Goal: Information Seeking & Learning: Learn about a topic

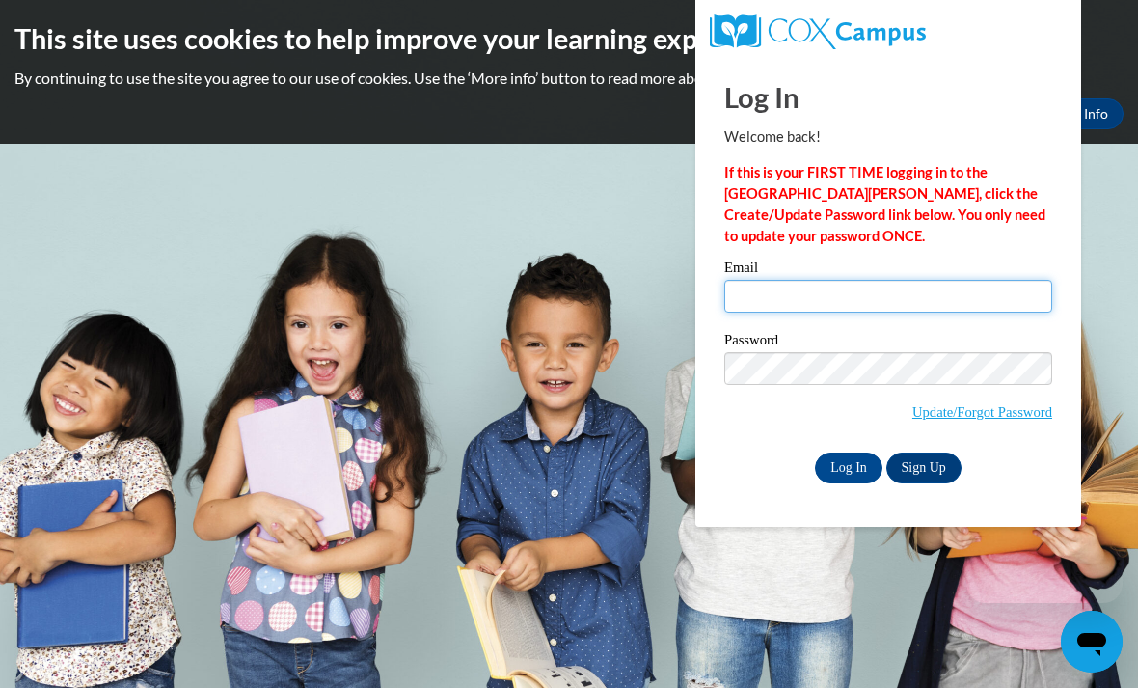
click at [927, 291] on input "Email" at bounding box center [889, 296] width 328 height 33
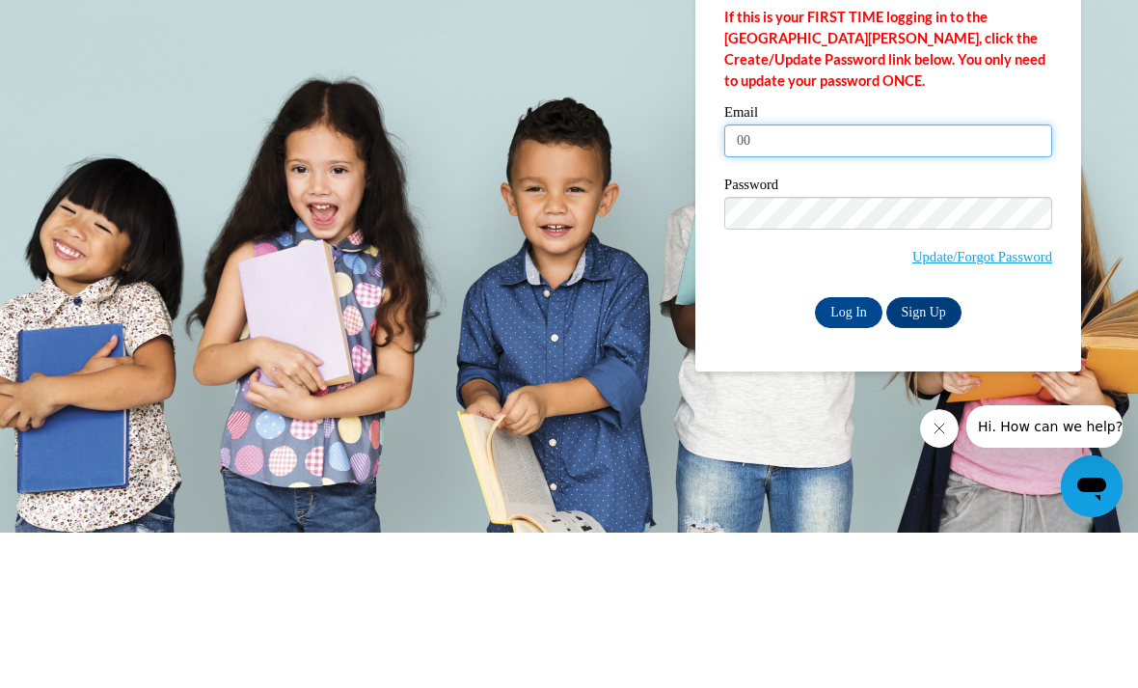
type input "0"
type input "[EMAIL_ADDRESS][DOMAIN_NAME]"
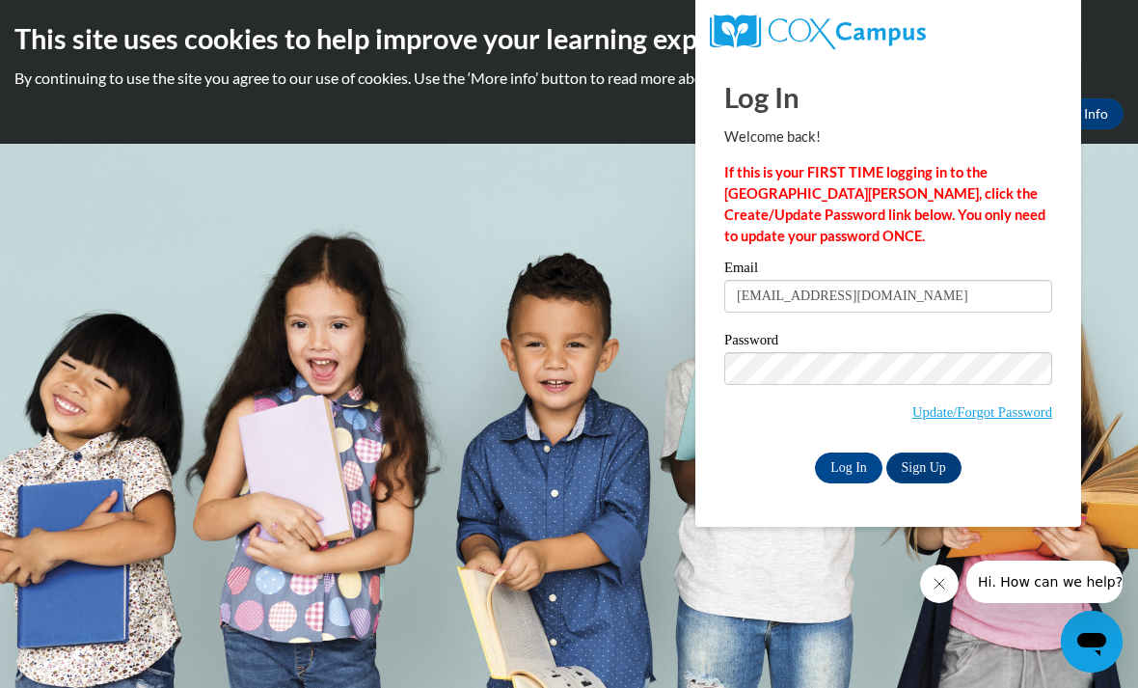
click at [845, 466] on input "Log In" at bounding box center [849, 468] width 68 height 31
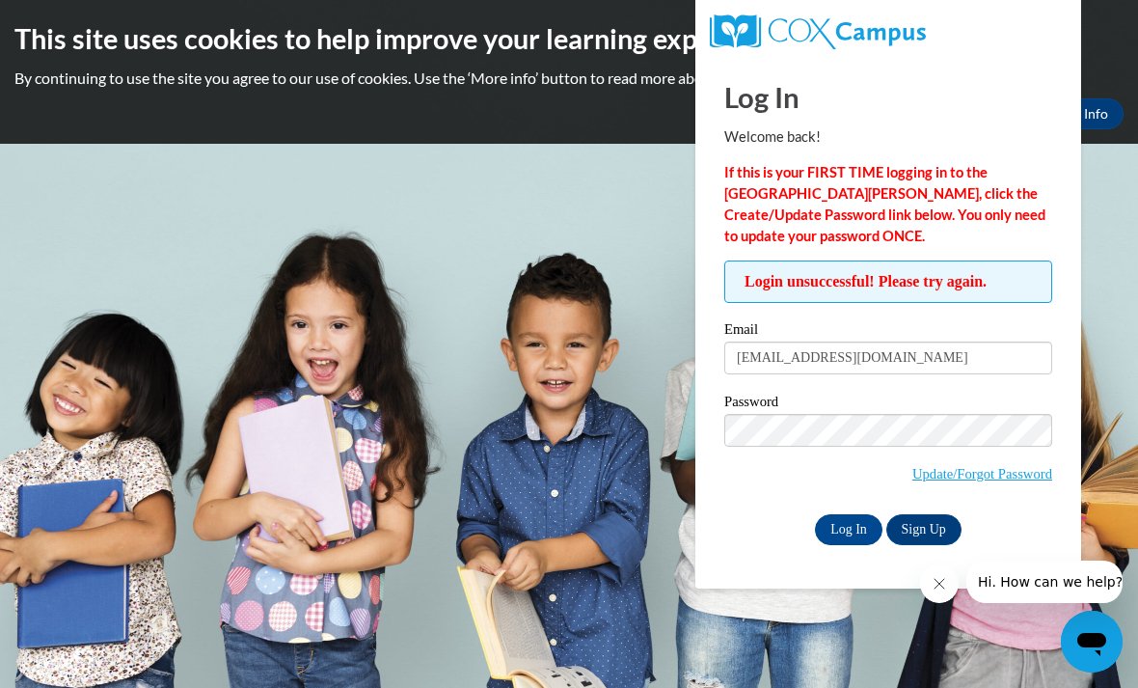
click at [845, 521] on input "Log In" at bounding box center [849, 529] width 68 height 31
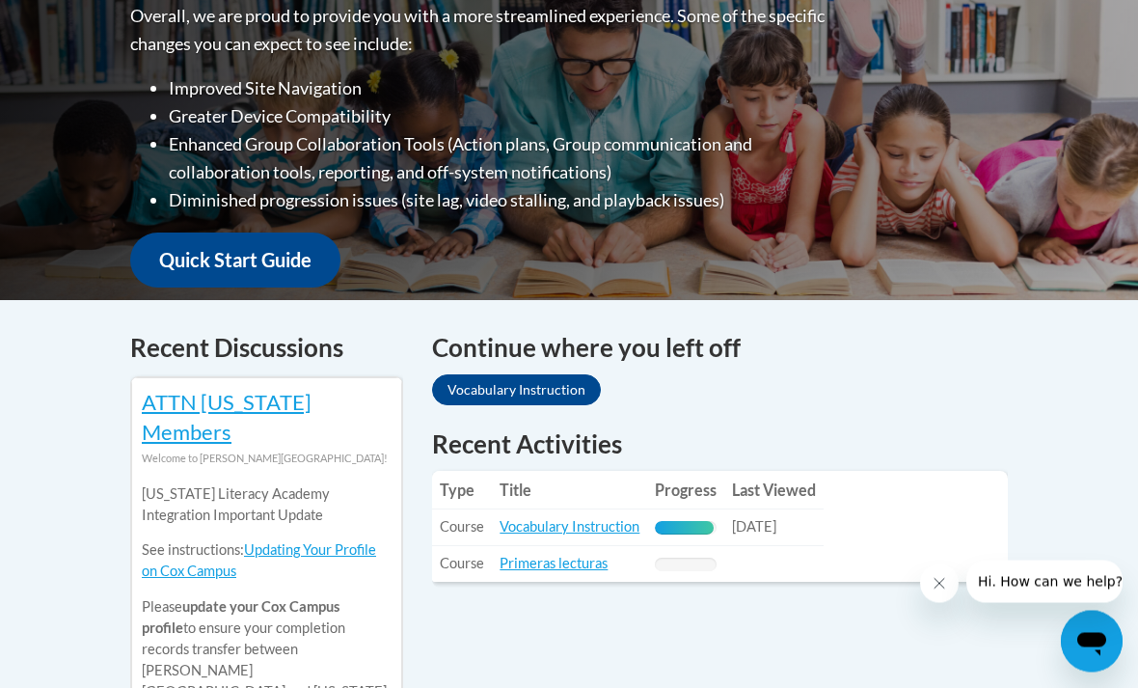
scroll to position [540, 0]
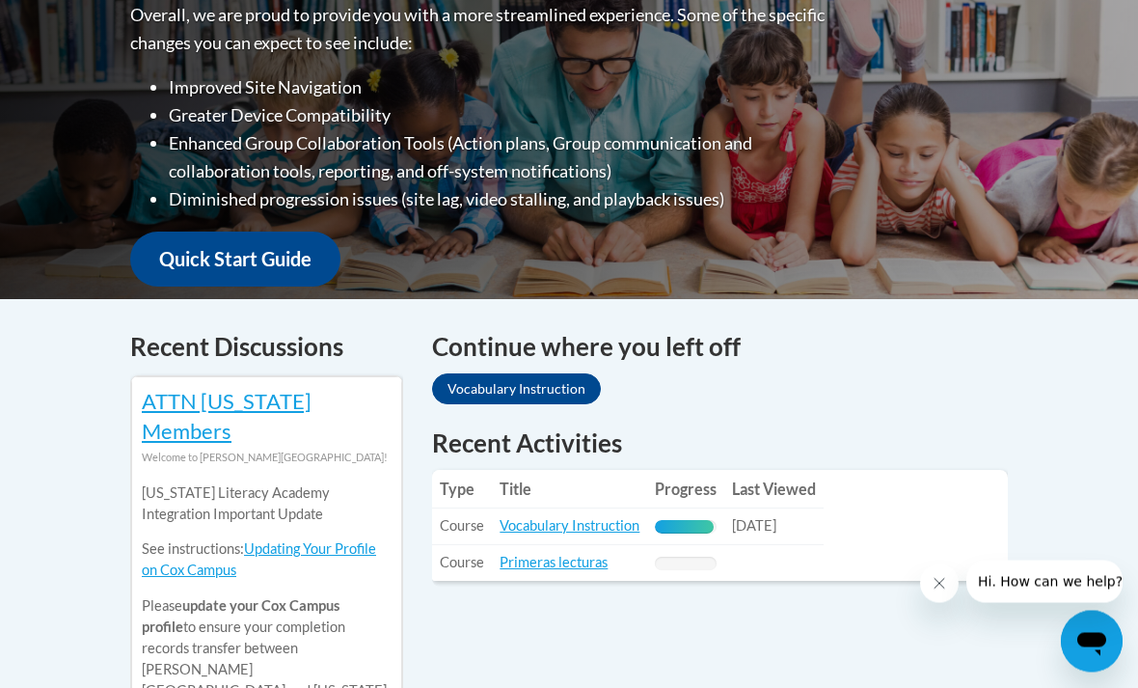
click at [601, 518] on link "Vocabulary Instruction" at bounding box center [570, 526] width 140 height 16
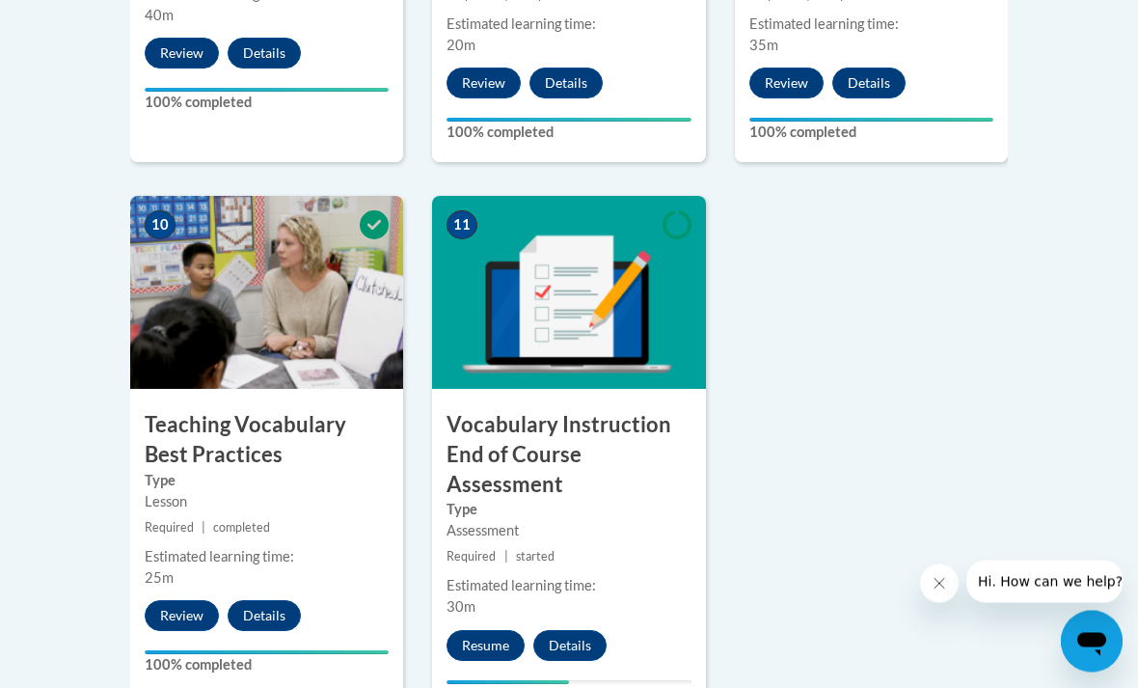
click at [490, 631] on button "Resume" at bounding box center [486, 646] width 78 height 31
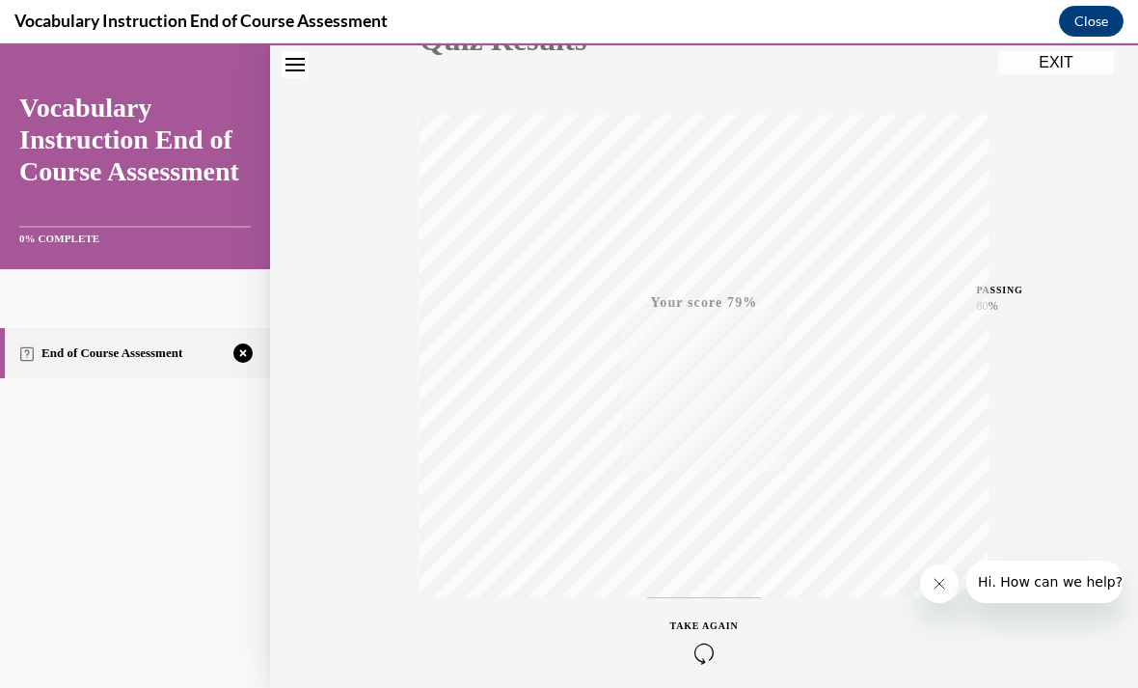
scroll to position [283, 0]
click at [1119, 687] on div "Quiz Results PASSING 80% Your score 79% Failed PASSING 80% Your score Your scor…" at bounding box center [704, 286] width 868 height 928
click at [710, 612] on div "TAKE AGAIN" at bounding box center [705, 619] width 69 height 45
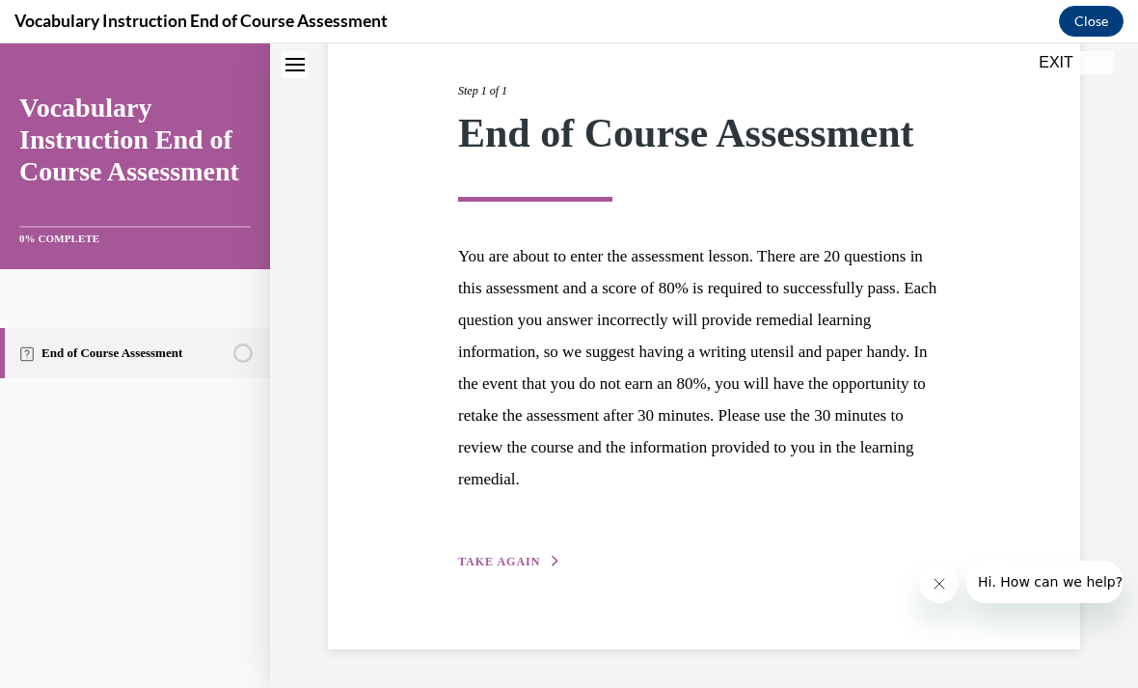
scroll to position [168, 0]
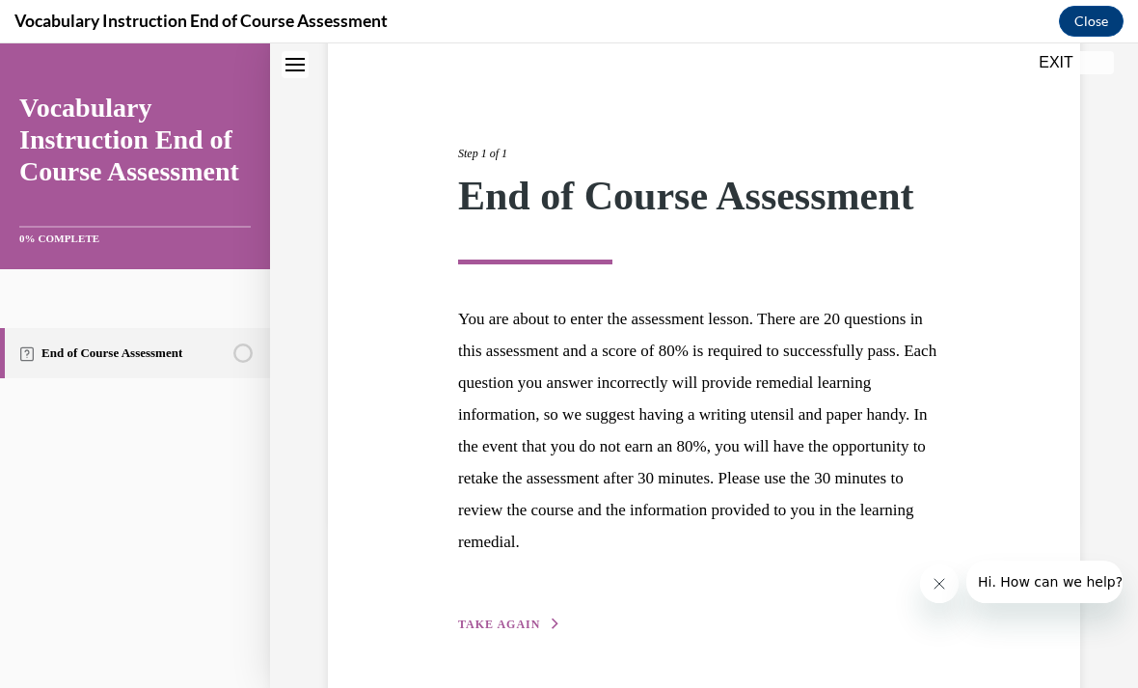
click at [550, 618] on icon "button" at bounding box center [556, 623] width 12 height 11
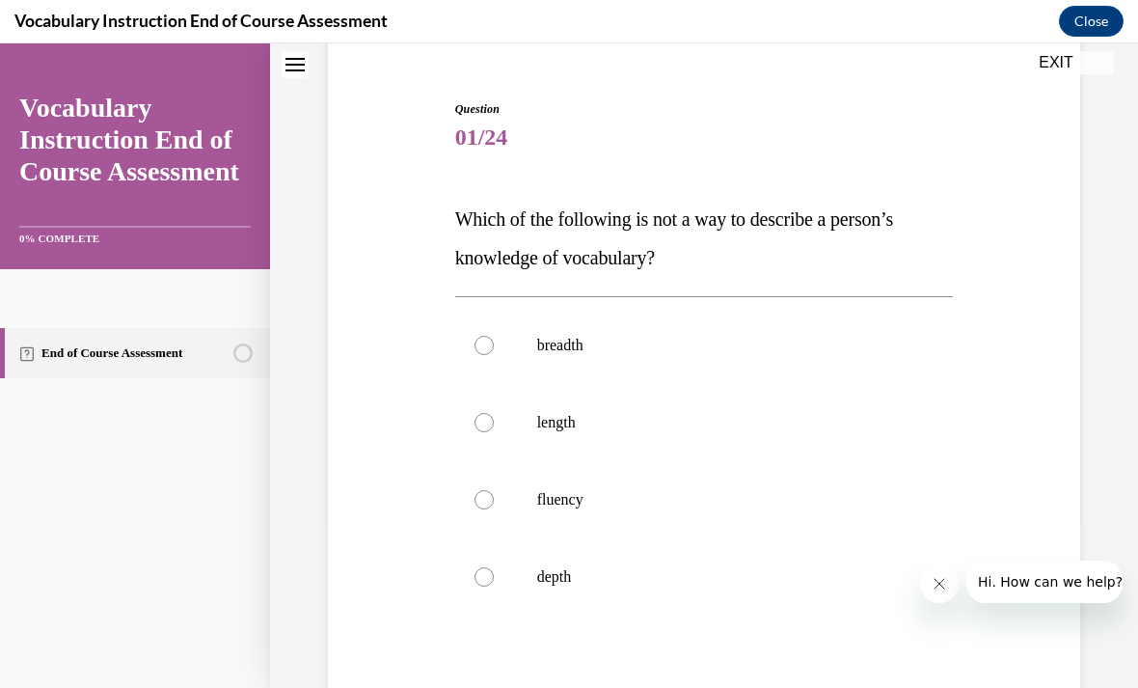
click at [475, 431] on label "length" at bounding box center [704, 422] width 499 height 77
click at [475, 431] on input "length" at bounding box center [484, 422] width 19 height 19
radio input "true"
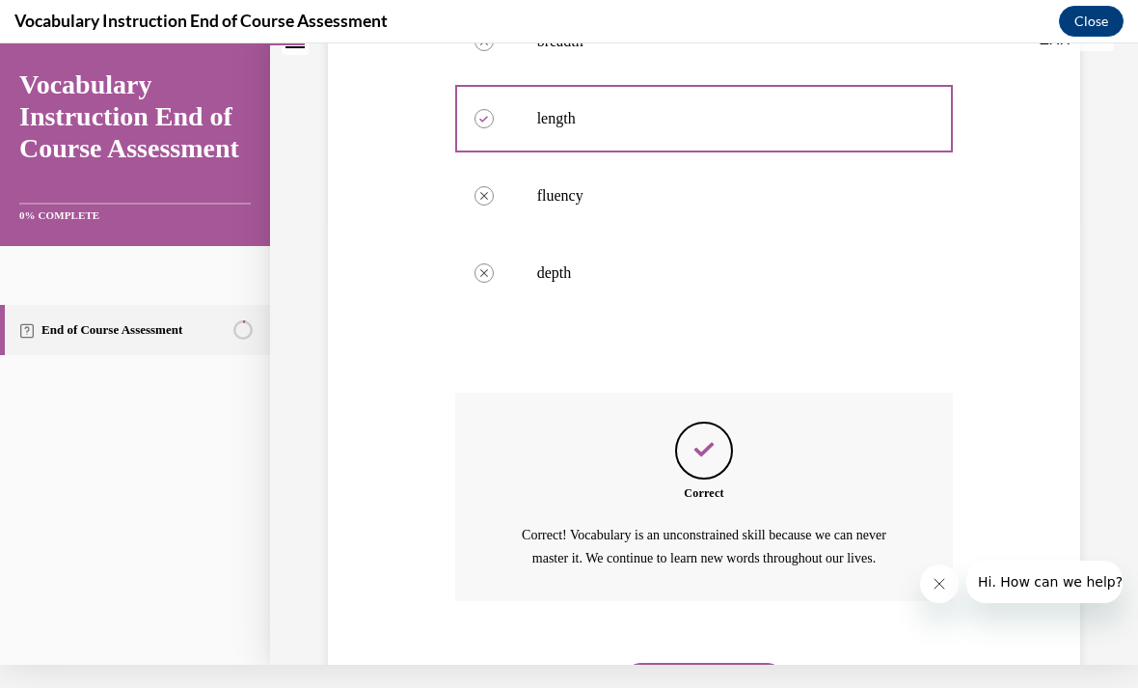
scroll to position [488, 0]
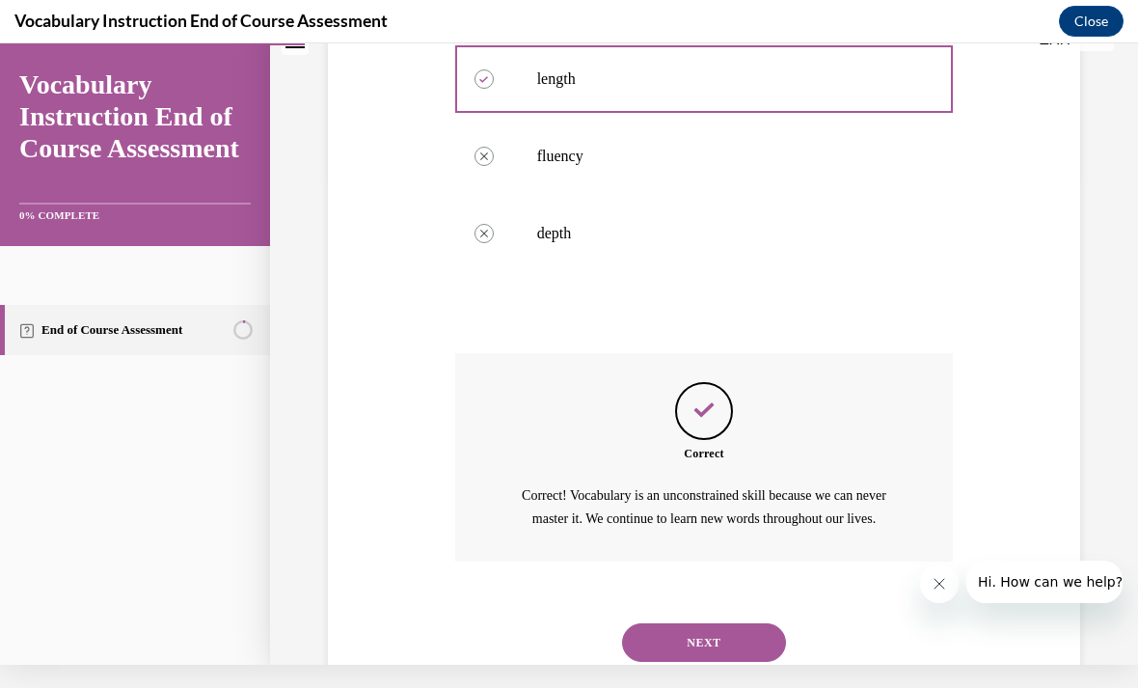
click at [723, 643] on button "NEXT" at bounding box center [704, 642] width 164 height 39
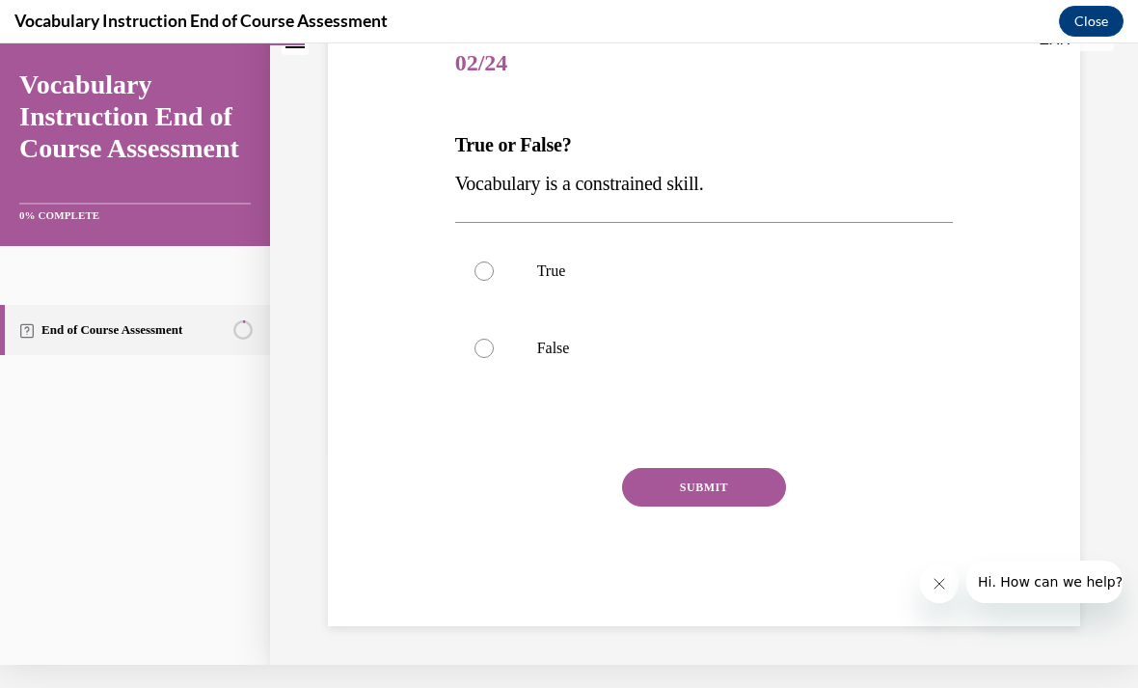
scroll to position [134, 0]
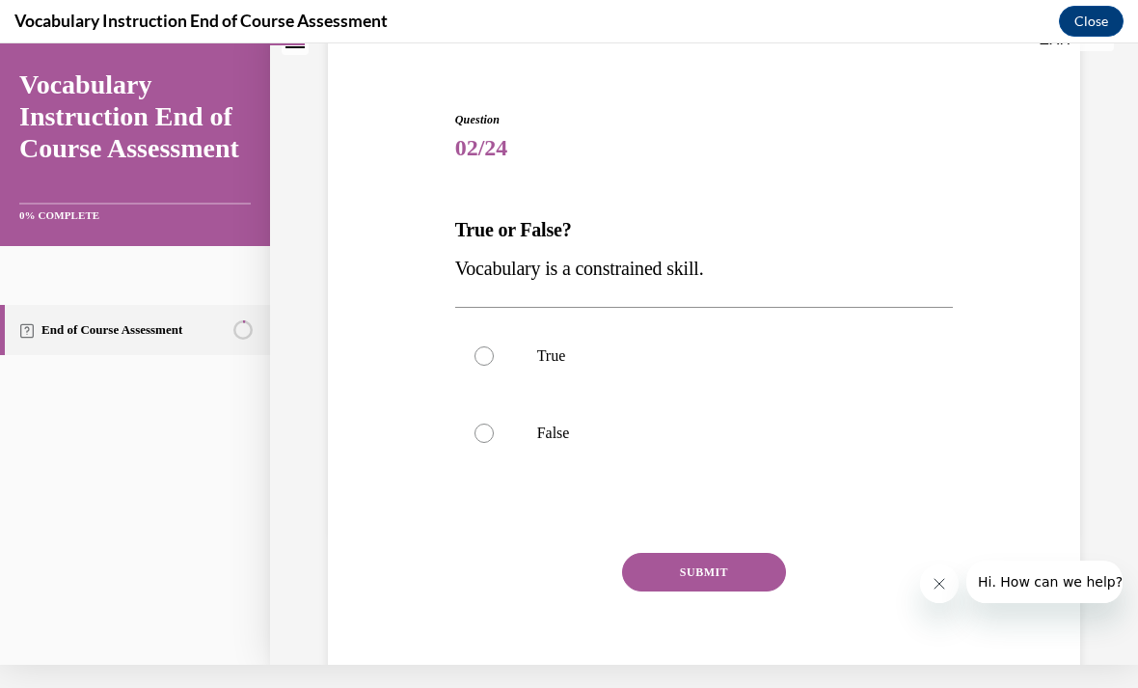
click at [488, 443] on label "False" at bounding box center [704, 433] width 499 height 77
click at [488, 443] on input "False" at bounding box center [484, 433] width 19 height 19
radio input "true"
click at [724, 569] on button "SUBMIT" at bounding box center [704, 572] width 164 height 39
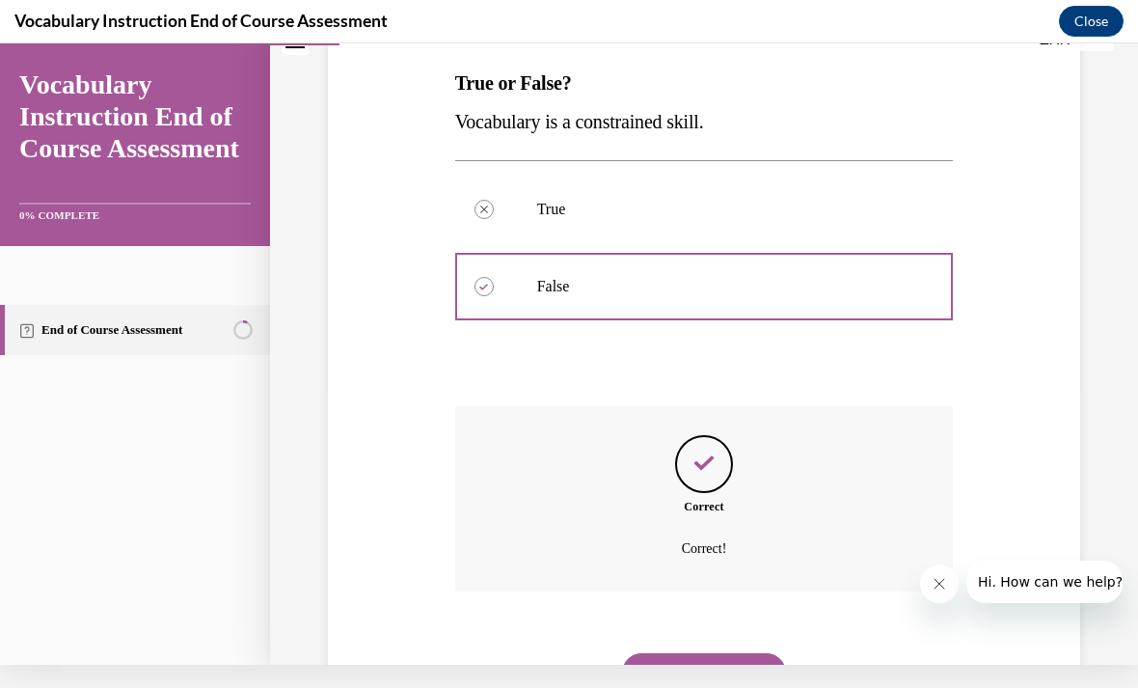
scroll to position [289, 0]
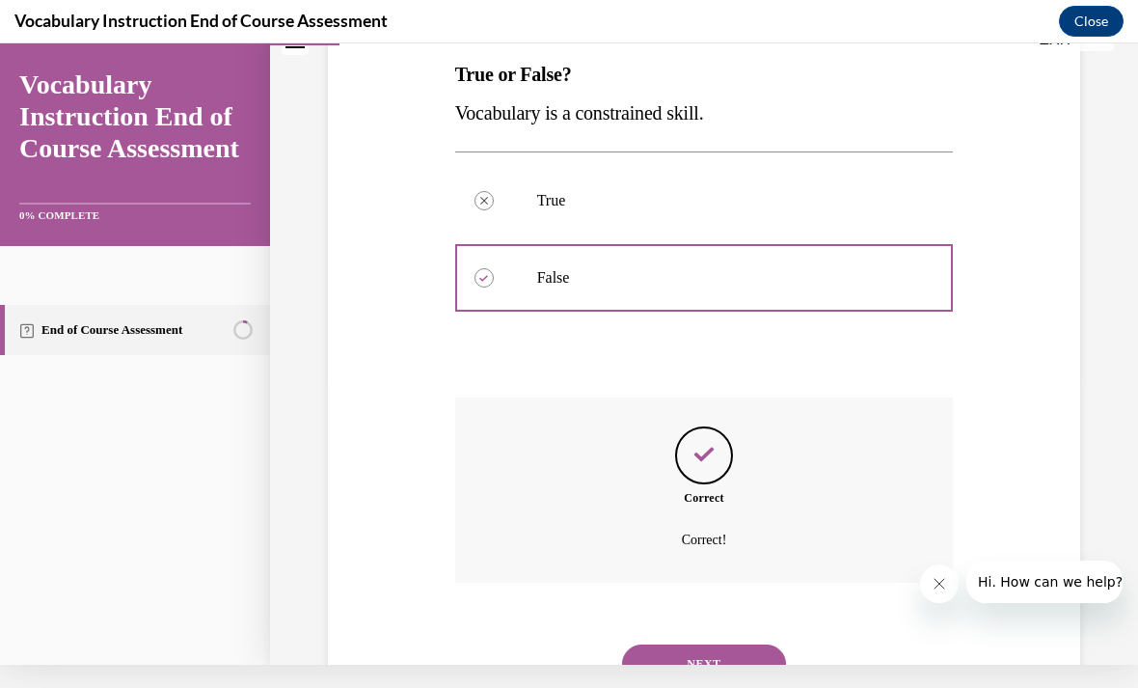
click at [715, 647] on button "NEXT" at bounding box center [704, 664] width 164 height 39
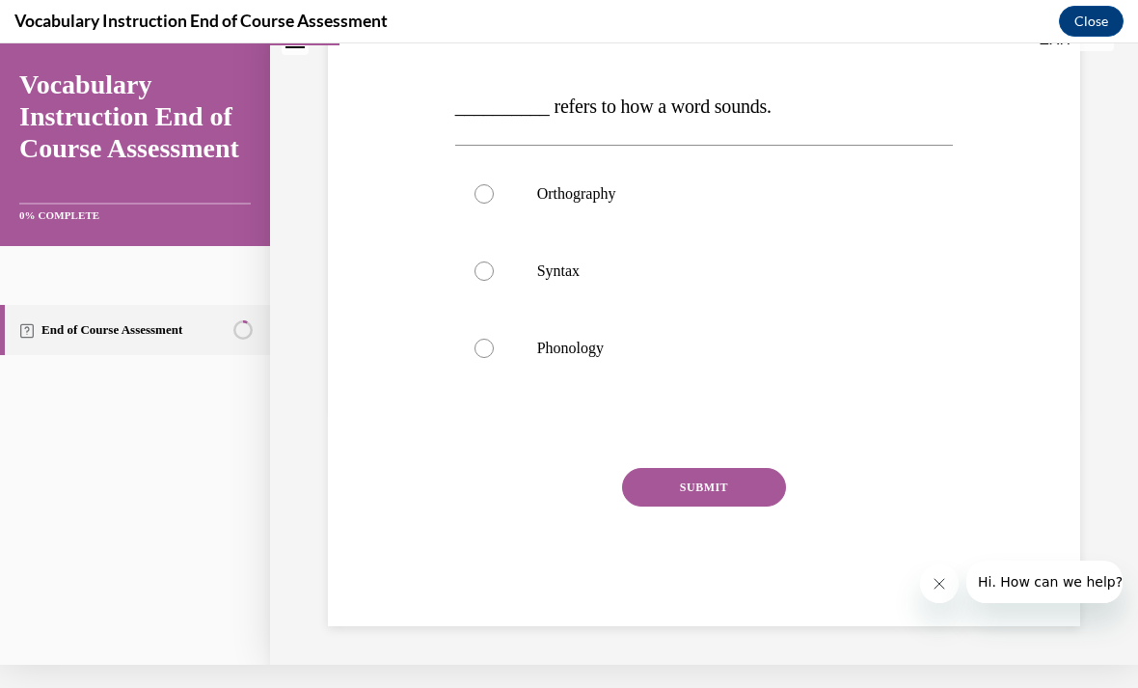
scroll to position [173, 0]
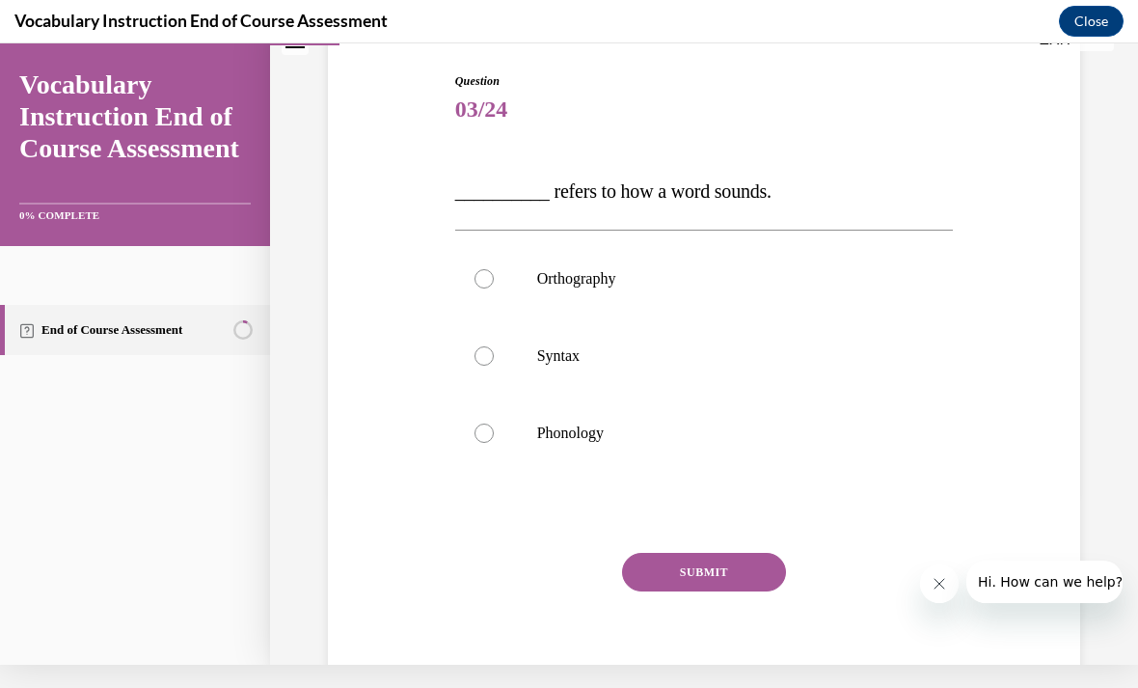
click at [500, 438] on label "Phonology" at bounding box center [704, 433] width 499 height 77
click at [494, 438] on input "Phonology" at bounding box center [484, 433] width 19 height 19
radio input "true"
click at [717, 573] on button "SUBMIT" at bounding box center [704, 572] width 164 height 39
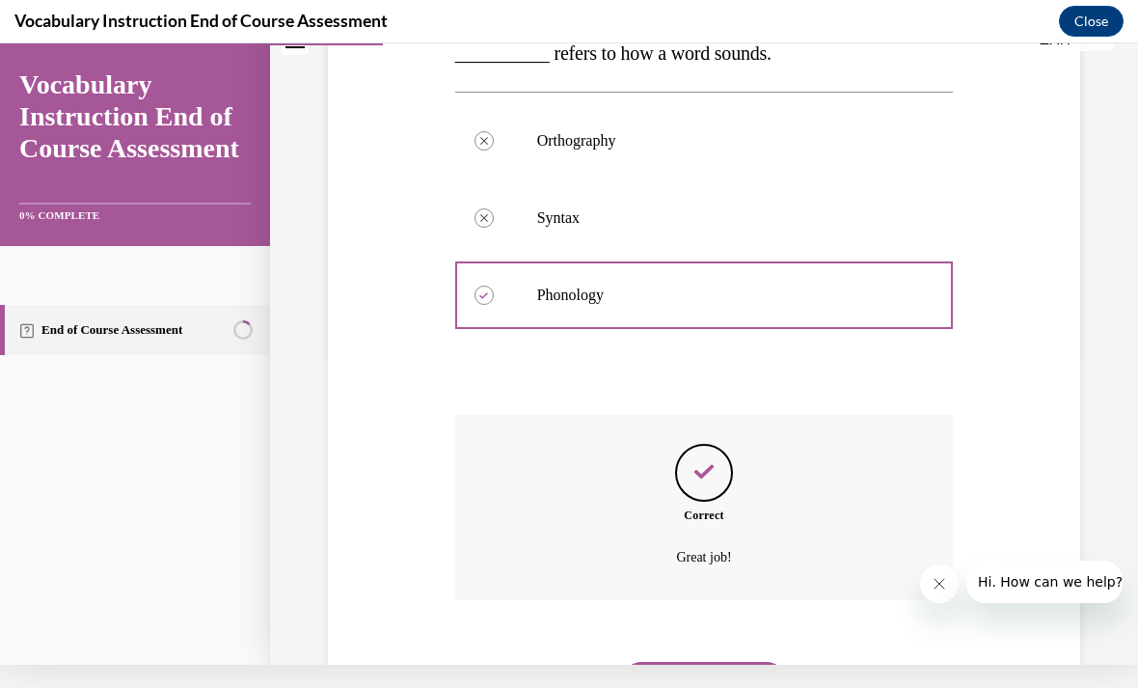
scroll to position [328, 0]
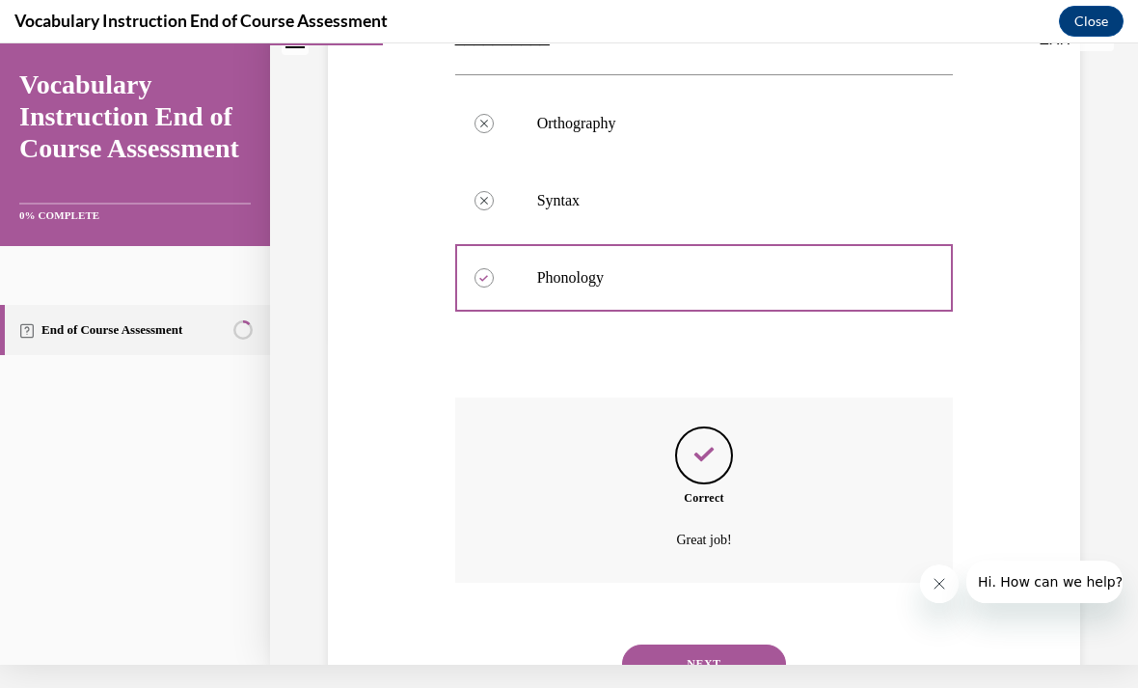
click at [710, 649] on button "NEXT" at bounding box center [704, 664] width 164 height 39
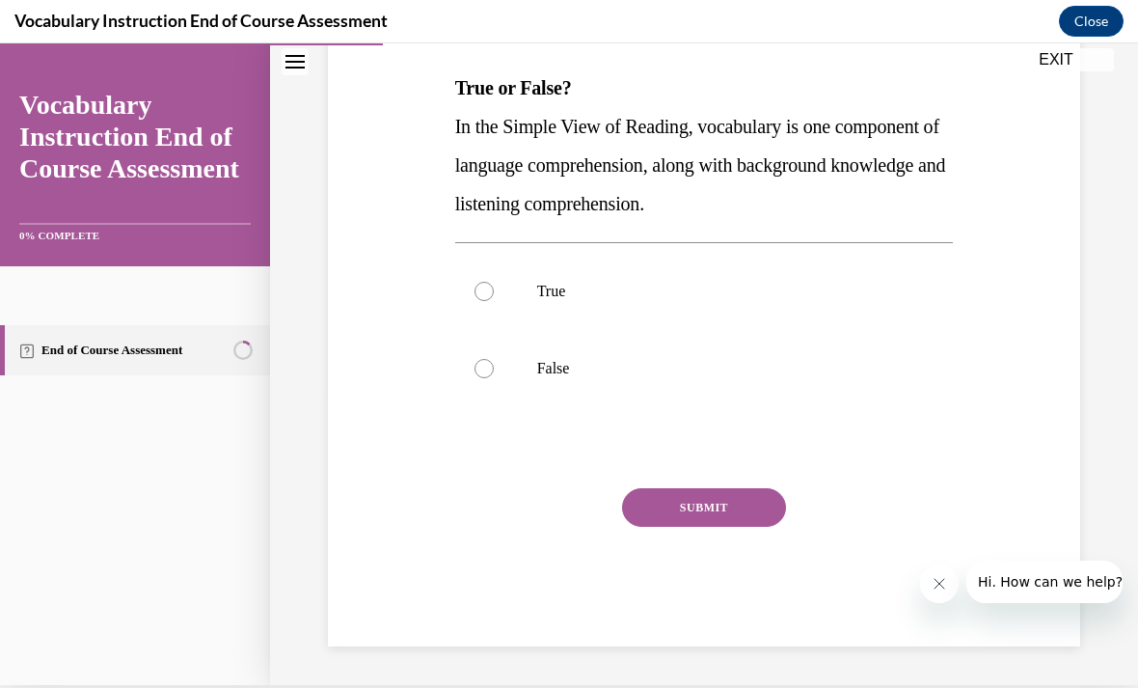
scroll to position [211, 0]
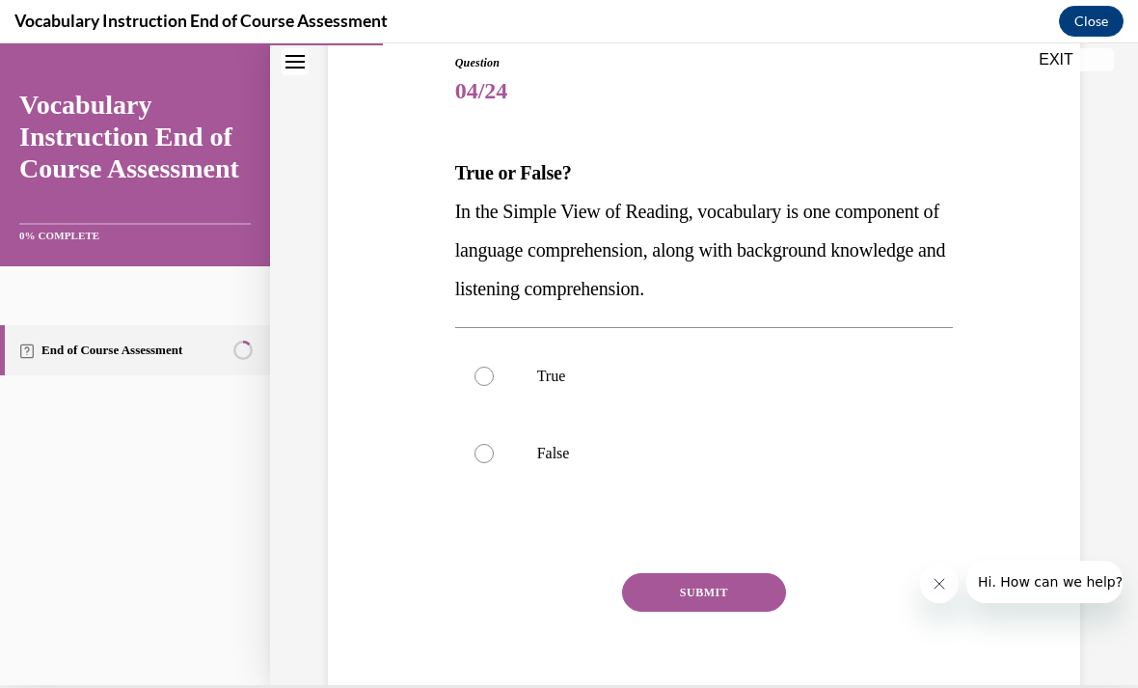
click at [492, 381] on div at bounding box center [484, 376] width 19 height 19
click at [492, 381] on input "True" at bounding box center [484, 376] width 19 height 19
radio input "true"
click at [721, 589] on button "SUBMIT" at bounding box center [704, 592] width 164 height 39
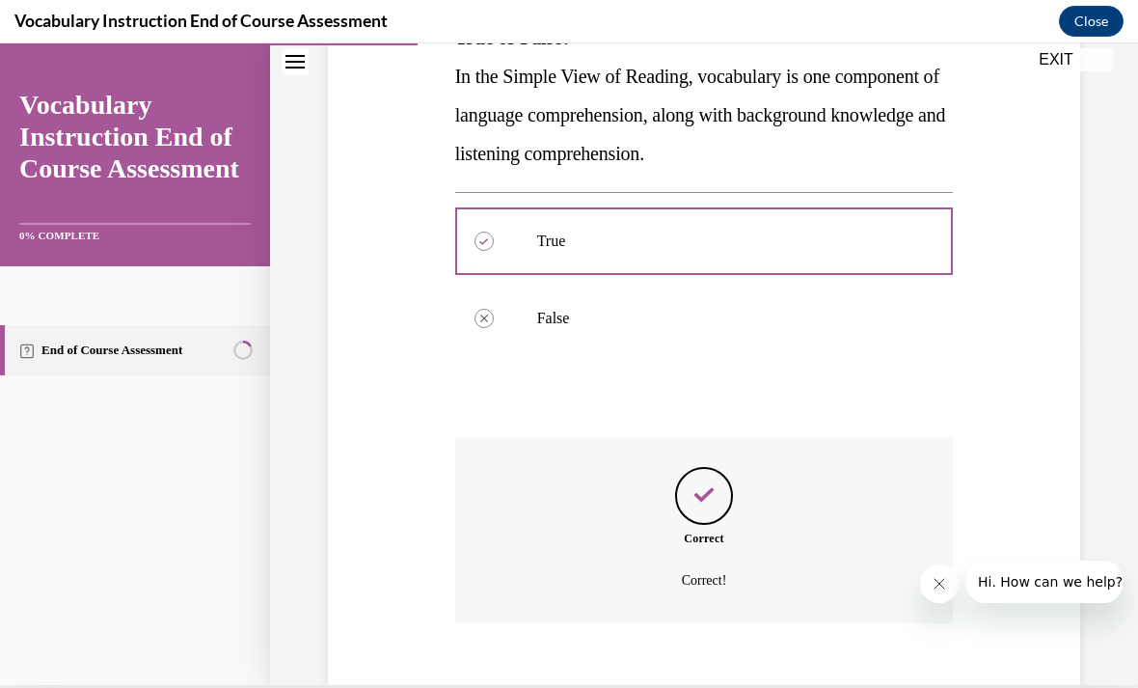
scroll to position [367, 0]
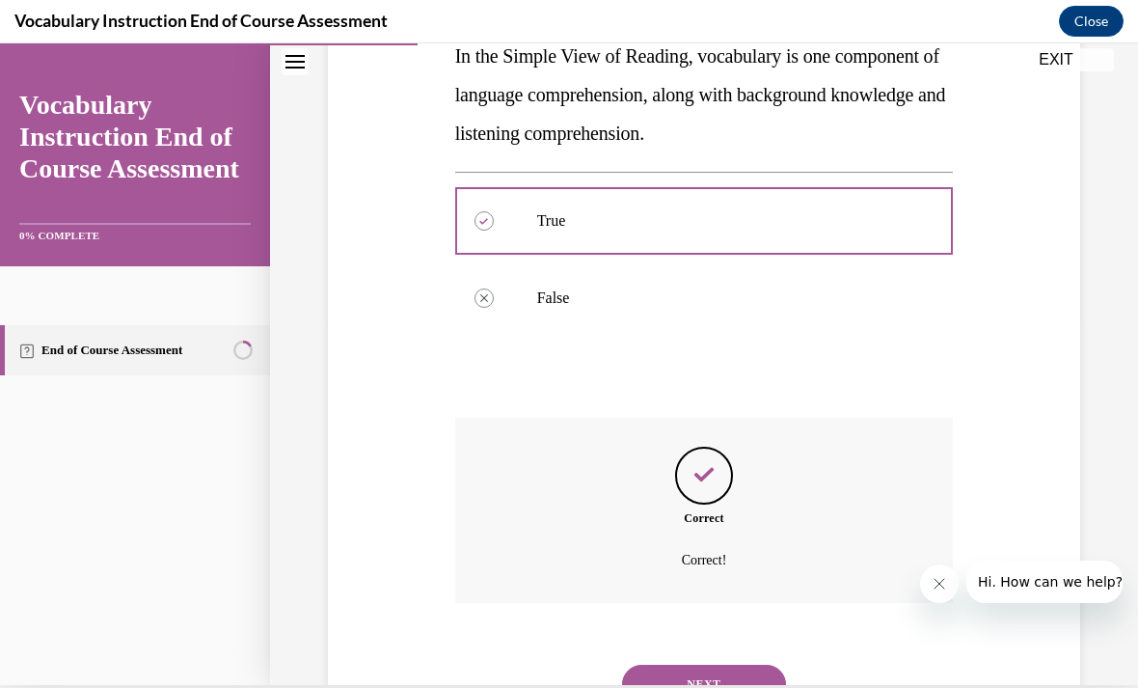
click at [721, 669] on button "NEXT" at bounding box center [704, 684] width 164 height 39
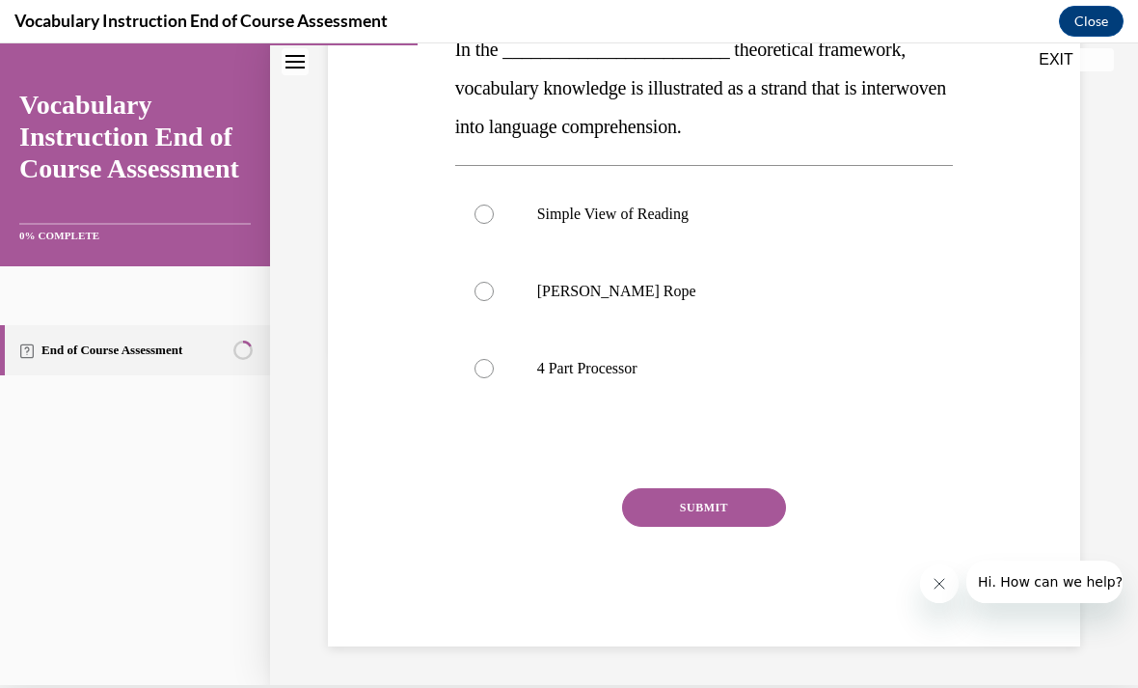
scroll to position [0, 0]
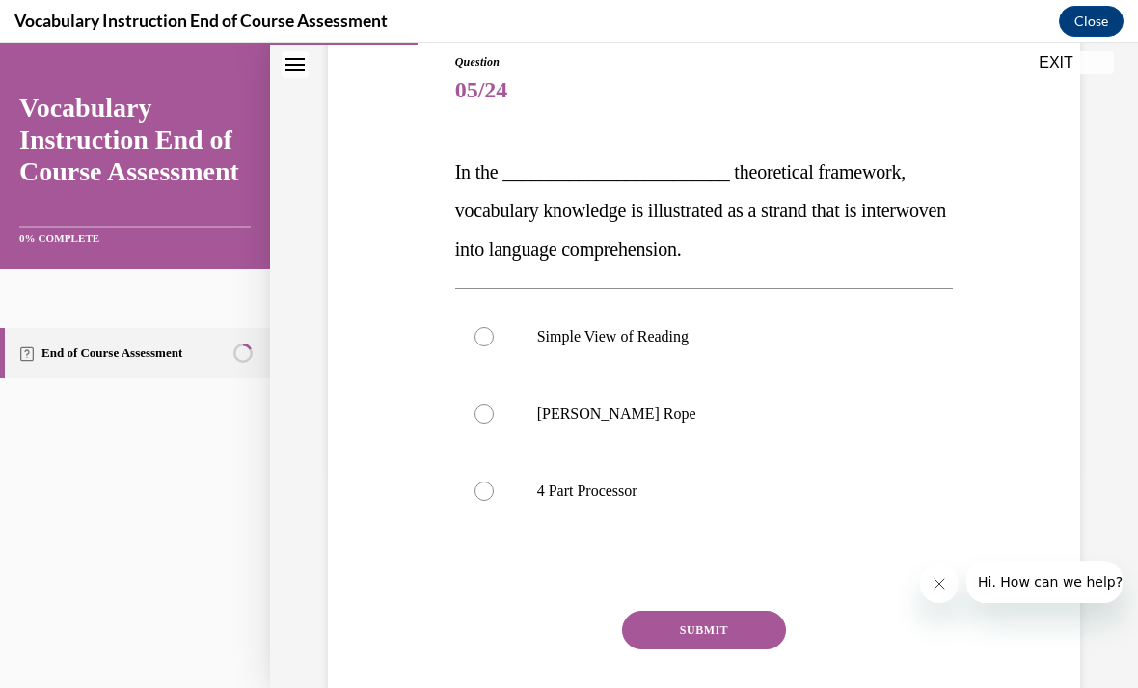
click at [486, 425] on label "Scarborough's Rope" at bounding box center [704, 413] width 499 height 77
click at [486, 424] on input "Scarborough's Rope" at bounding box center [484, 413] width 19 height 19
radio input "true"
click at [731, 636] on button "SUBMIT" at bounding box center [704, 630] width 164 height 39
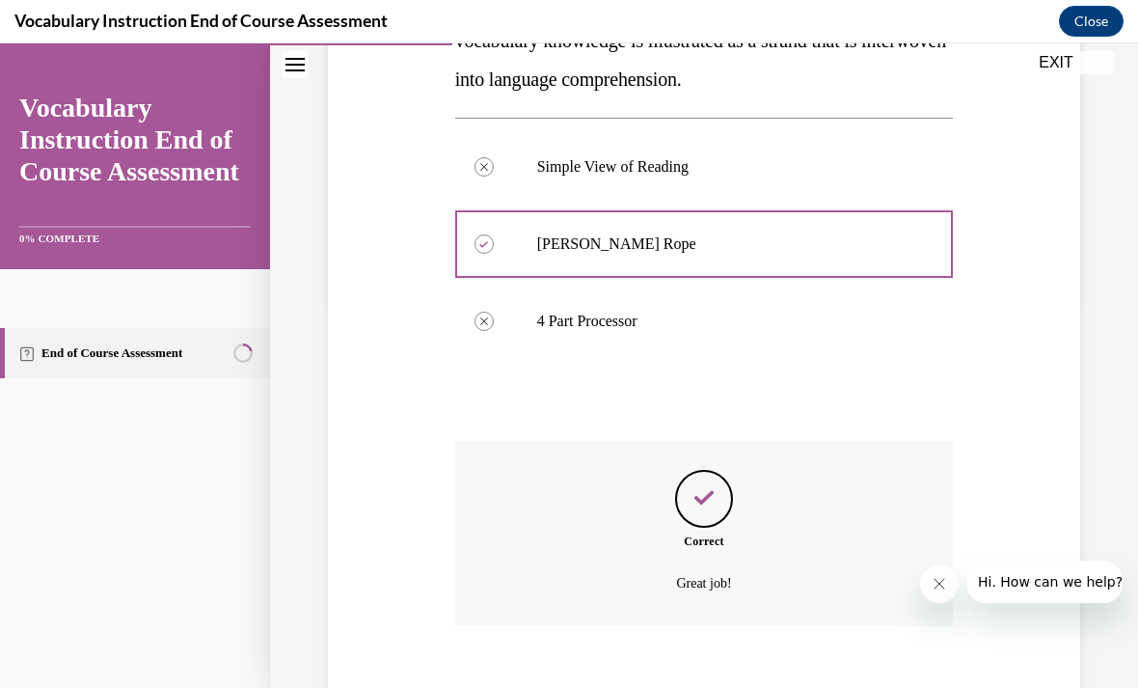
scroll to position [405, 0]
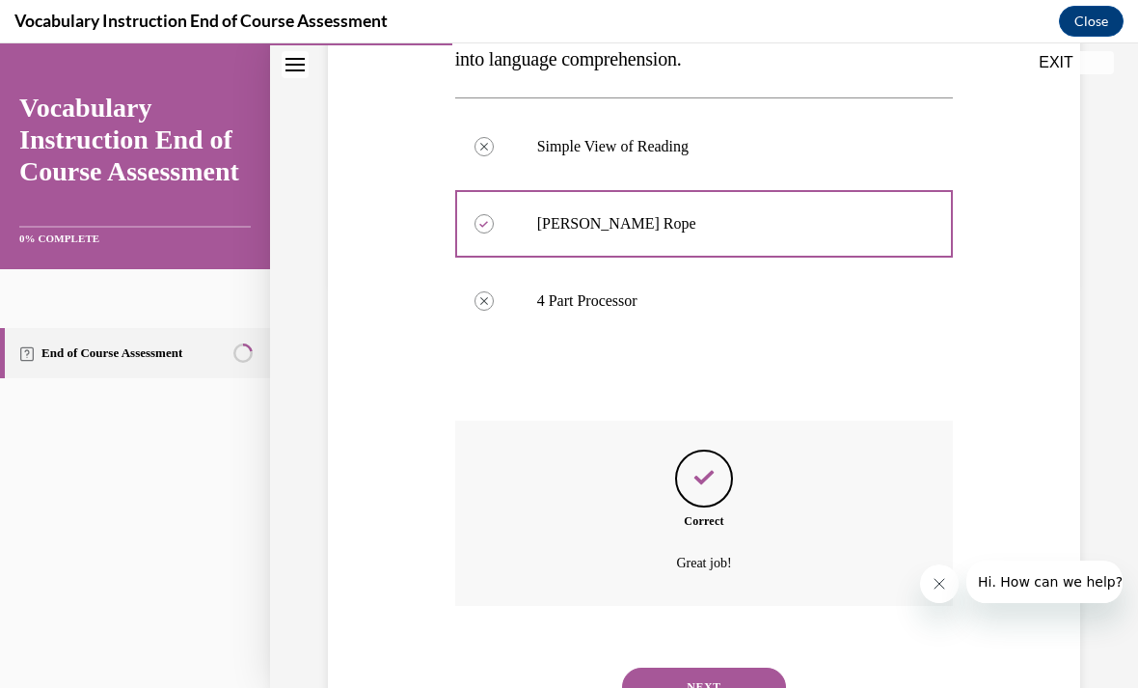
click at [712, 672] on button "NEXT" at bounding box center [704, 687] width 164 height 39
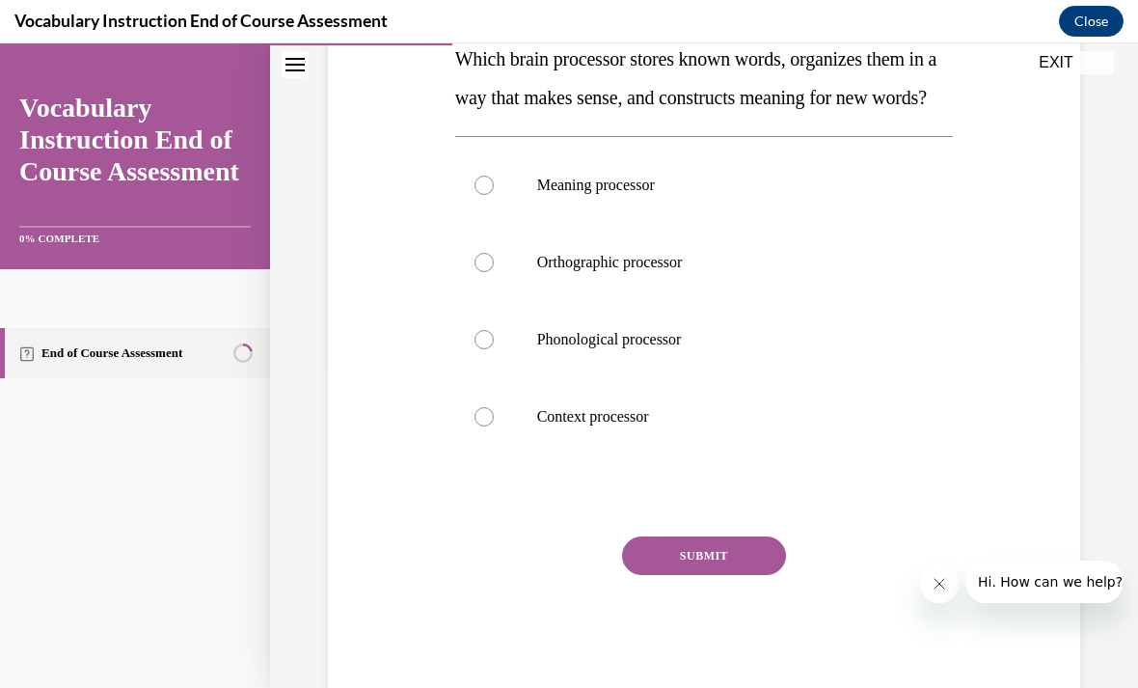
scroll to position [327, 0]
click at [488, 273] on div at bounding box center [484, 263] width 19 height 19
click at [488, 273] on input "Orthographic processor" at bounding box center [484, 263] width 19 height 19
radio input "true"
click at [733, 576] on button "SUBMIT" at bounding box center [704, 556] width 164 height 39
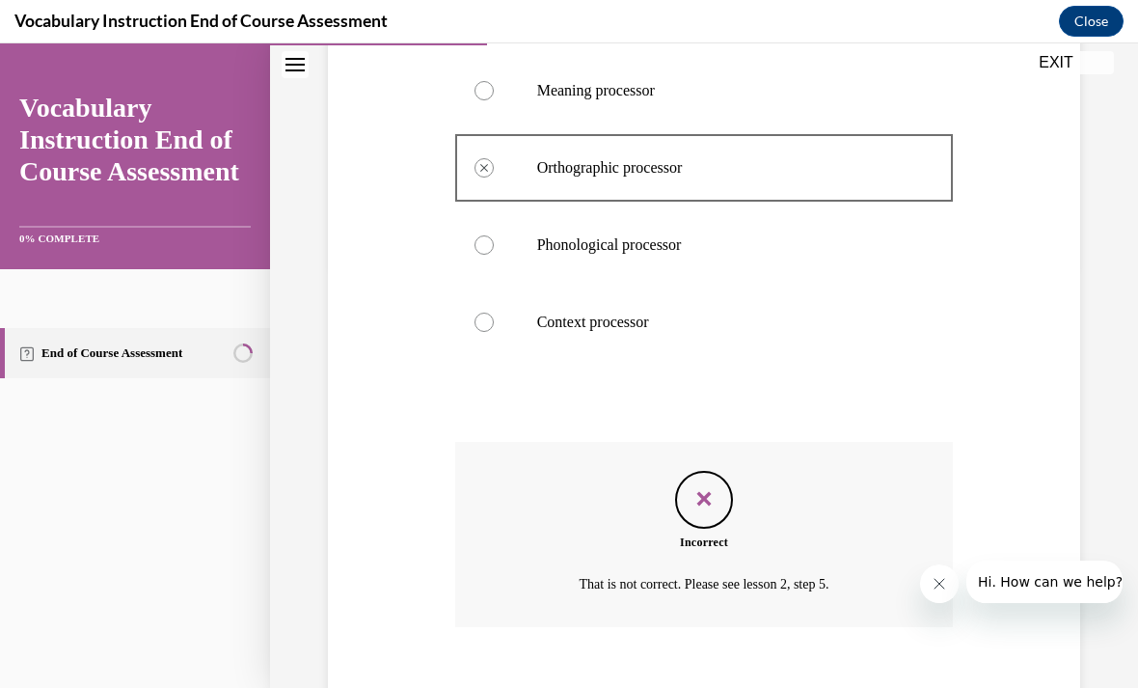
scroll to position [482, 0]
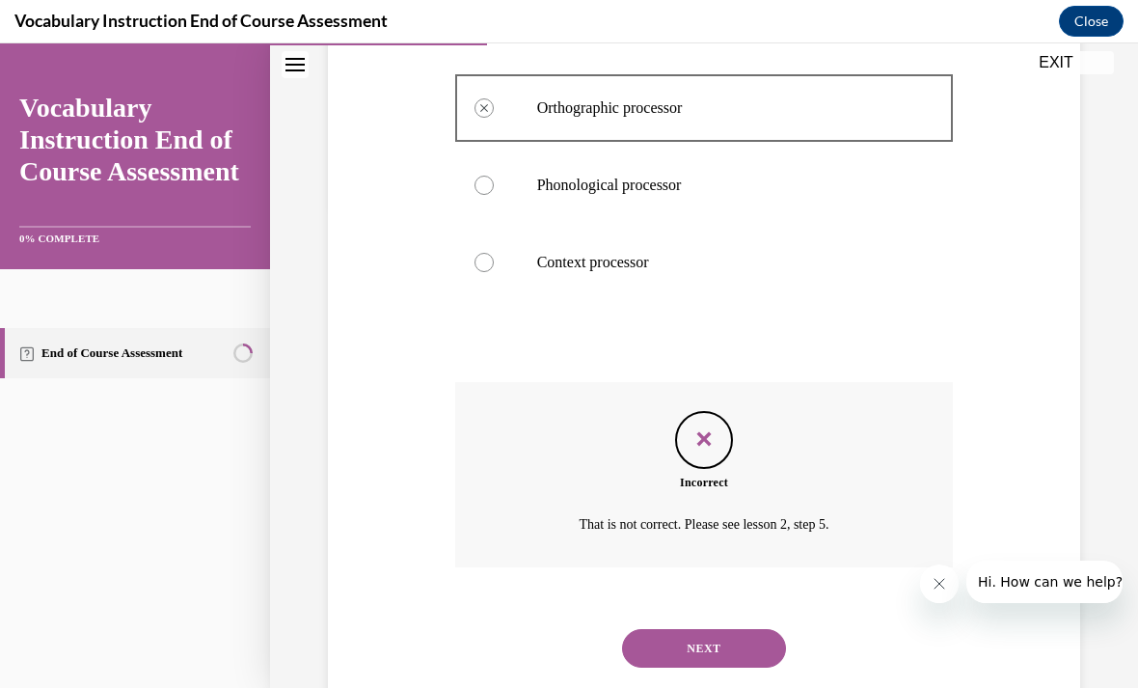
click at [707, 668] on button "NEXT" at bounding box center [704, 648] width 164 height 39
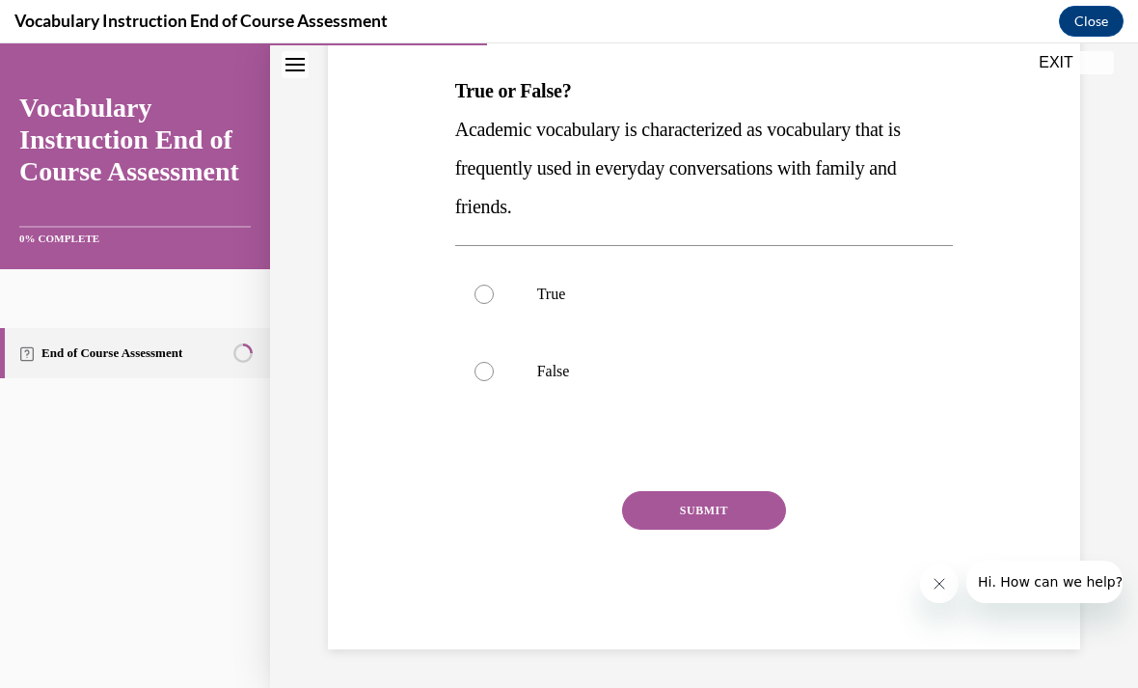
scroll to position [211, 0]
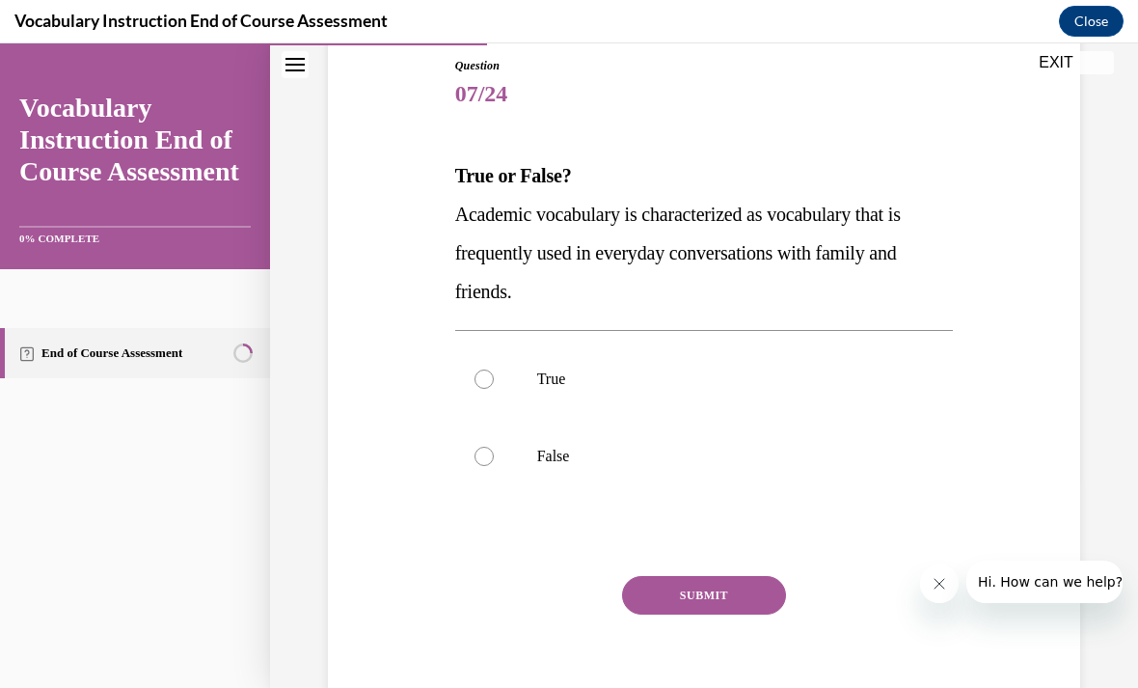
click at [490, 471] on label "False" at bounding box center [704, 456] width 499 height 77
click at [490, 466] on input "False" at bounding box center [484, 456] width 19 height 19
radio input "true"
click at [701, 612] on button "SUBMIT" at bounding box center [704, 595] width 164 height 39
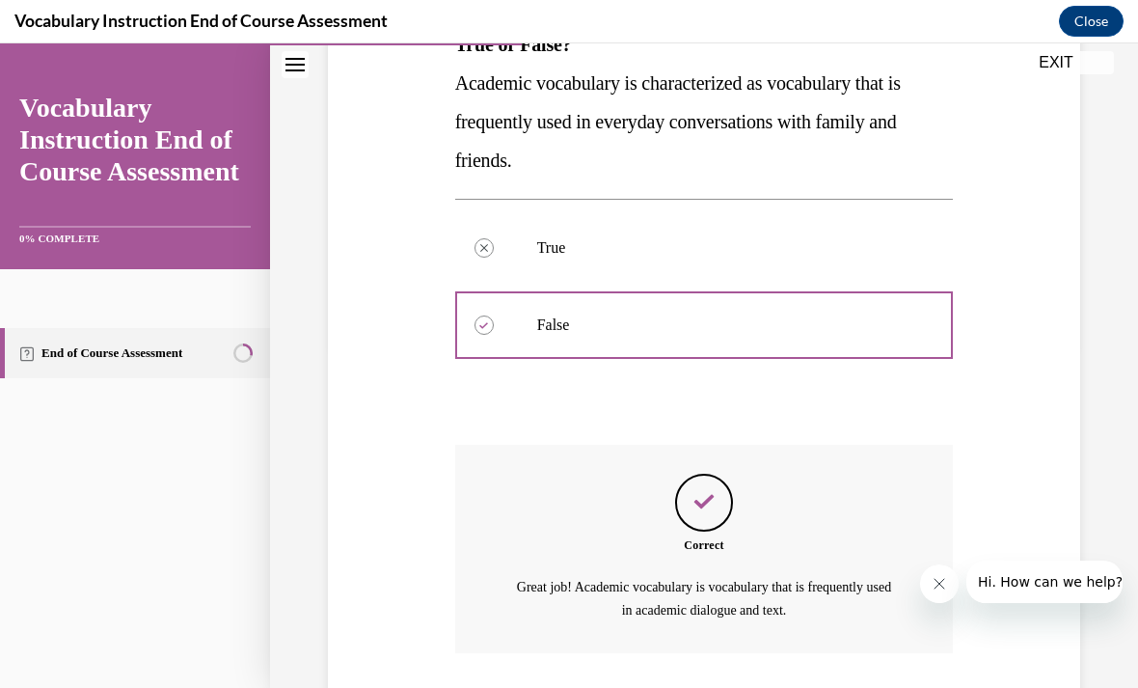
scroll to position [389, 0]
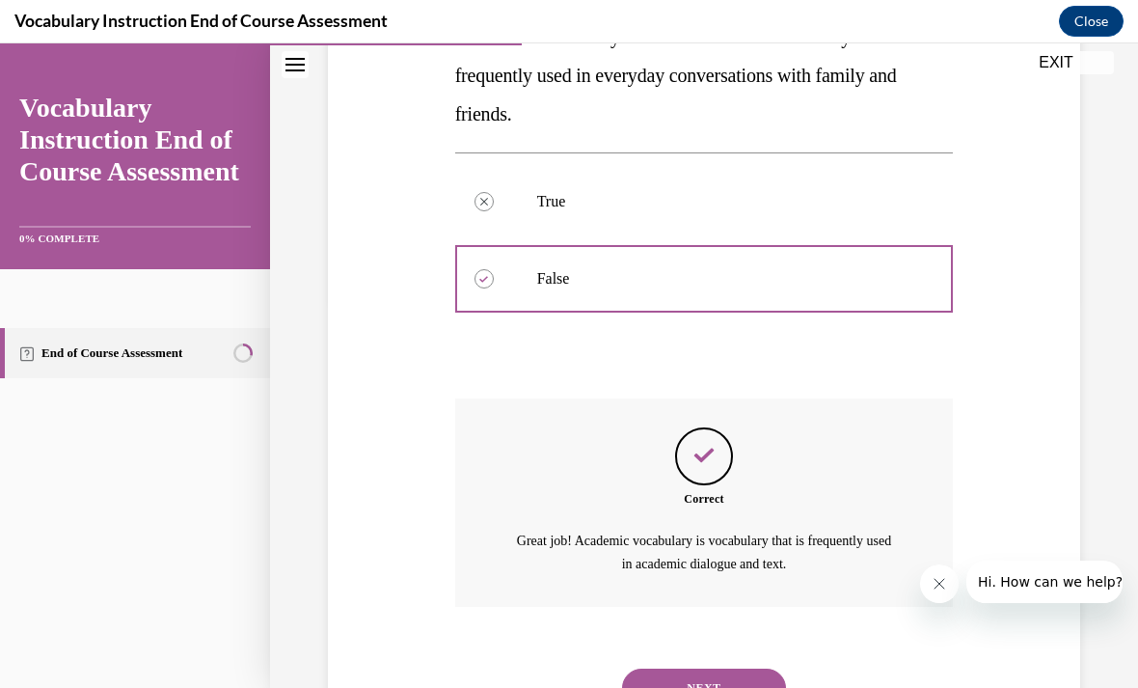
click at [715, 669] on button "NEXT" at bounding box center [704, 688] width 164 height 39
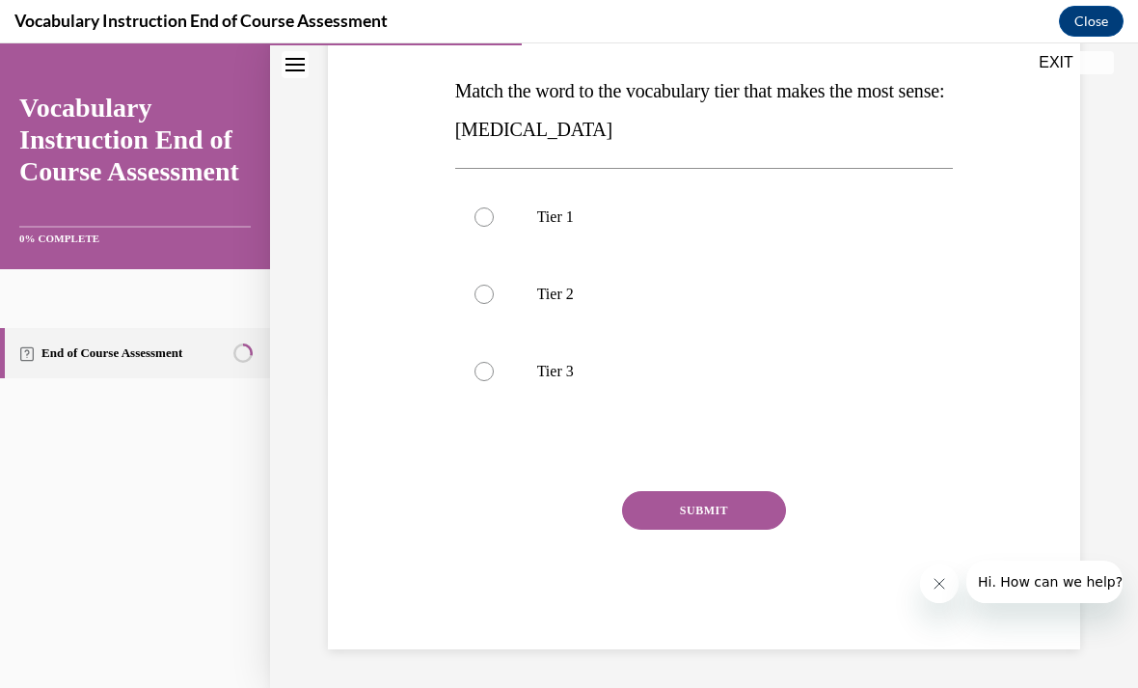
scroll to position [211, 0]
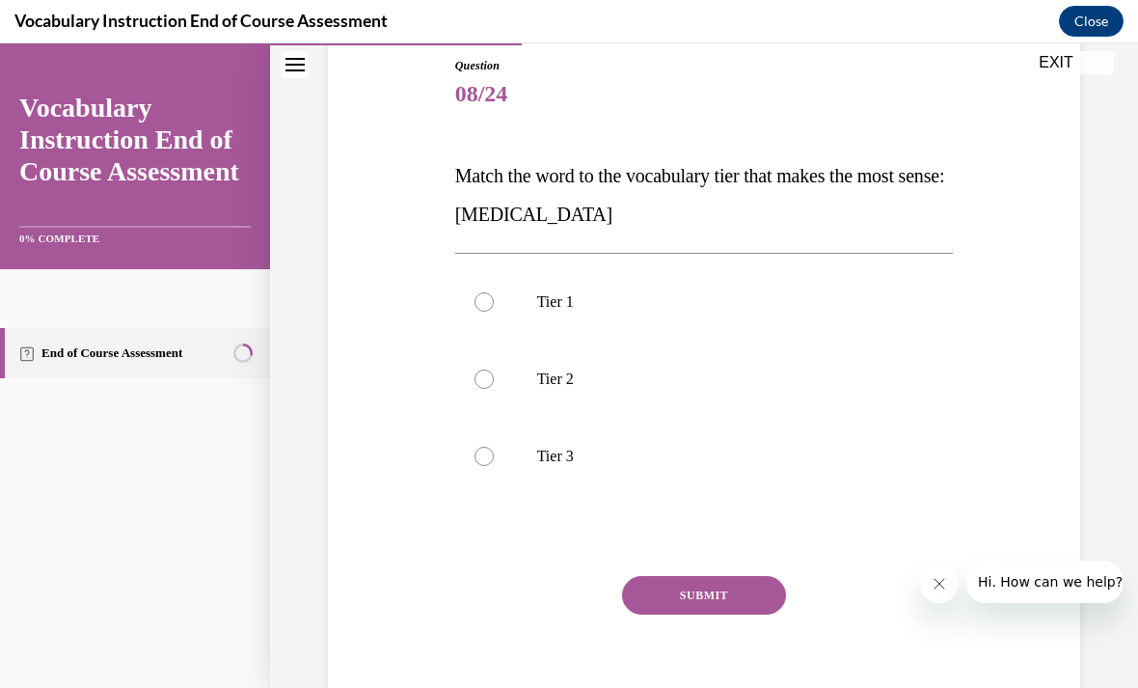
click at [485, 455] on div at bounding box center [484, 456] width 19 height 19
click at [485, 455] on input "Tier 3" at bounding box center [484, 456] width 19 height 19
radio input "true"
click at [719, 591] on button "SUBMIT" at bounding box center [704, 595] width 164 height 39
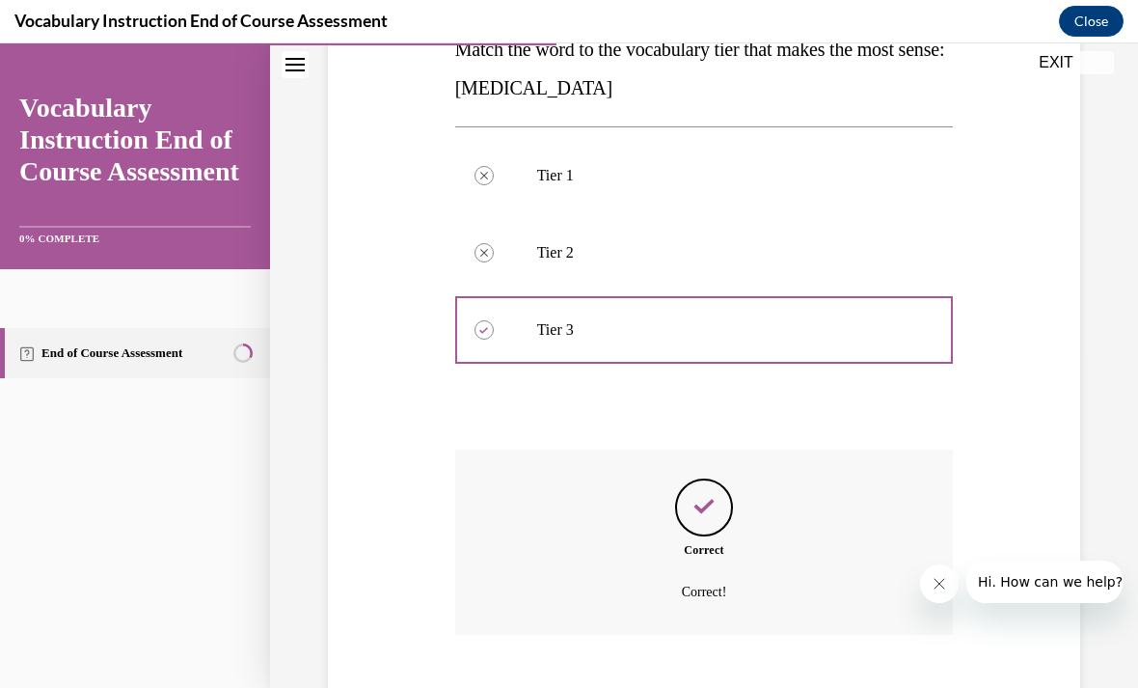
scroll to position [367, 0]
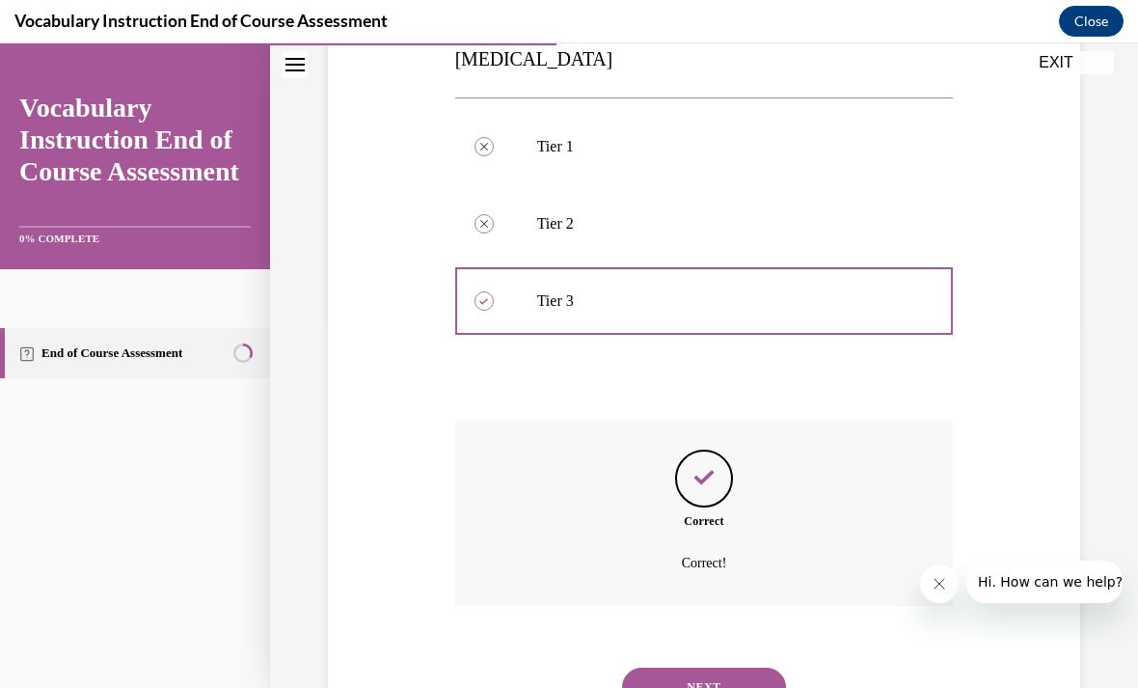
click at [702, 672] on button "NEXT" at bounding box center [704, 687] width 164 height 39
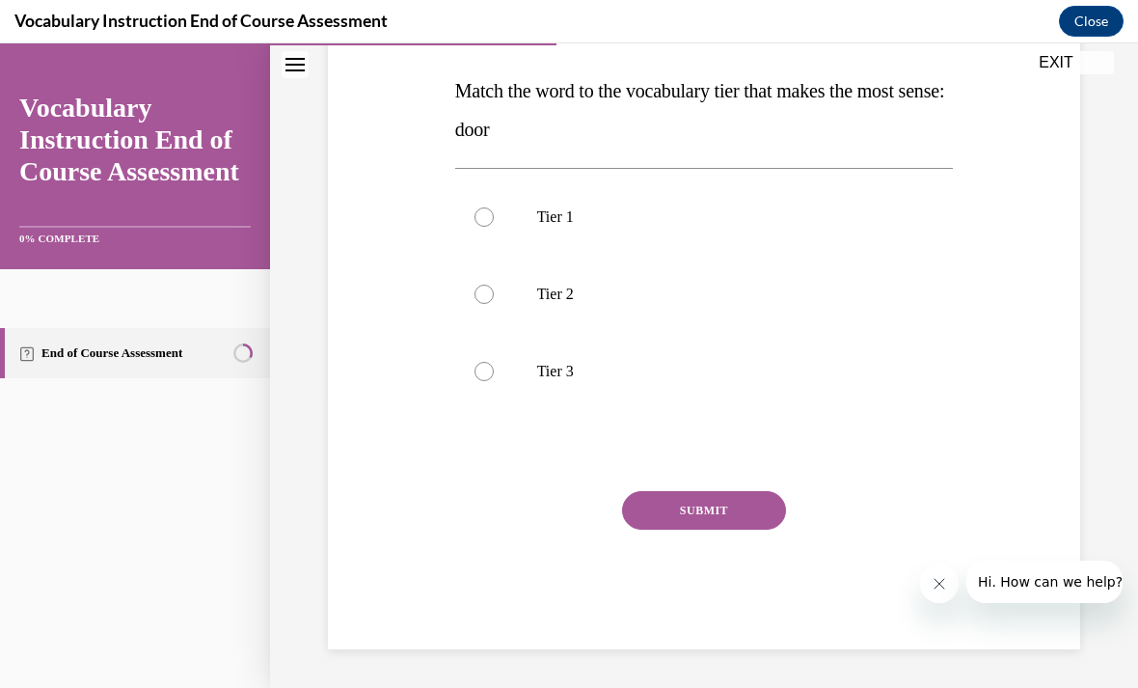
scroll to position [211, 0]
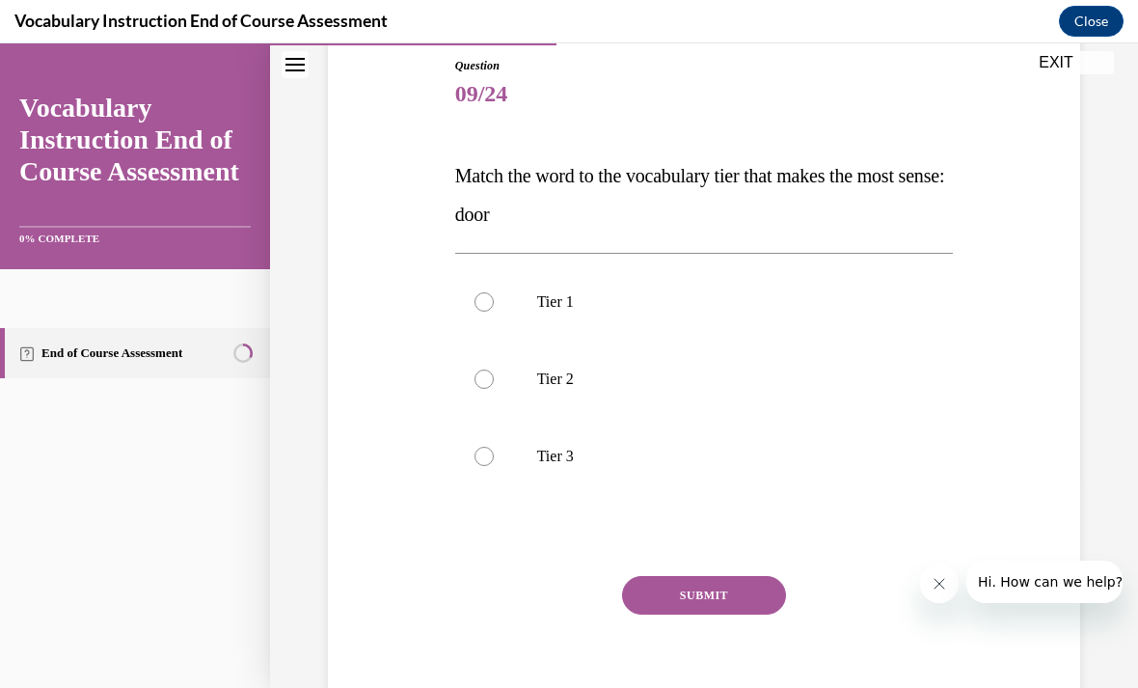
click at [497, 286] on label "Tier 1" at bounding box center [704, 301] width 499 height 77
click at [494, 292] on input "Tier 1" at bounding box center [484, 301] width 19 height 19
radio input "true"
click at [729, 595] on button "SUBMIT" at bounding box center [704, 595] width 164 height 39
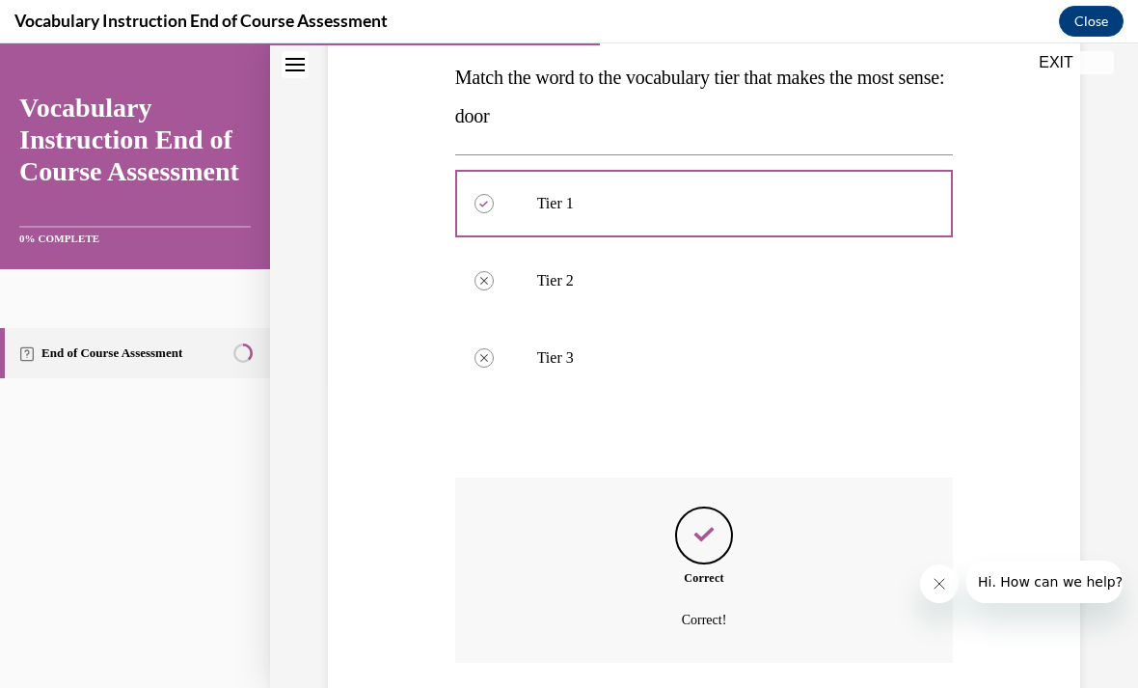
scroll to position [367, 0]
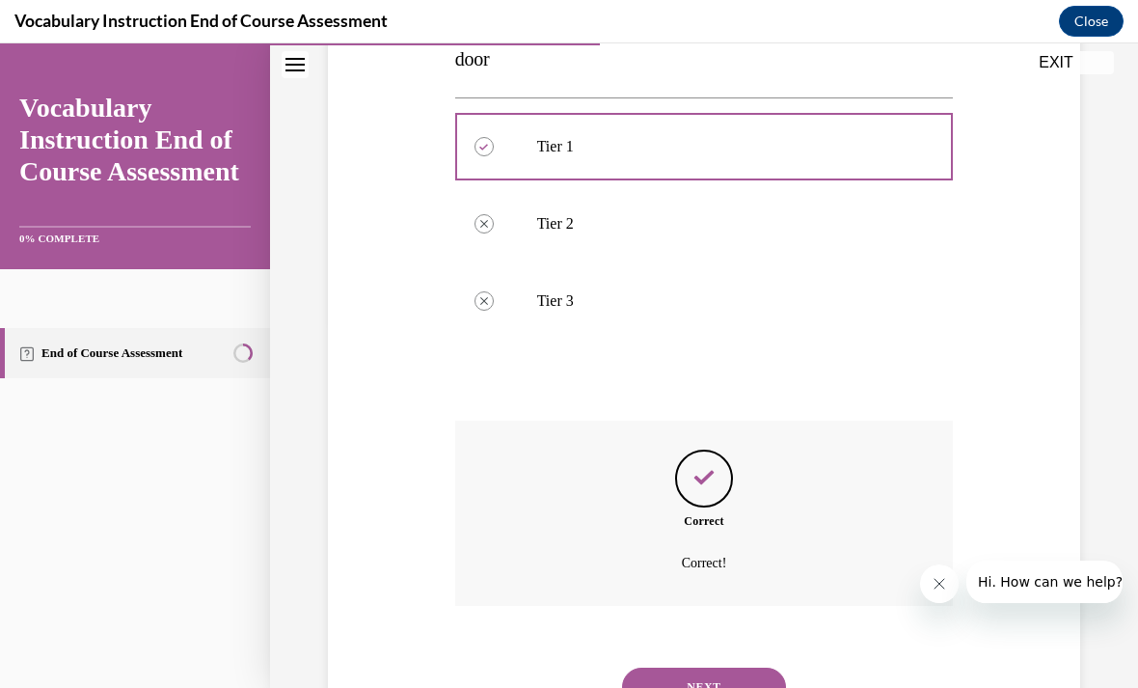
click at [721, 668] on button "NEXT" at bounding box center [704, 687] width 164 height 39
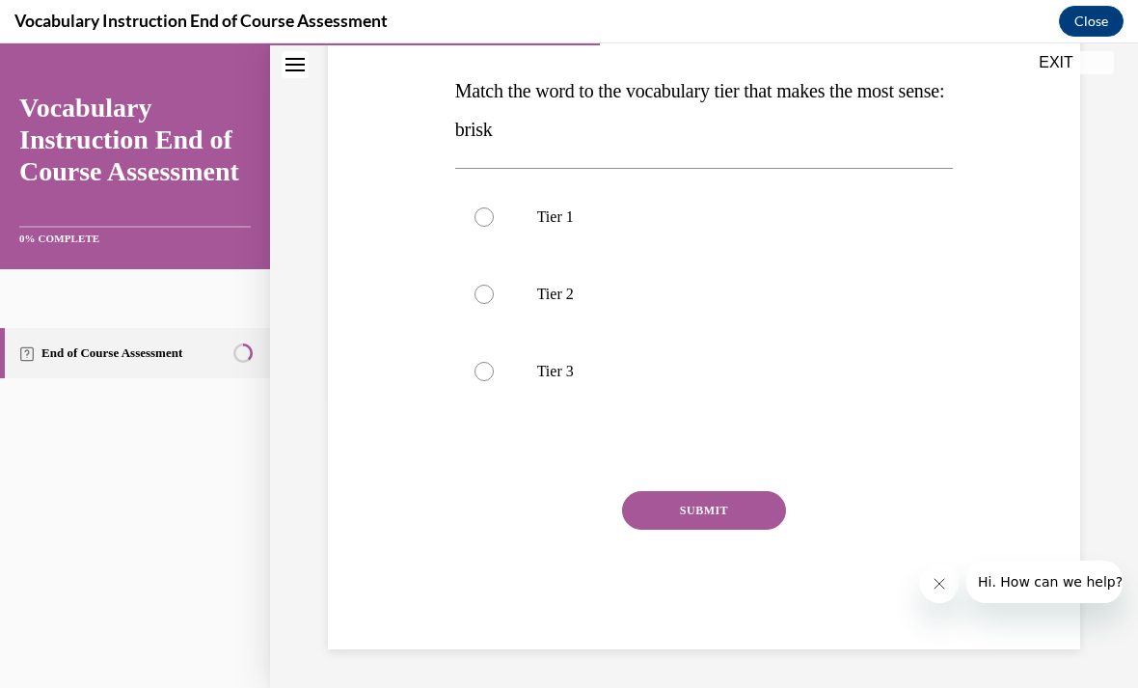
scroll to position [211, 0]
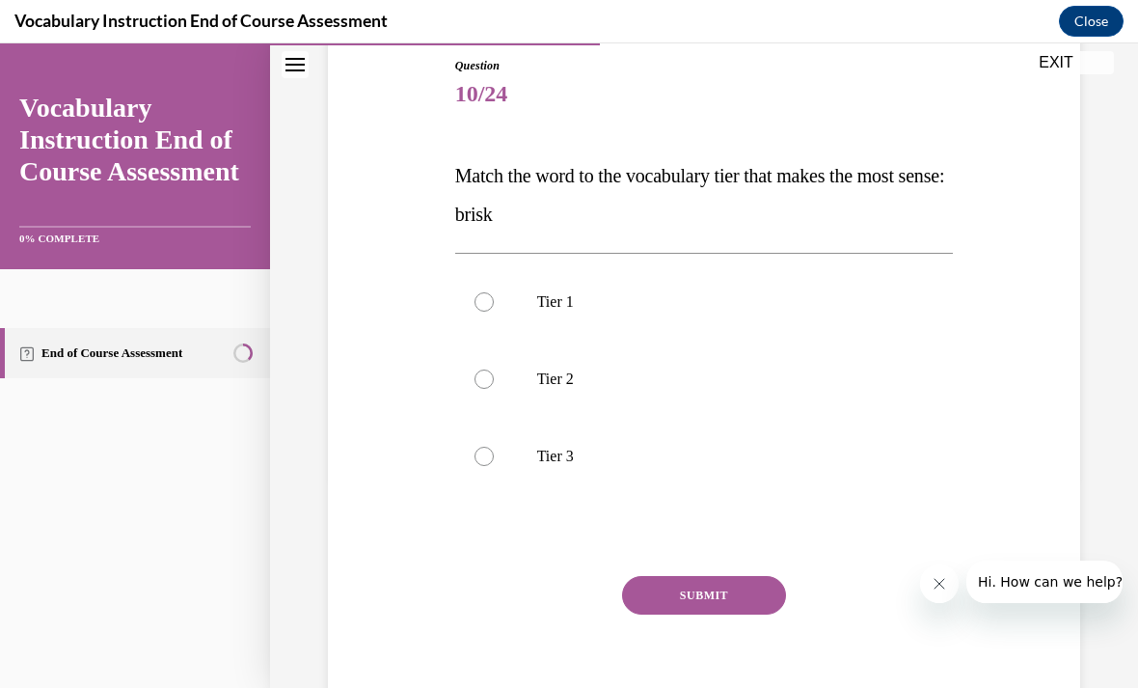
click at [490, 368] on label "Tier 2" at bounding box center [704, 379] width 499 height 77
click at [490, 370] on input "Tier 2" at bounding box center [484, 379] width 19 height 19
radio input "true"
click at [717, 597] on button "SUBMIT" at bounding box center [704, 595] width 164 height 39
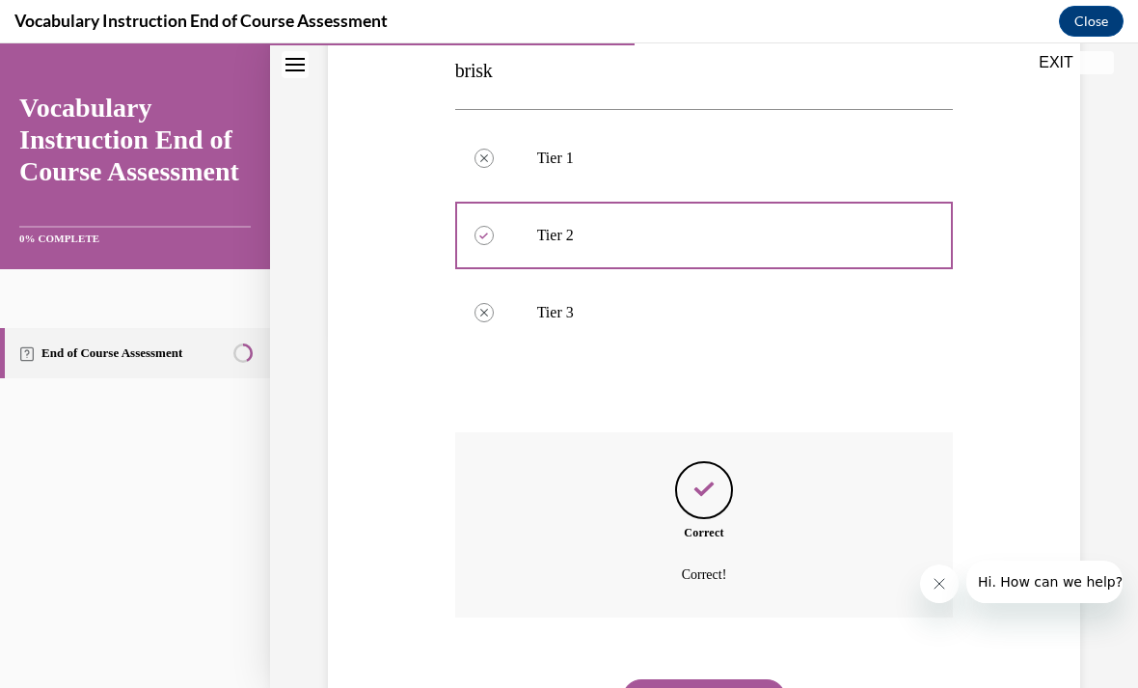
scroll to position [367, 0]
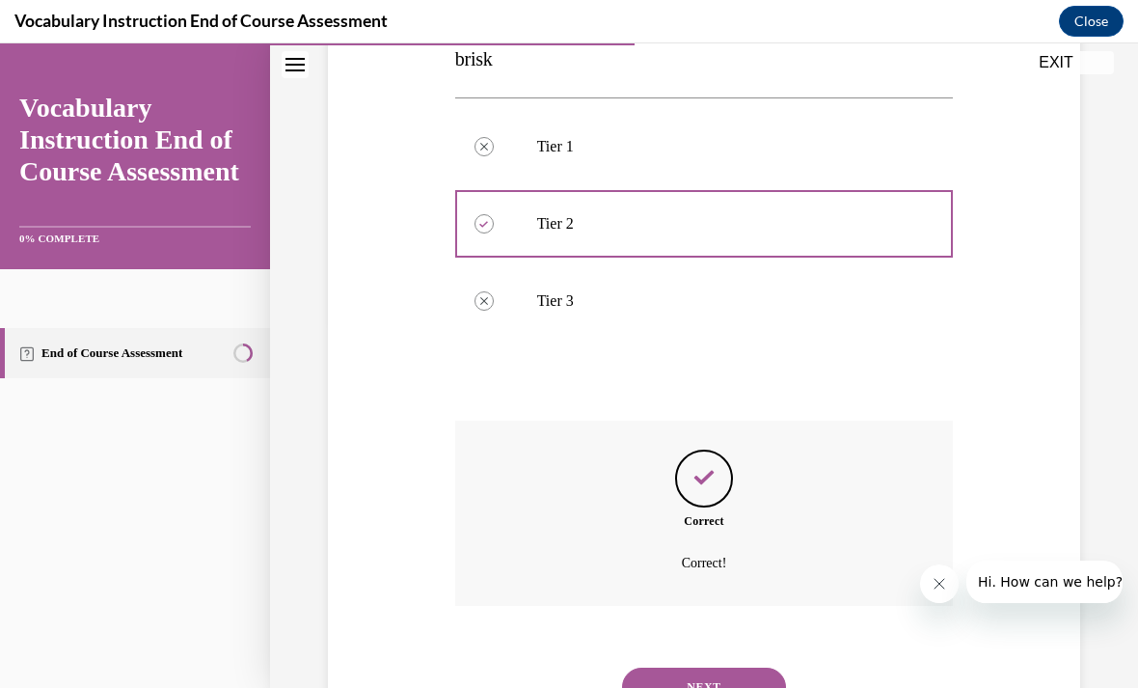
click at [717, 668] on button "NEXT" at bounding box center [704, 687] width 164 height 39
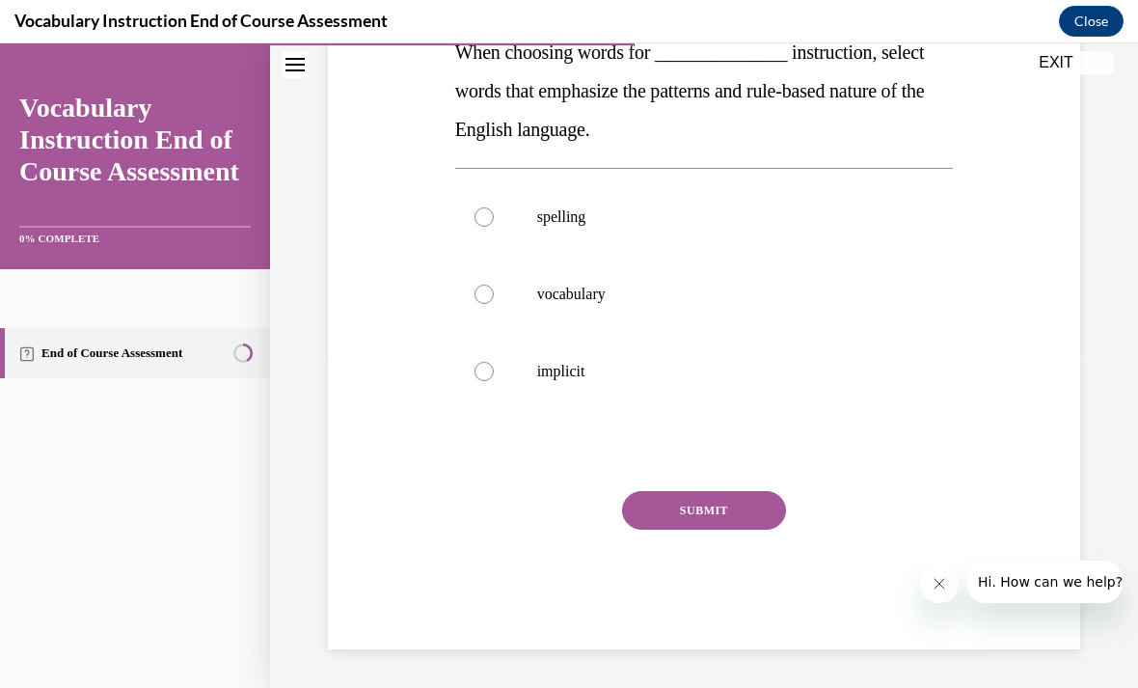
scroll to position [215, 0]
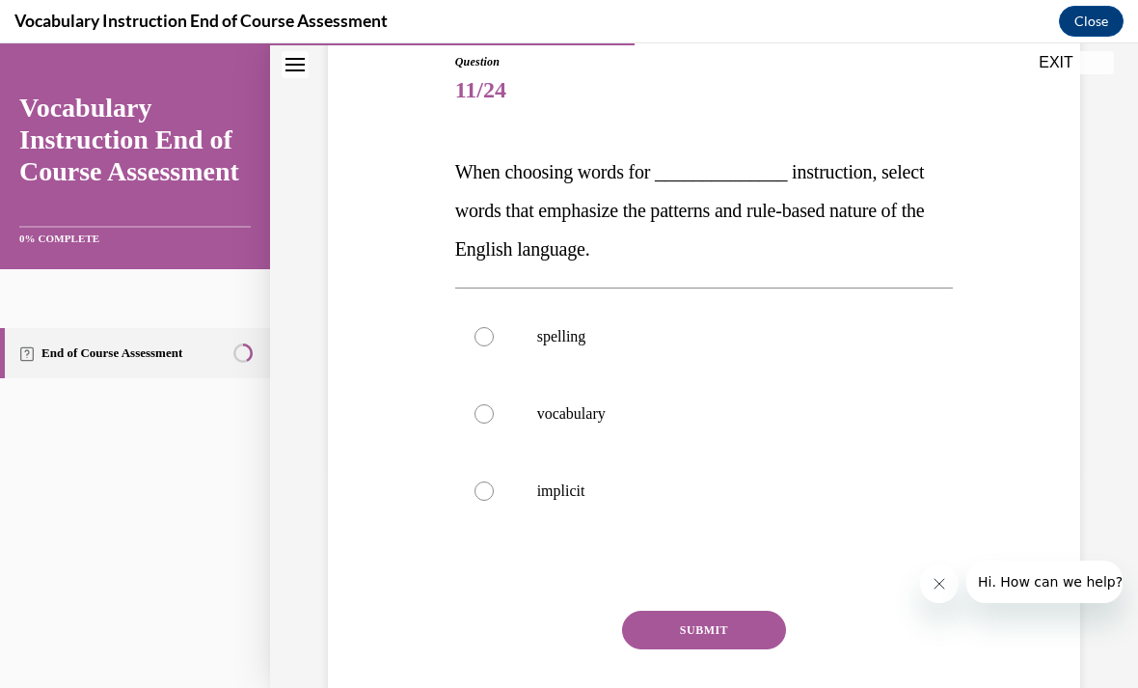
click at [477, 349] on label "spelling" at bounding box center [704, 336] width 499 height 77
click at [477, 346] on input "spelling" at bounding box center [484, 336] width 19 height 19
radio input "true"
click at [708, 637] on button "SUBMIT" at bounding box center [704, 630] width 164 height 39
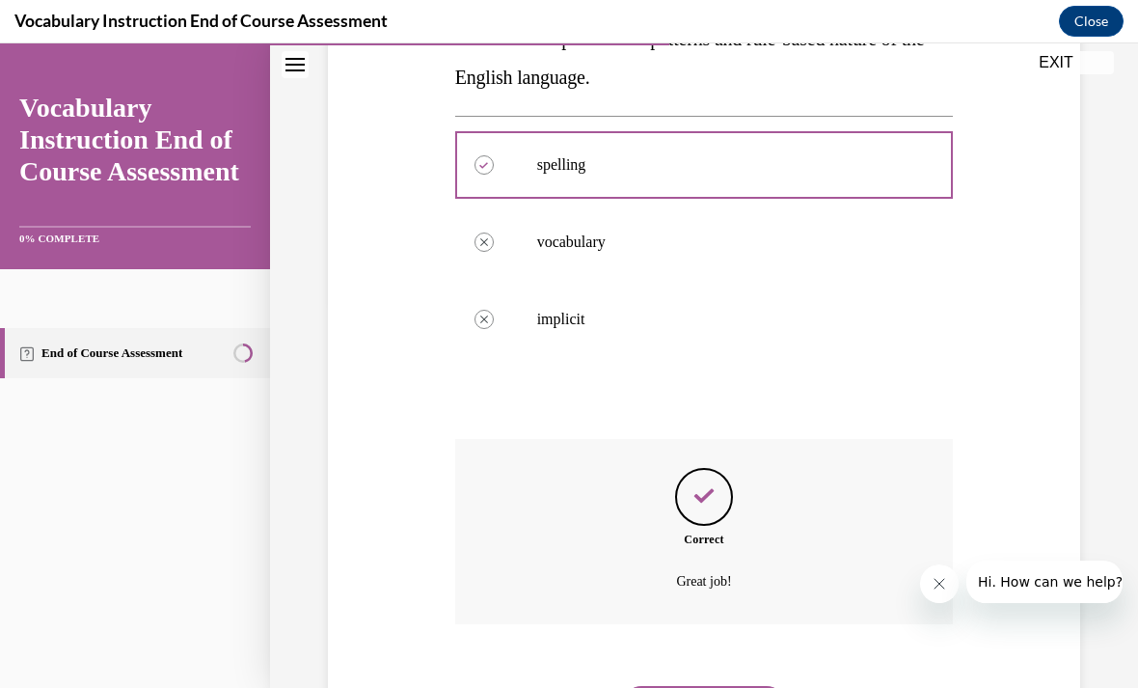
scroll to position [405, 0]
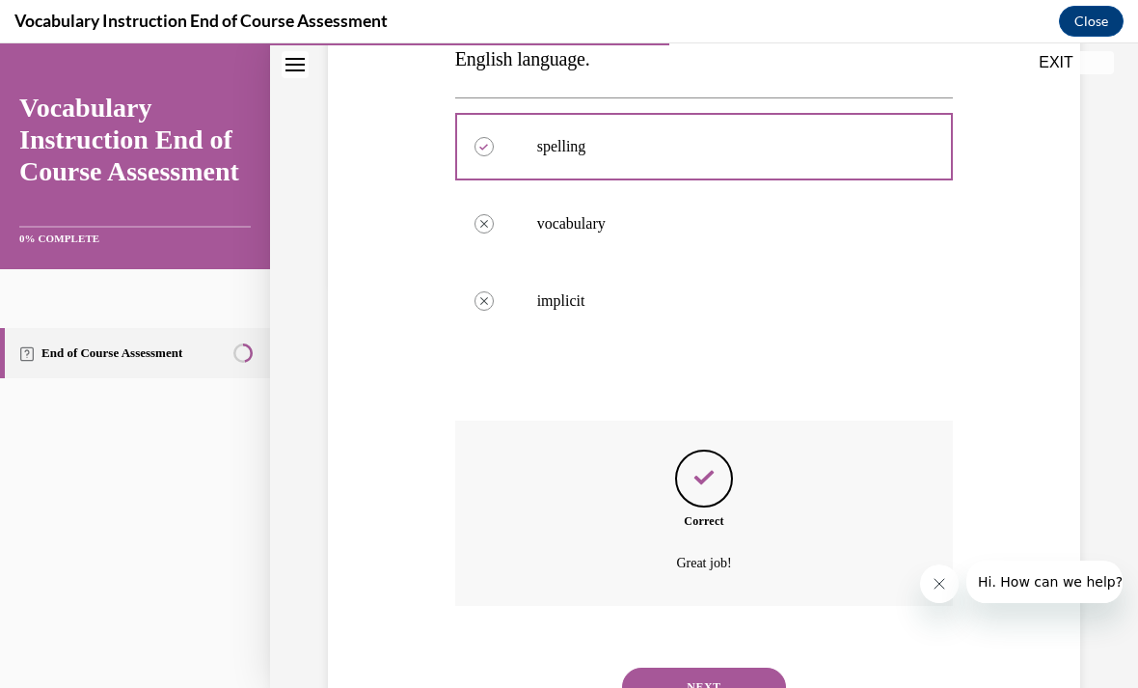
click at [717, 668] on button "NEXT" at bounding box center [704, 687] width 164 height 39
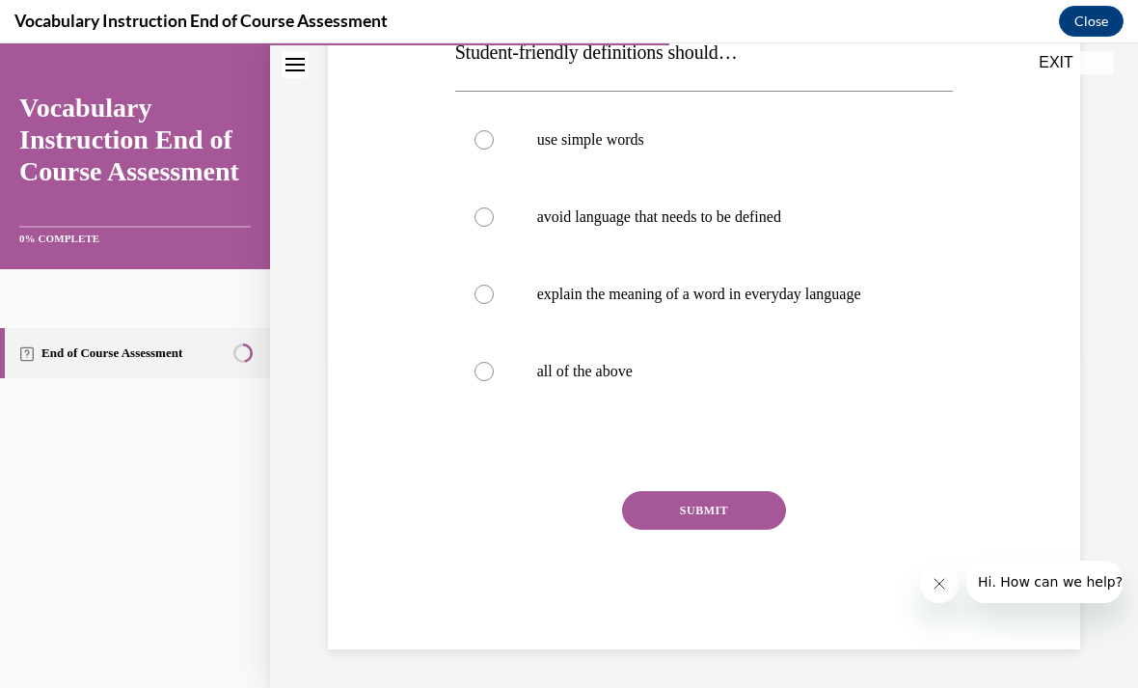
scroll to position [215, 0]
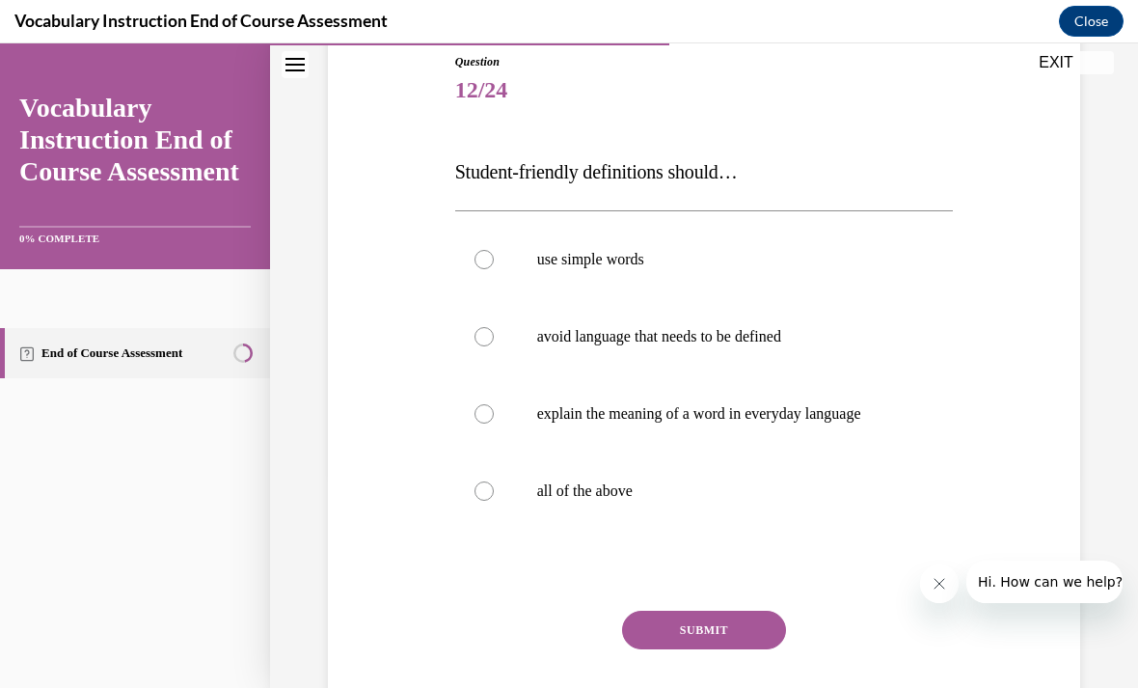
click at [492, 482] on label "all of the above" at bounding box center [704, 491] width 499 height 77
click at [492, 482] on input "all of the above" at bounding box center [484, 490] width 19 height 19
radio input "true"
click at [720, 640] on button "SUBMIT" at bounding box center [704, 630] width 164 height 39
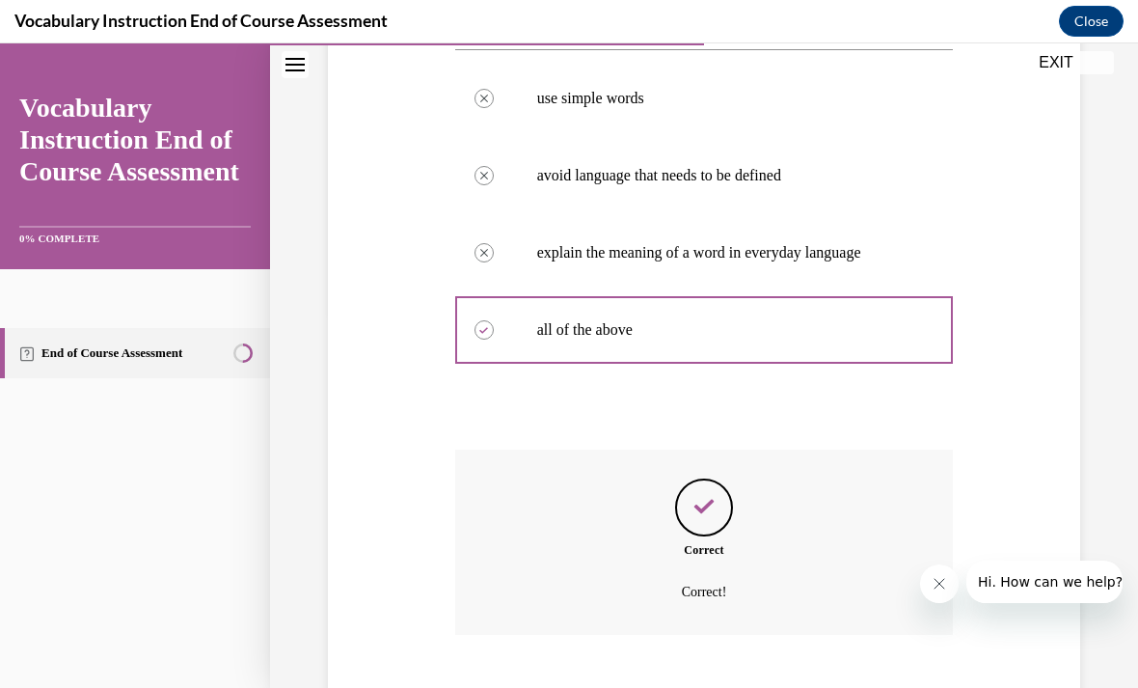
scroll to position [405, 0]
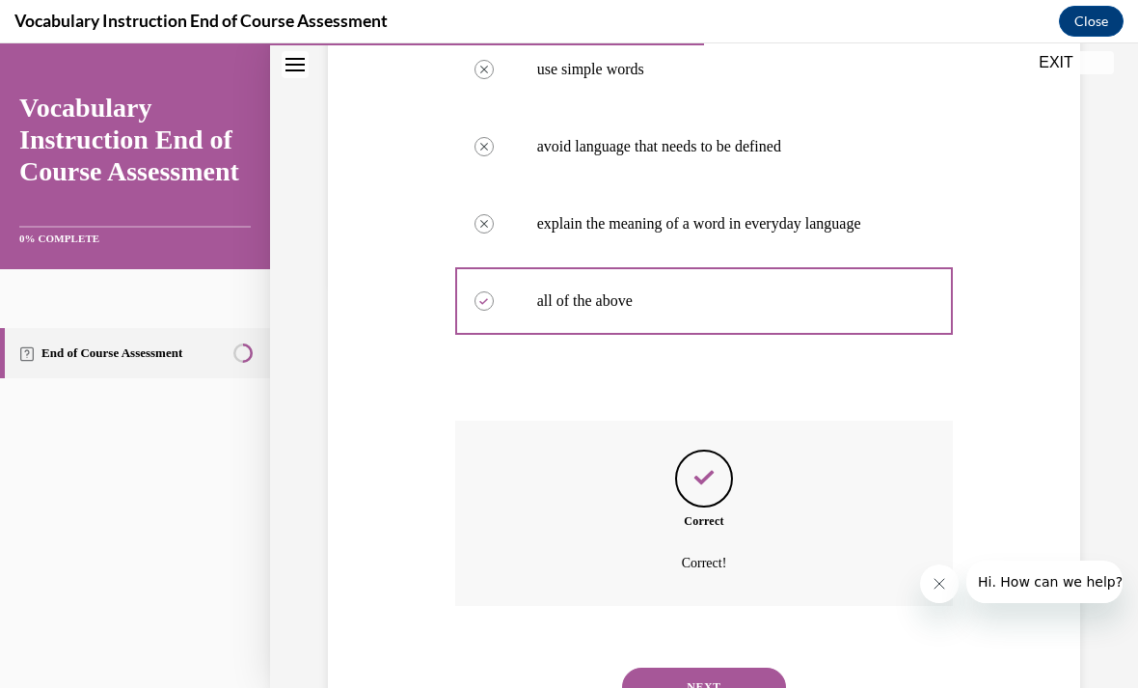
click at [708, 668] on button "NEXT" at bounding box center [704, 687] width 164 height 39
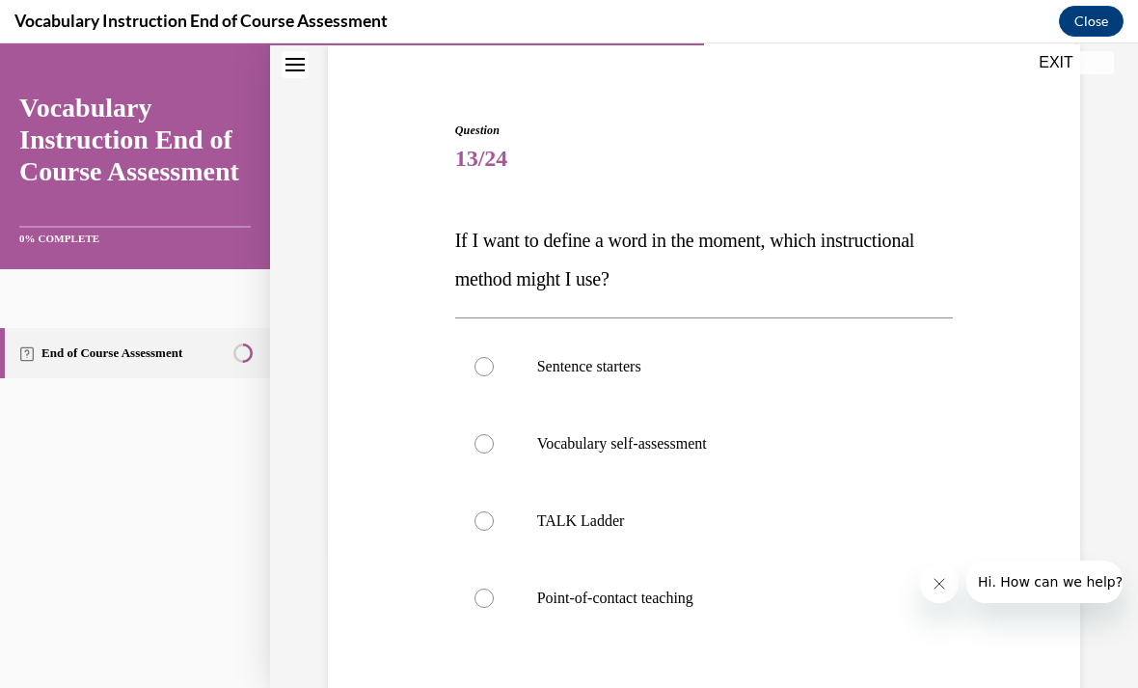
scroll to position [148, 0]
click at [491, 448] on div at bounding box center [484, 442] width 19 height 19
click at [491, 448] on input "Vocabulary self-assessment" at bounding box center [484, 442] width 19 height 19
radio input "true"
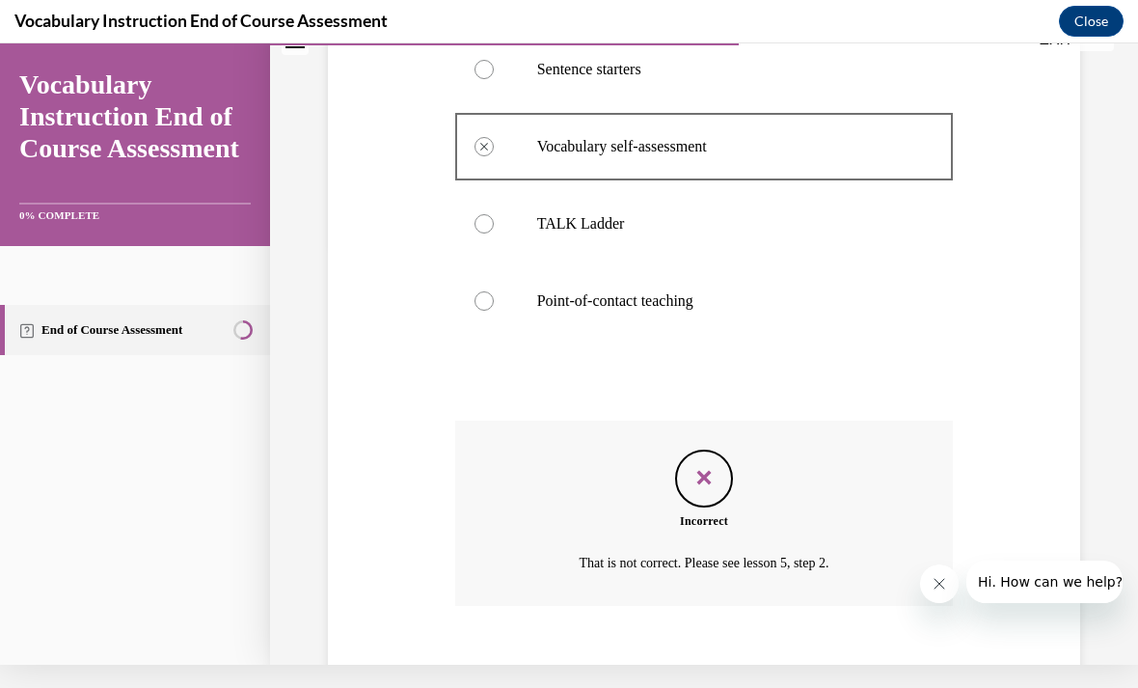
scroll to position [421, 0]
click at [712, 668] on button "NEXT" at bounding box center [704, 687] width 164 height 39
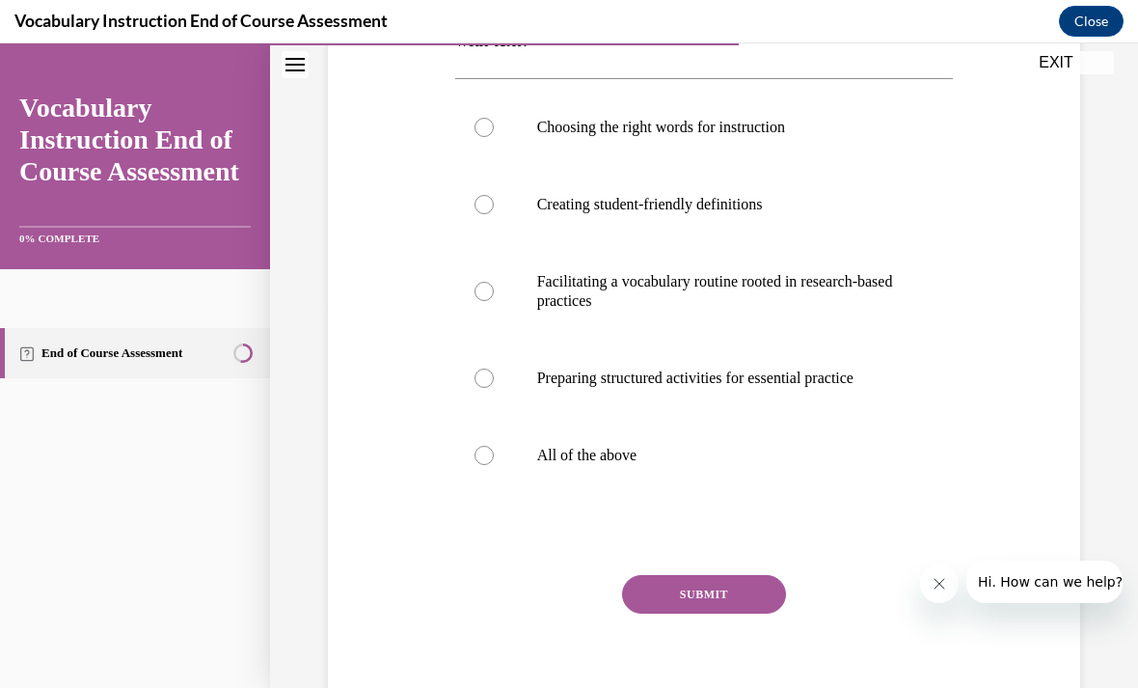
scroll to position [385, 0]
click at [496, 469] on label "All of the above" at bounding box center [704, 456] width 499 height 77
click at [494, 466] on input "All of the above" at bounding box center [484, 456] width 19 height 19
radio input "true"
click at [725, 603] on button "SUBMIT" at bounding box center [704, 595] width 164 height 39
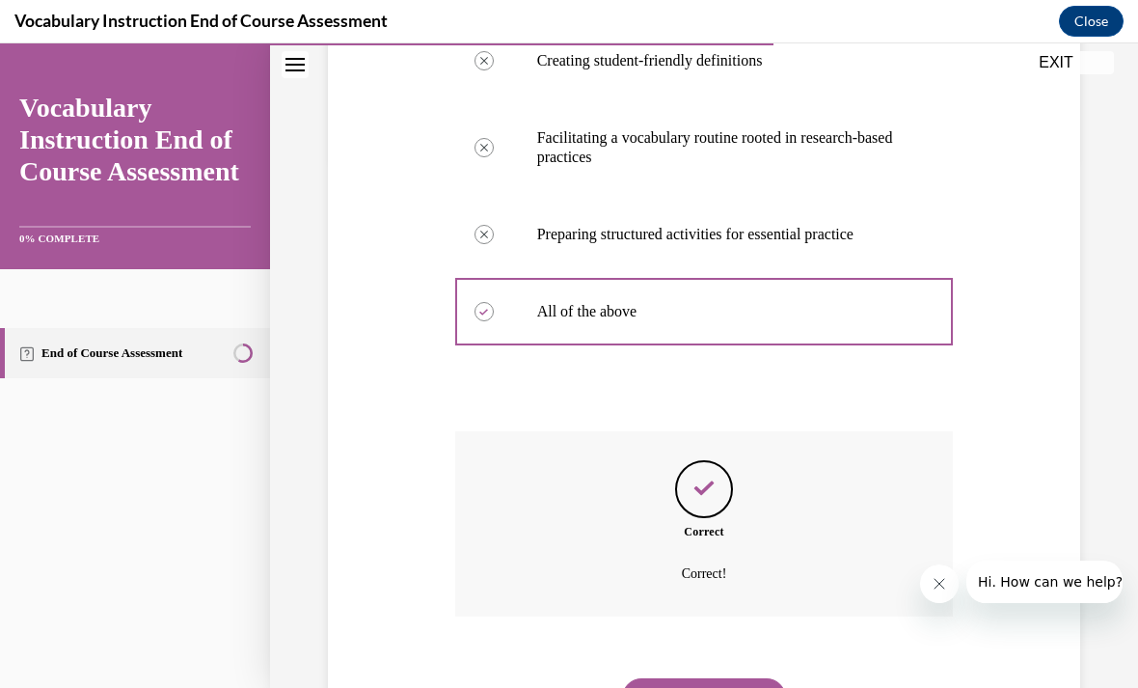
scroll to position [540, 0]
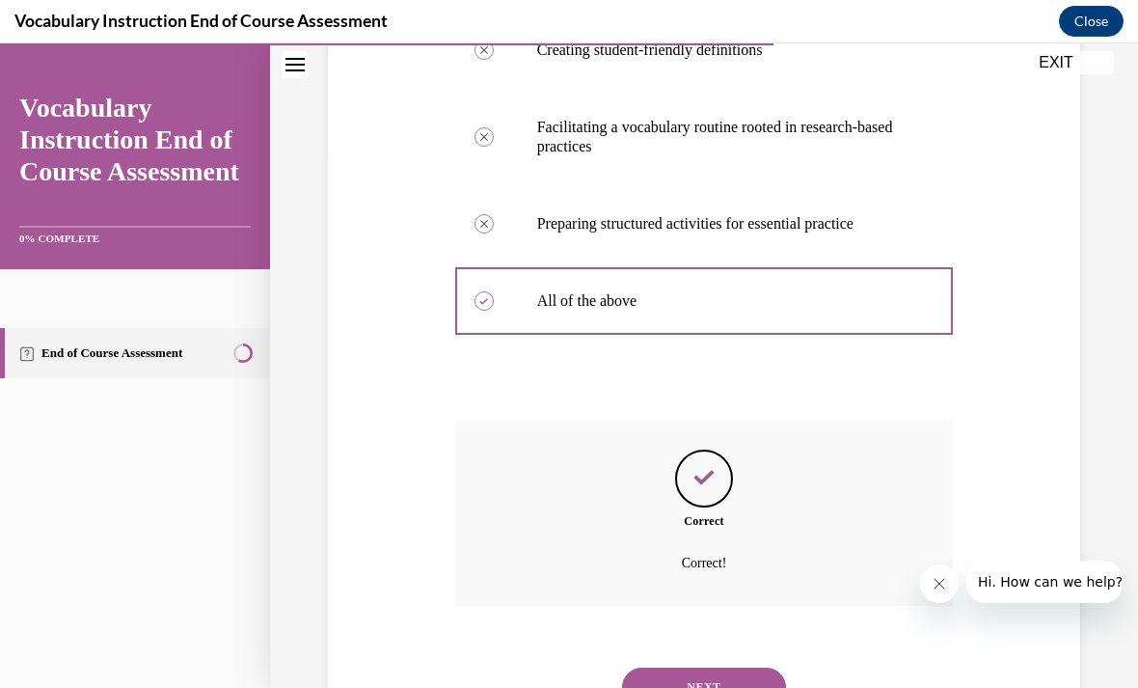
click at [718, 670] on button "NEXT" at bounding box center [704, 687] width 164 height 39
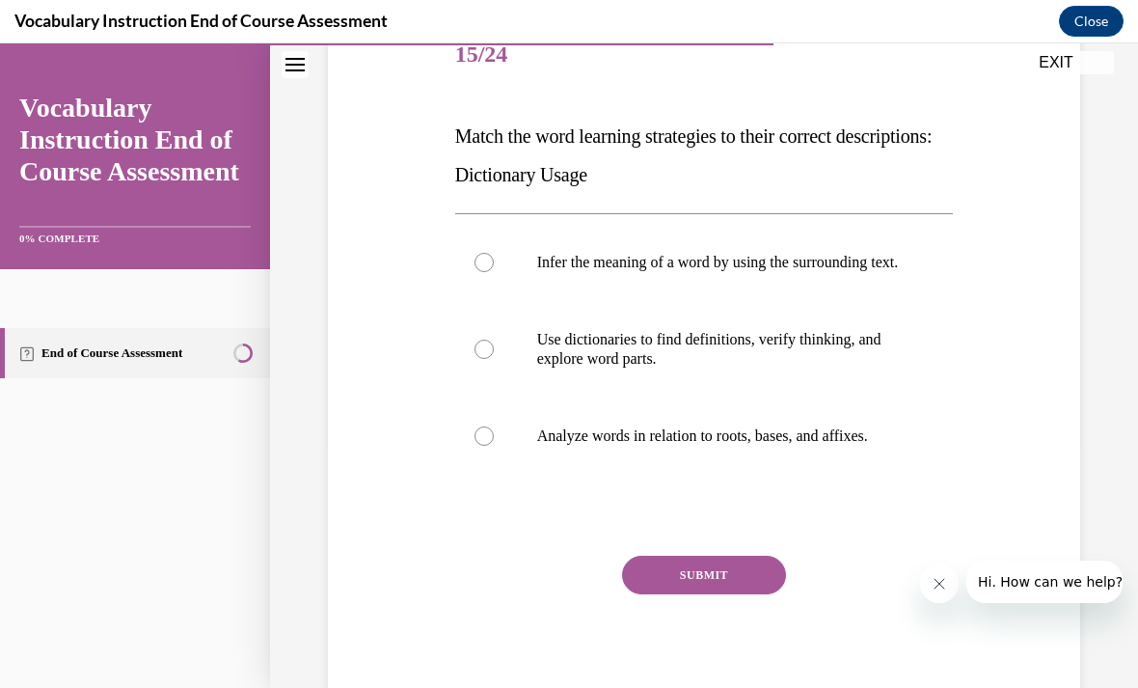
scroll to position [250, 0]
click at [477, 272] on div at bounding box center [484, 263] width 19 height 19
click at [477, 272] on input "Infer the meaning of a word by using the surrounding text." at bounding box center [484, 263] width 19 height 19
radio input "true"
click at [726, 589] on button "SUBMIT" at bounding box center [704, 576] width 164 height 39
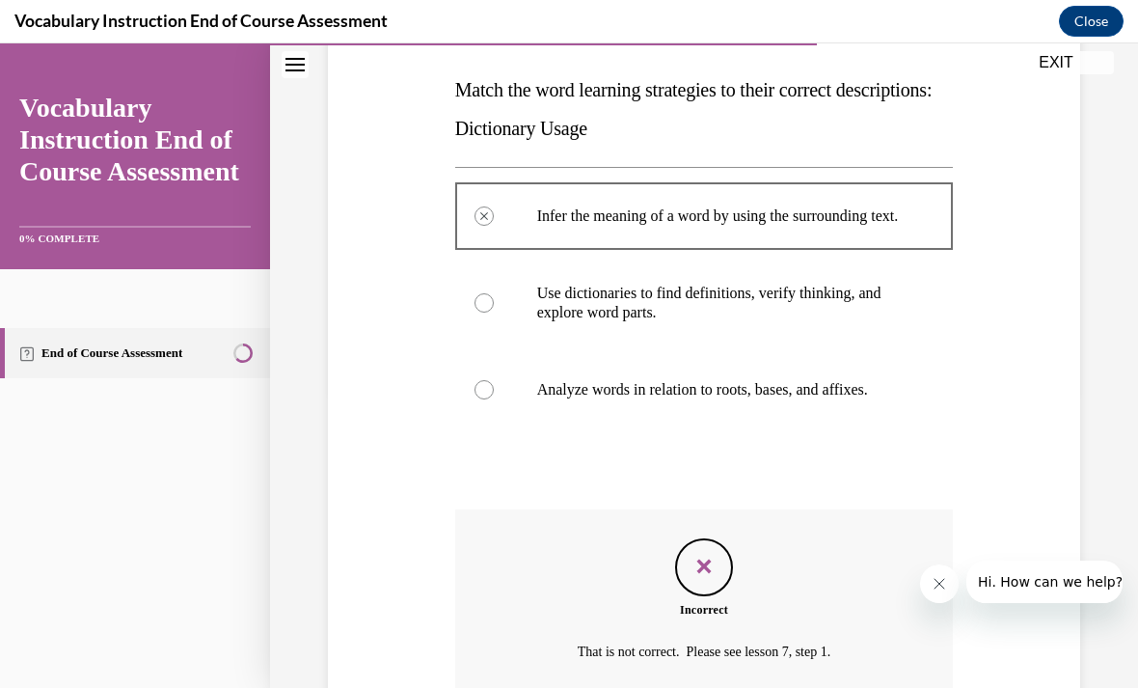
scroll to position [297, 0]
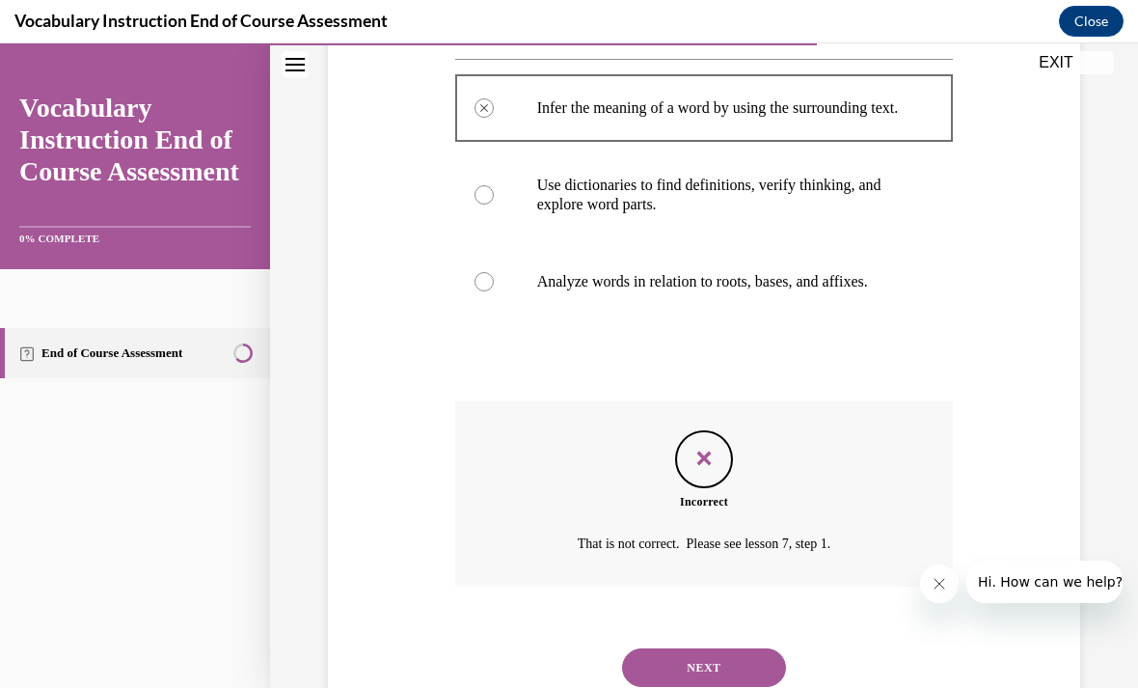
click at [720, 668] on button "NEXT" at bounding box center [704, 667] width 164 height 39
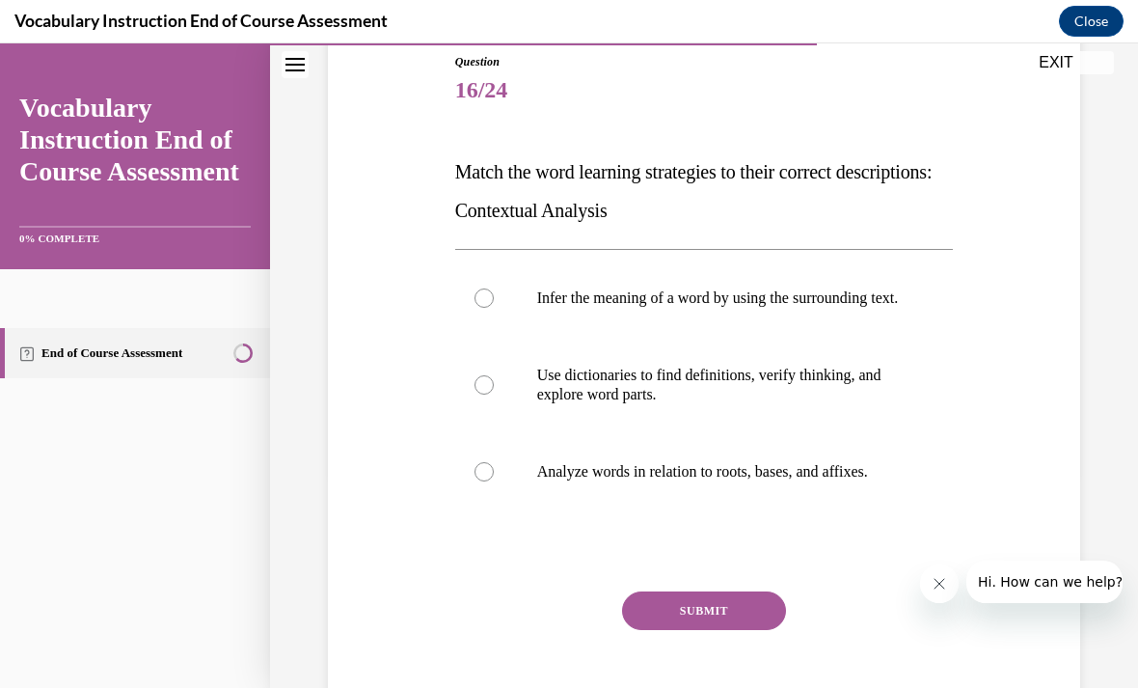
click at [491, 481] on div at bounding box center [484, 471] width 19 height 19
click at [491, 481] on input "Analyze words in relation to roots, bases, and affixes." at bounding box center [484, 471] width 19 height 19
radio input "true"
click at [715, 626] on button "SUBMIT" at bounding box center [704, 610] width 164 height 39
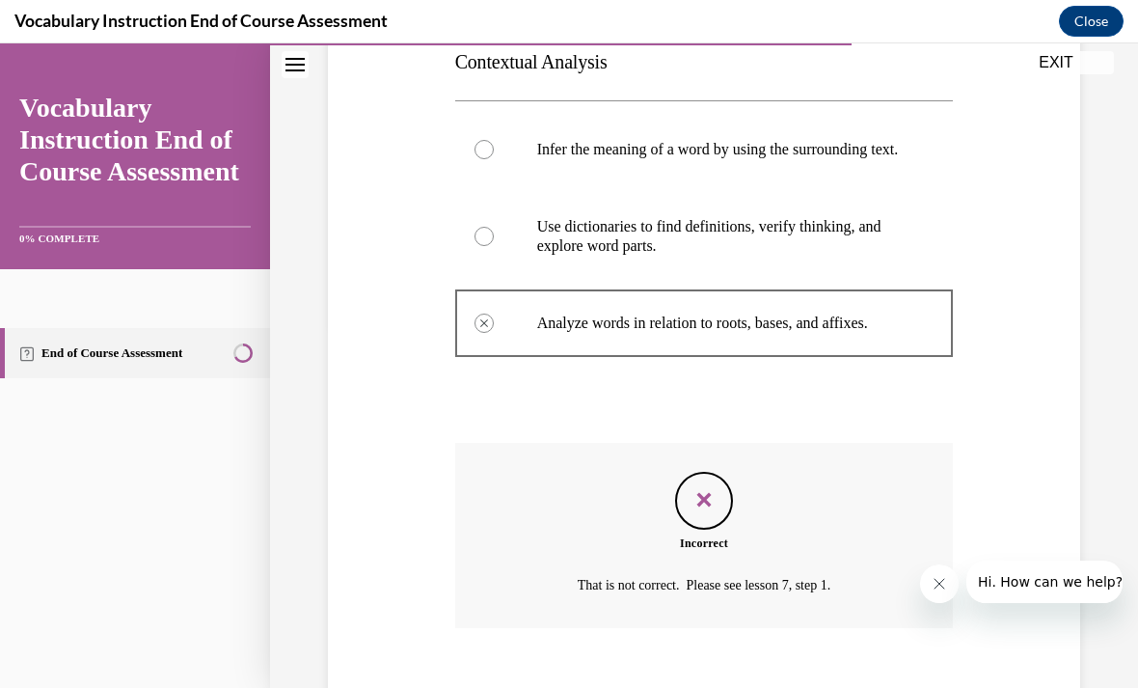
scroll to position [405, 0]
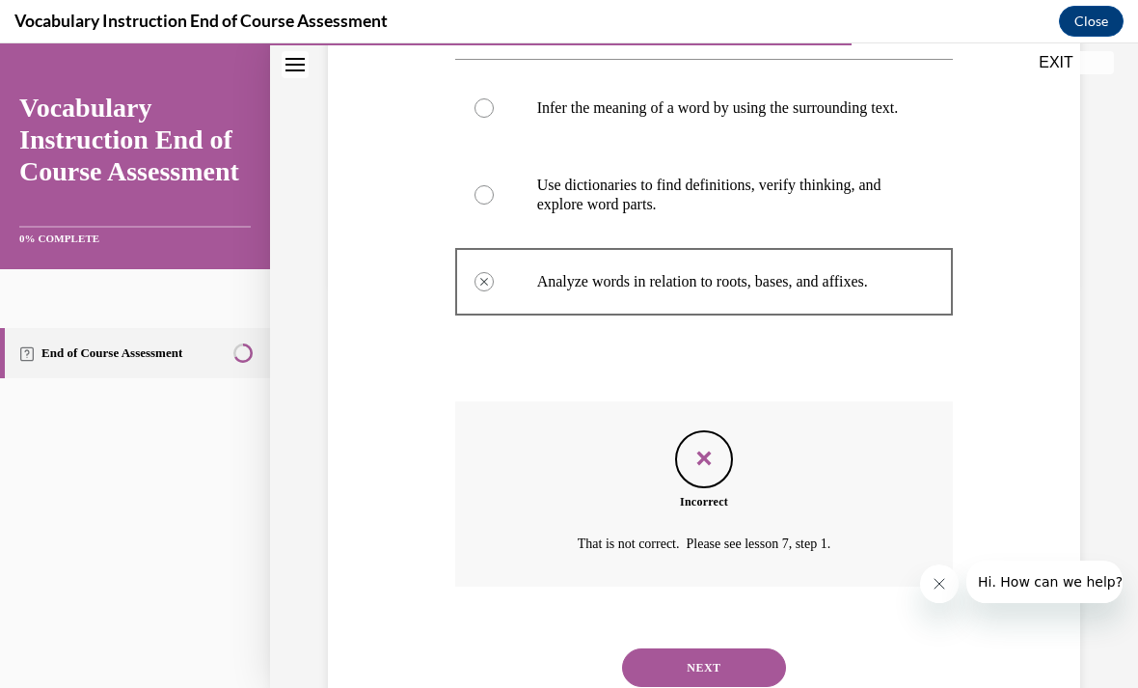
click at [1001, 213] on div "Question 16/24 Match the word learning strategies to their correct descriptions…" at bounding box center [704, 260] width 762 height 911
click at [720, 661] on button "NEXT" at bounding box center [704, 667] width 164 height 39
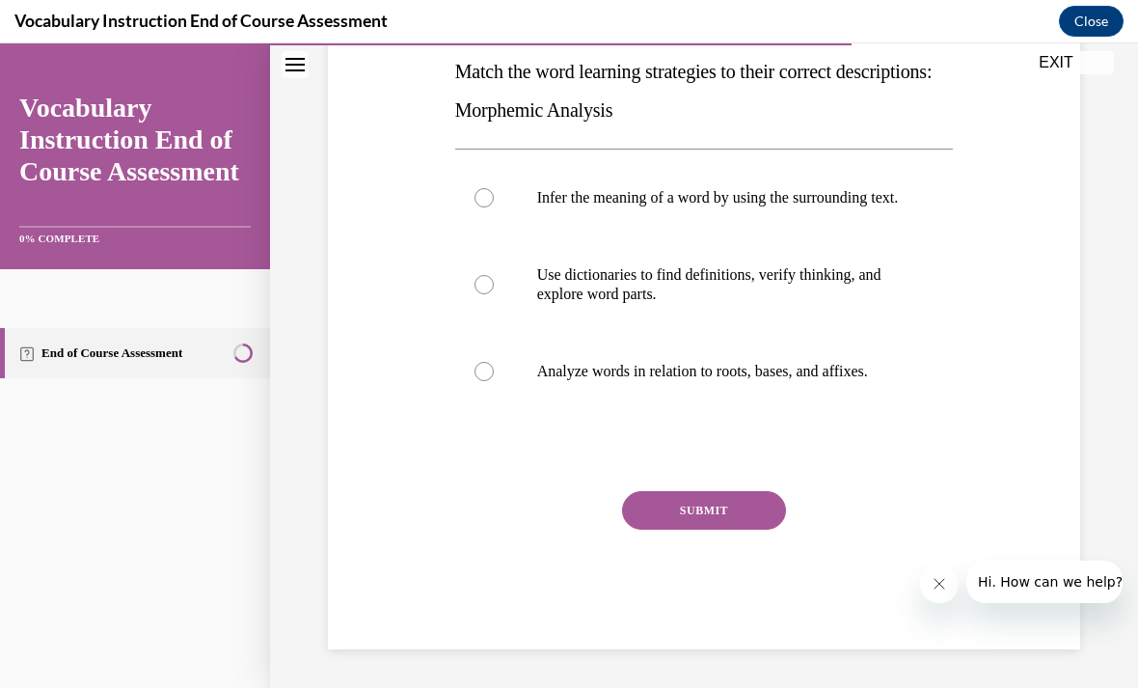
scroll to position [215, 0]
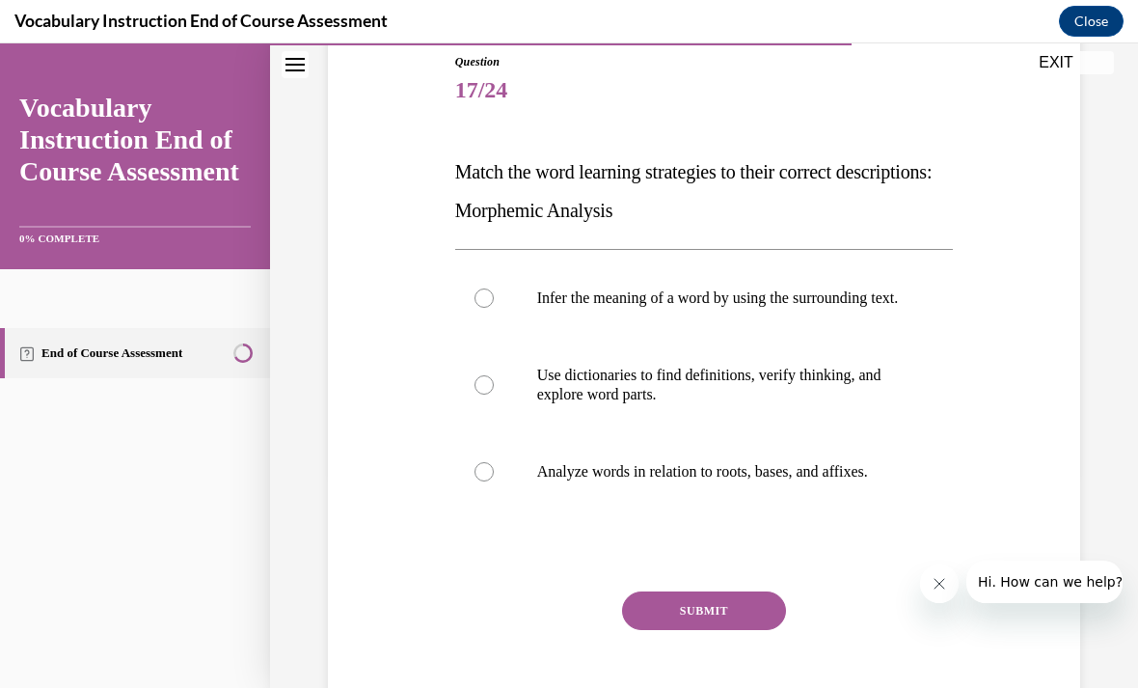
click at [490, 395] on div at bounding box center [484, 384] width 19 height 19
click at [490, 395] on input "Use dictionaries to find definitions, verify thinking, and explore word parts." at bounding box center [484, 384] width 19 height 19
radio input "true"
click at [733, 622] on button "SUBMIT" at bounding box center [704, 610] width 164 height 39
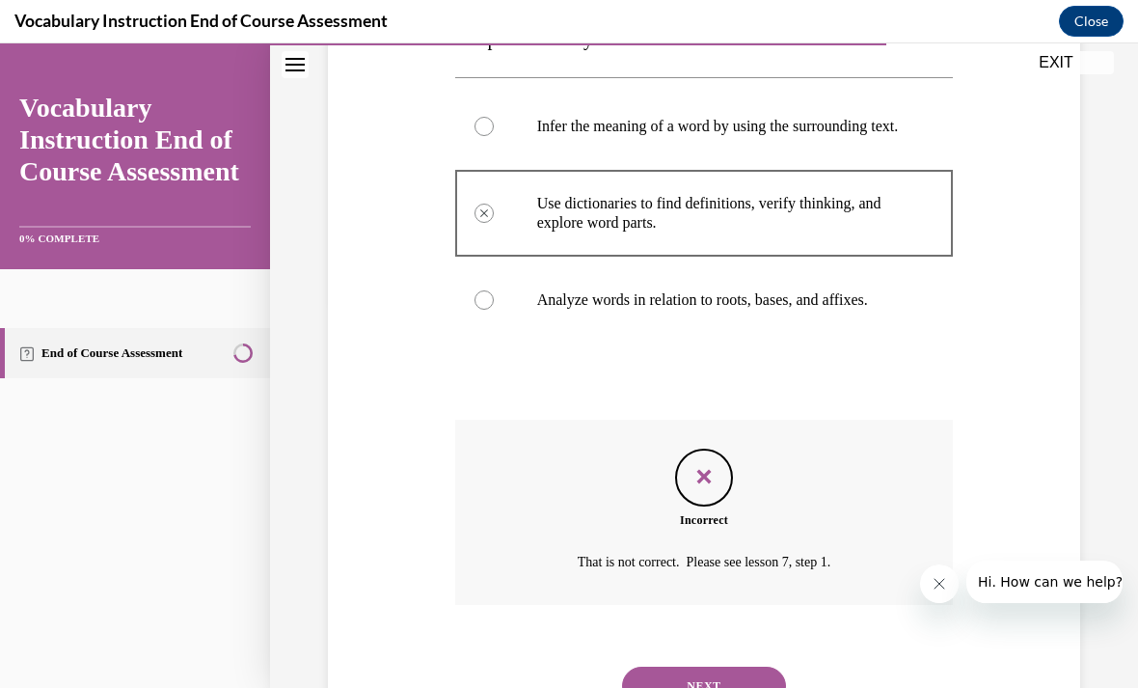
scroll to position [405, 0]
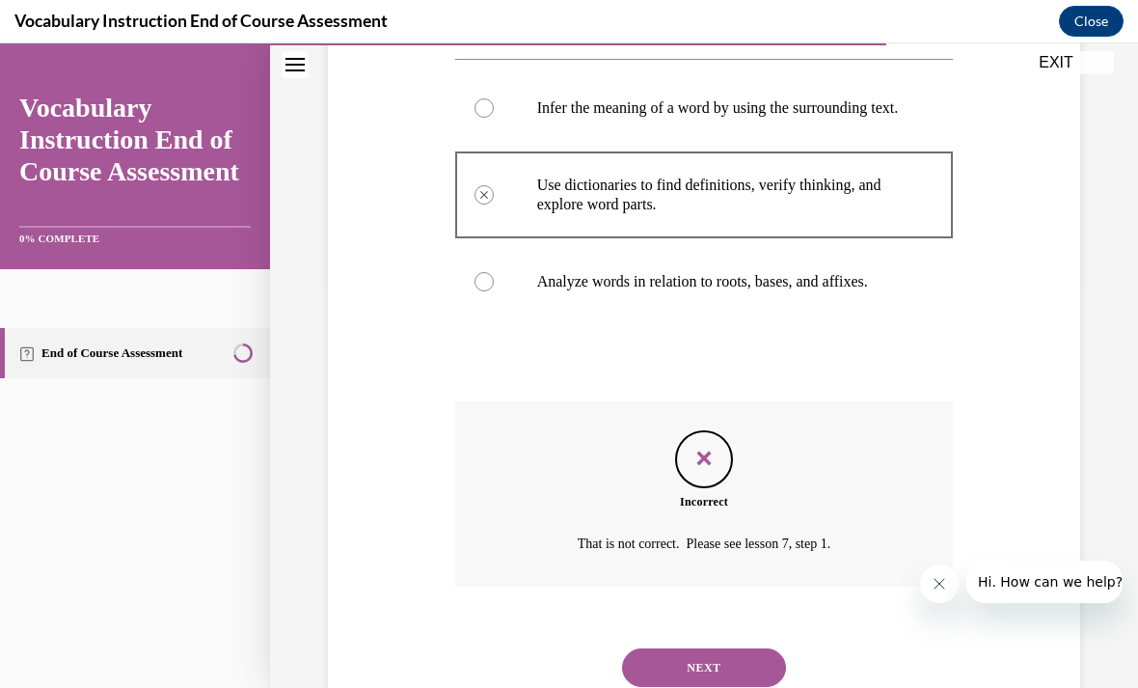
click at [717, 654] on button "NEXT" at bounding box center [704, 667] width 164 height 39
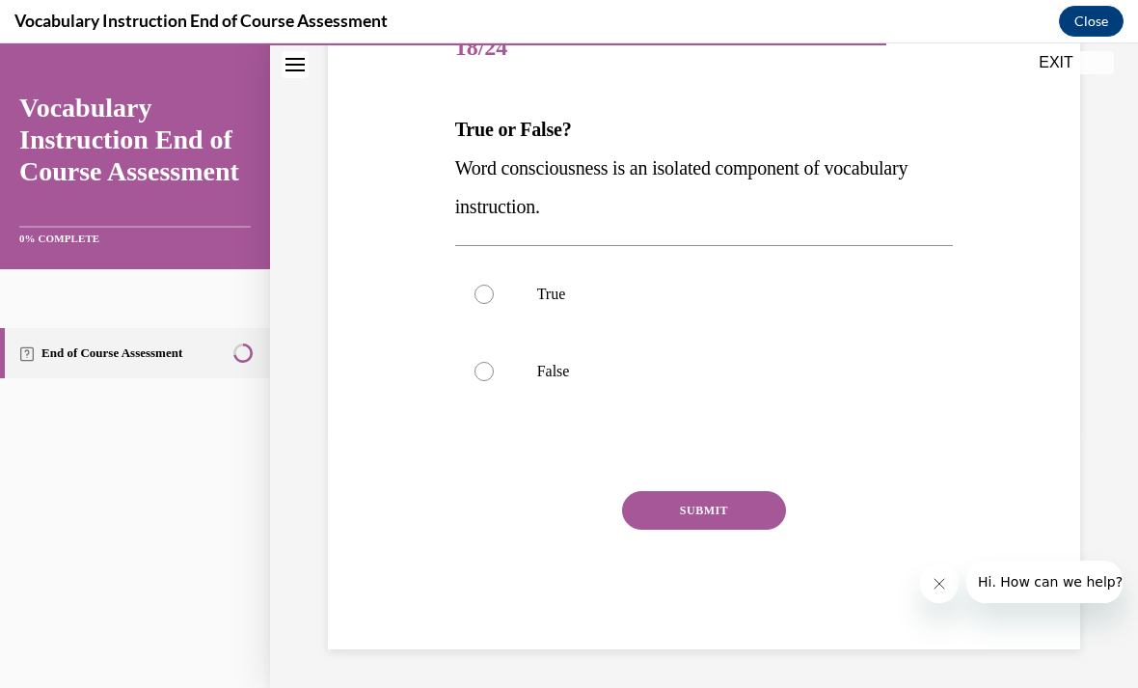
scroll to position [173, 0]
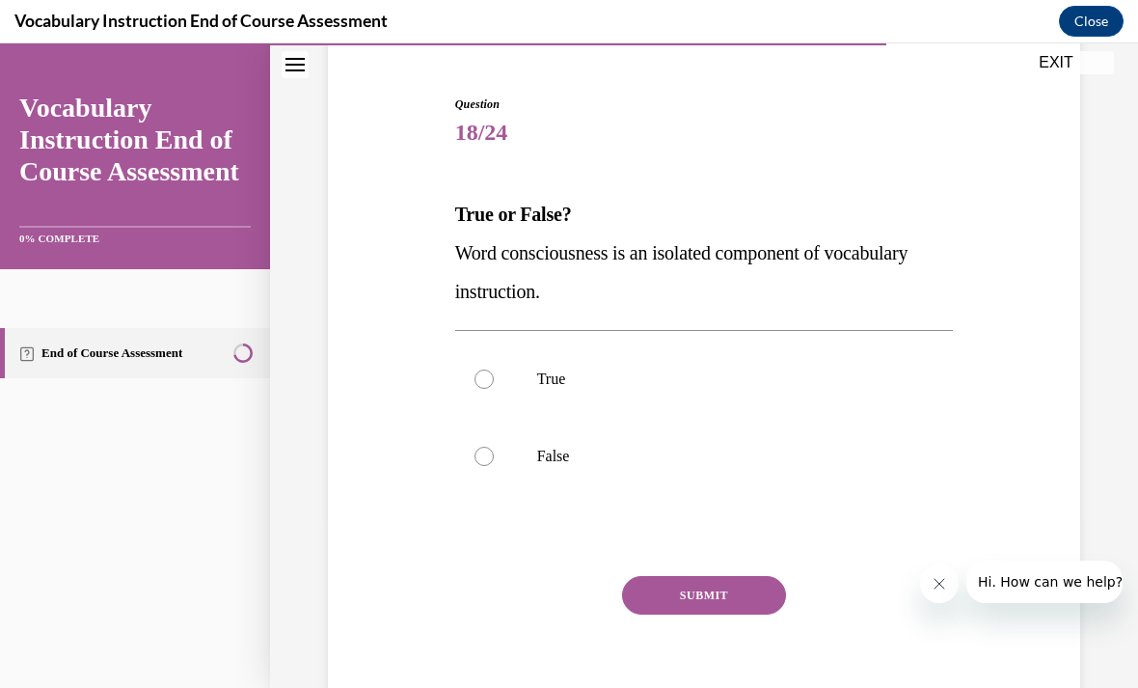
click at [492, 459] on div at bounding box center [484, 456] width 19 height 19
click at [492, 459] on input "False" at bounding box center [484, 456] width 19 height 19
radio input "true"
click at [740, 595] on button "SUBMIT" at bounding box center [704, 595] width 164 height 39
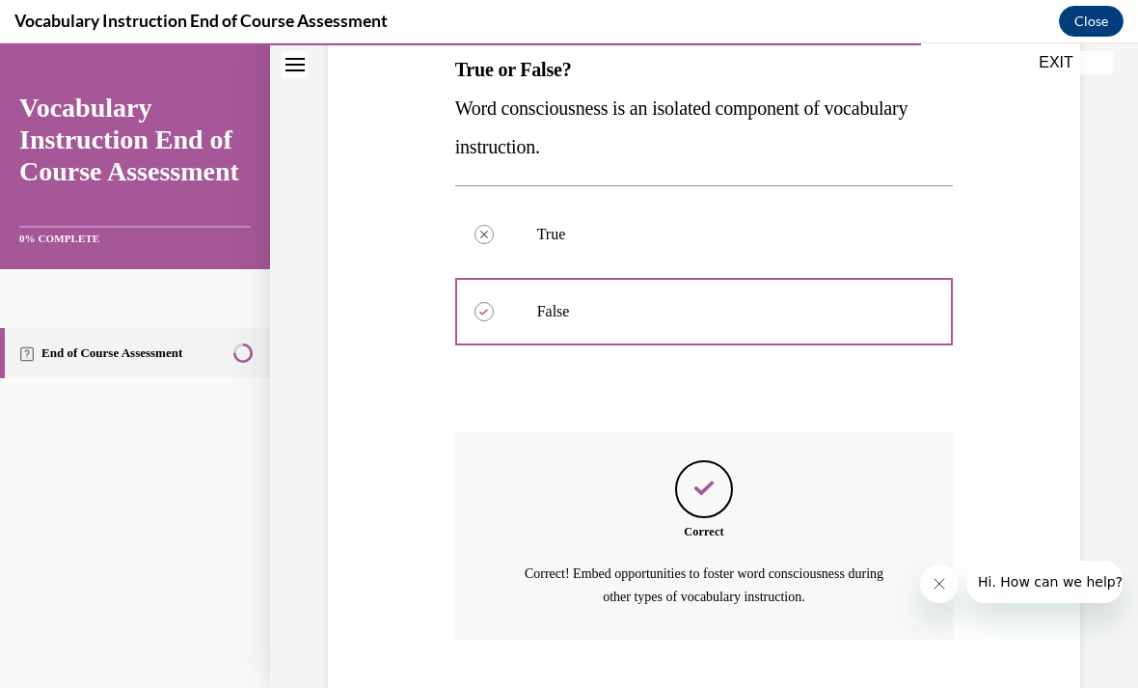
scroll to position [350, 0]
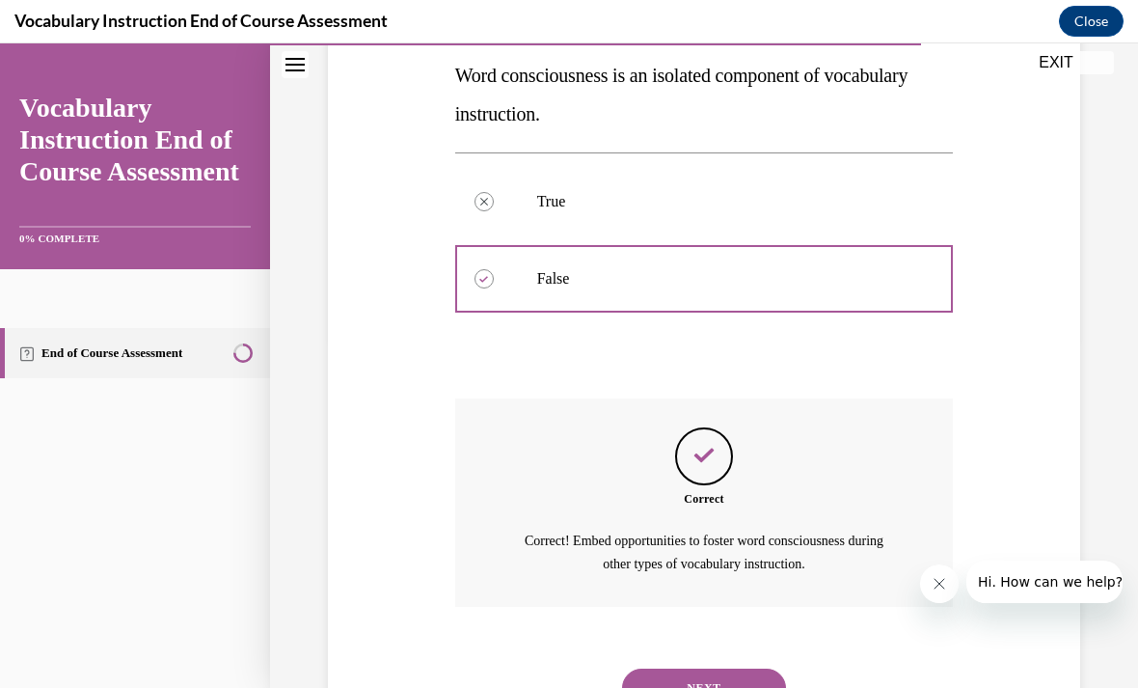
click at [747, 669] on button "NEXT" at bounding box center [704, 688] width 164 height 39
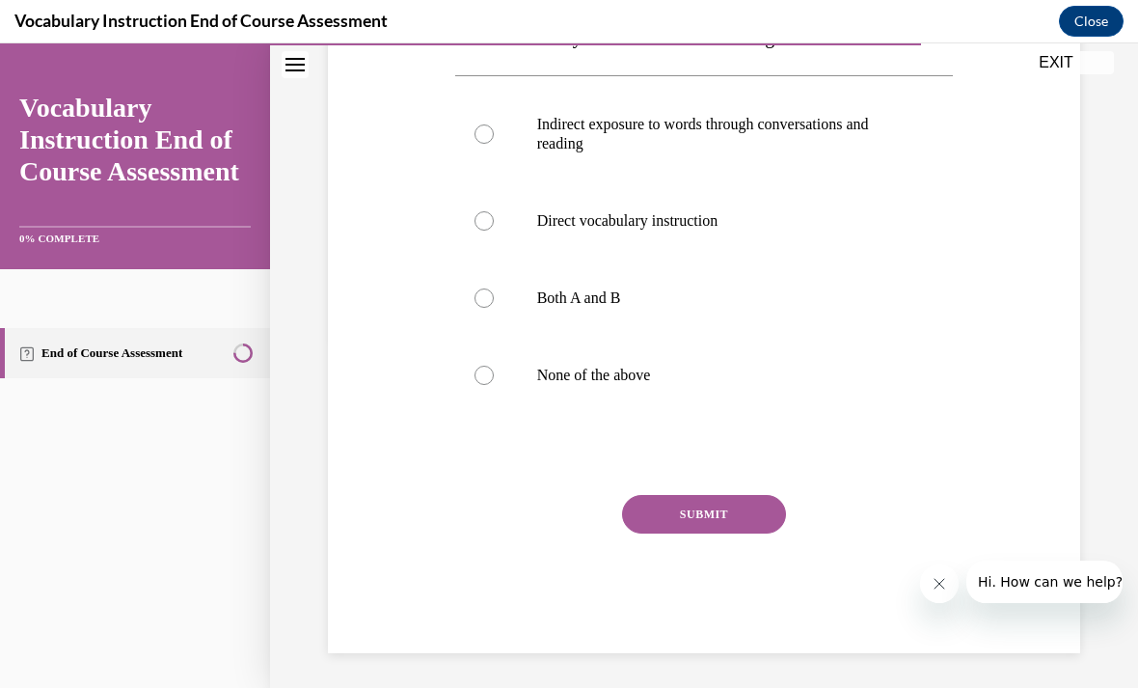
scroll to position [215, 0]
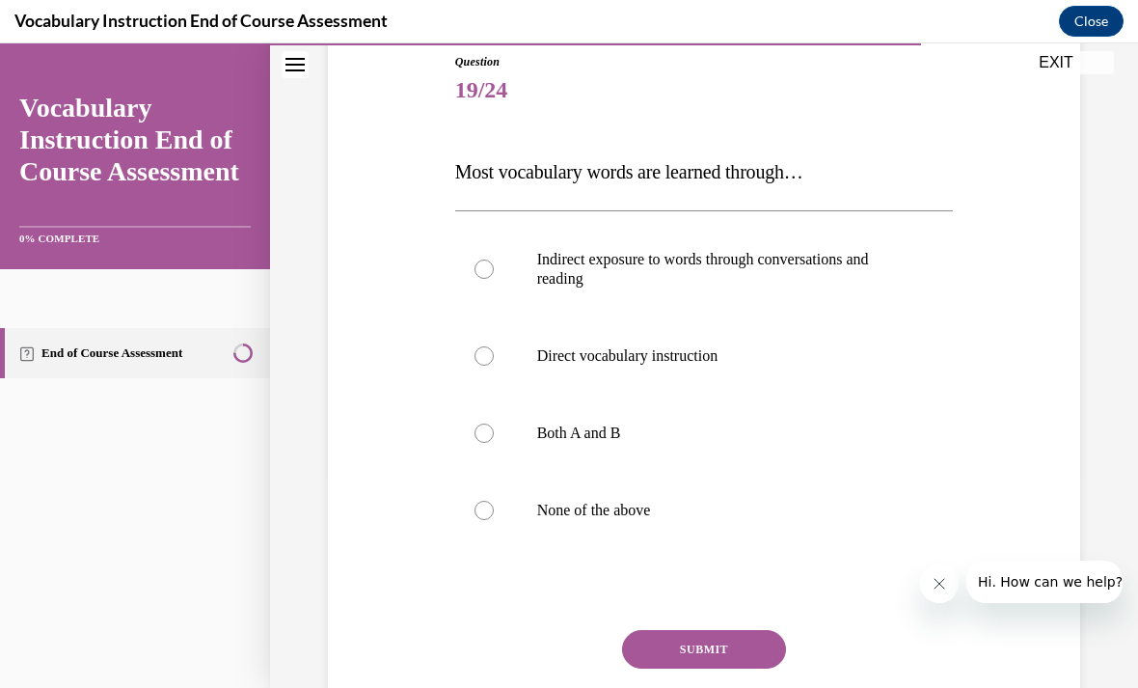
click at [495, 270] on label "Indirect exposure to words through conversations and reading" at bounding box center [704, 269] width 499 height 96
click at [494, 270] on input "Indirect exposure to words through conversations and reading" at bounding box center [484, 269] width 19 height 19
radio input "true"
click at [719, 646] on button "SUBMIT" at bounding box center [704, 649] width 164 height 39
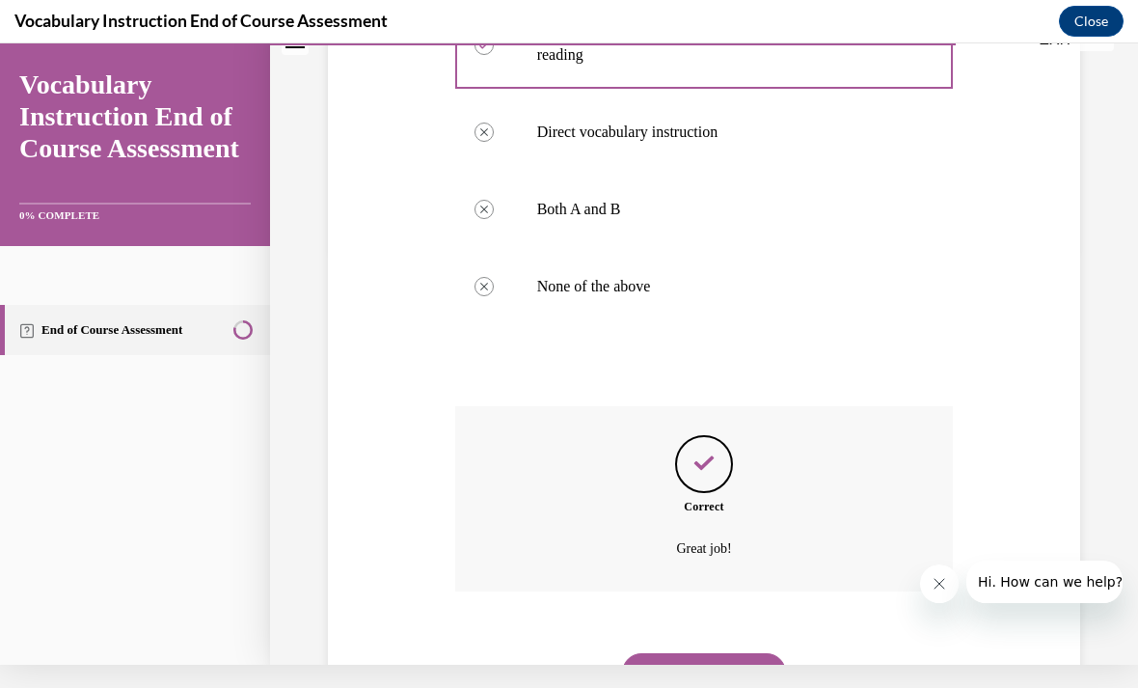
scroll to position [425, 0]
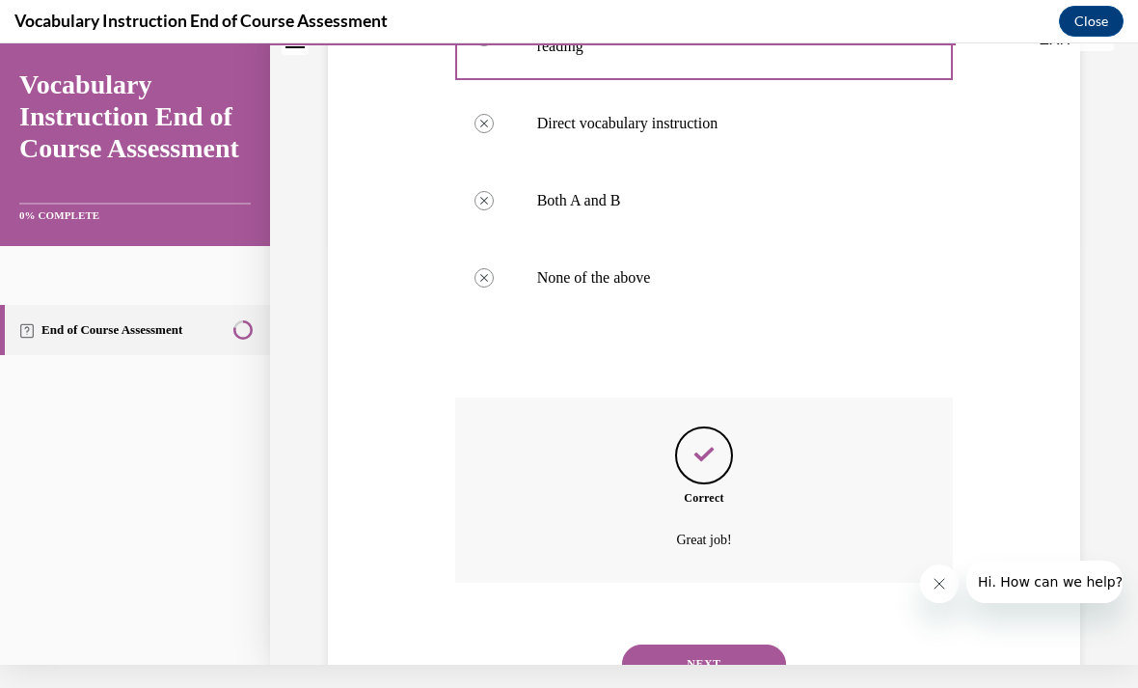
click at [745, 645] on button "NEXT" at bounding box center [704, 664] width 164 height 39
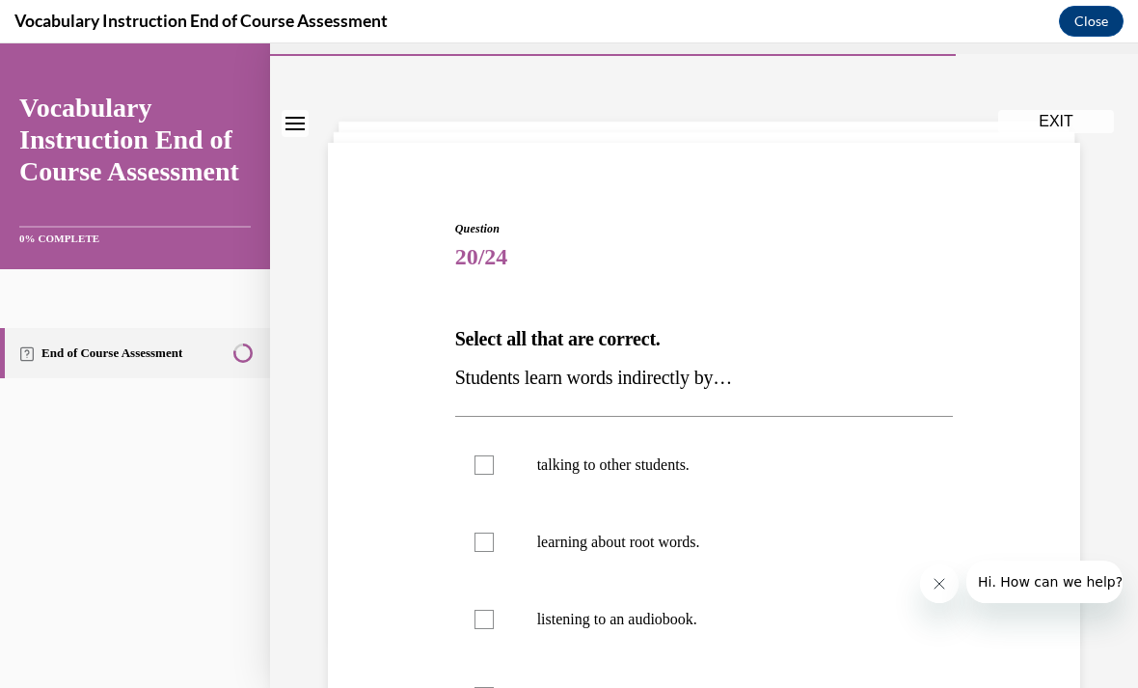
scroll to position [63, 0]
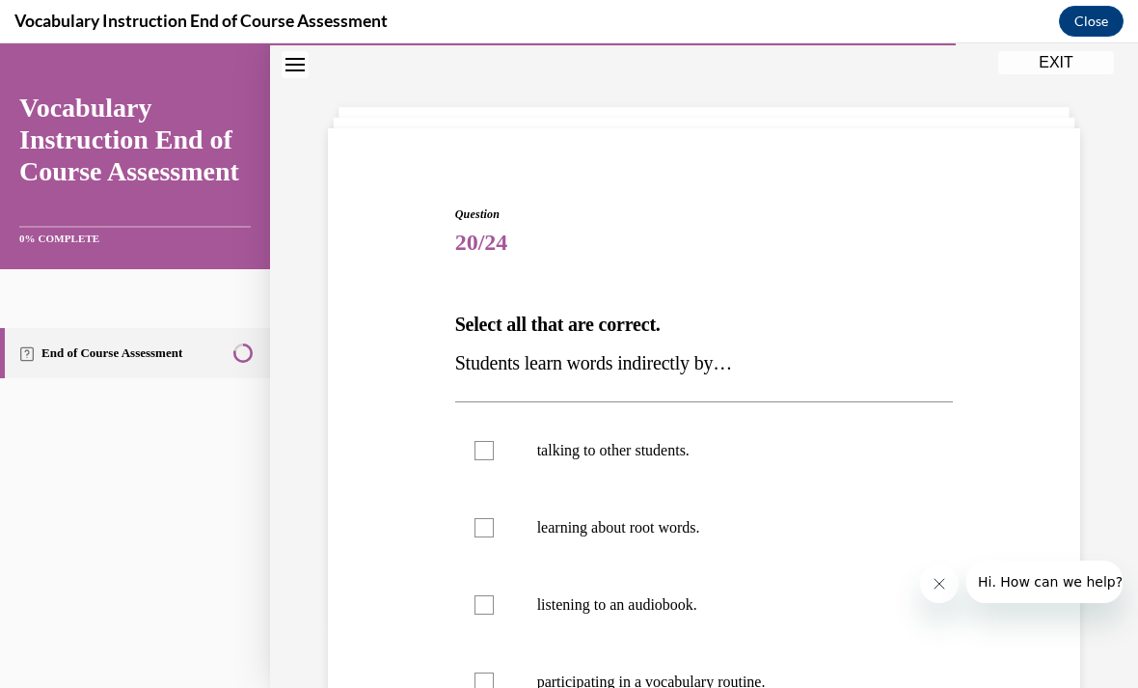
click at [480, 682] on div at bounding box center [484, 681] width 19 height 19
click at [480, 682] on input "participating in a vocabulary routine." at bounding box center [484, 681] width 19 height 19
checkbox input "true"
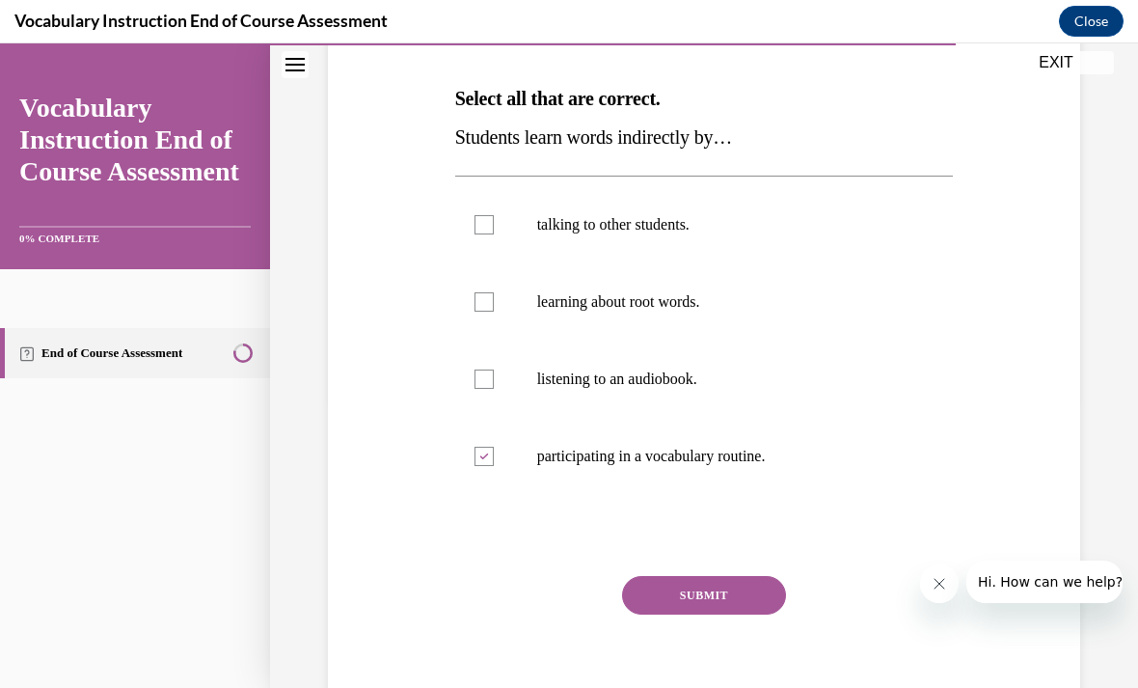
click at [715, 606] on button "SUBMIT" at bounding box center [704, 595] width 164 height 39
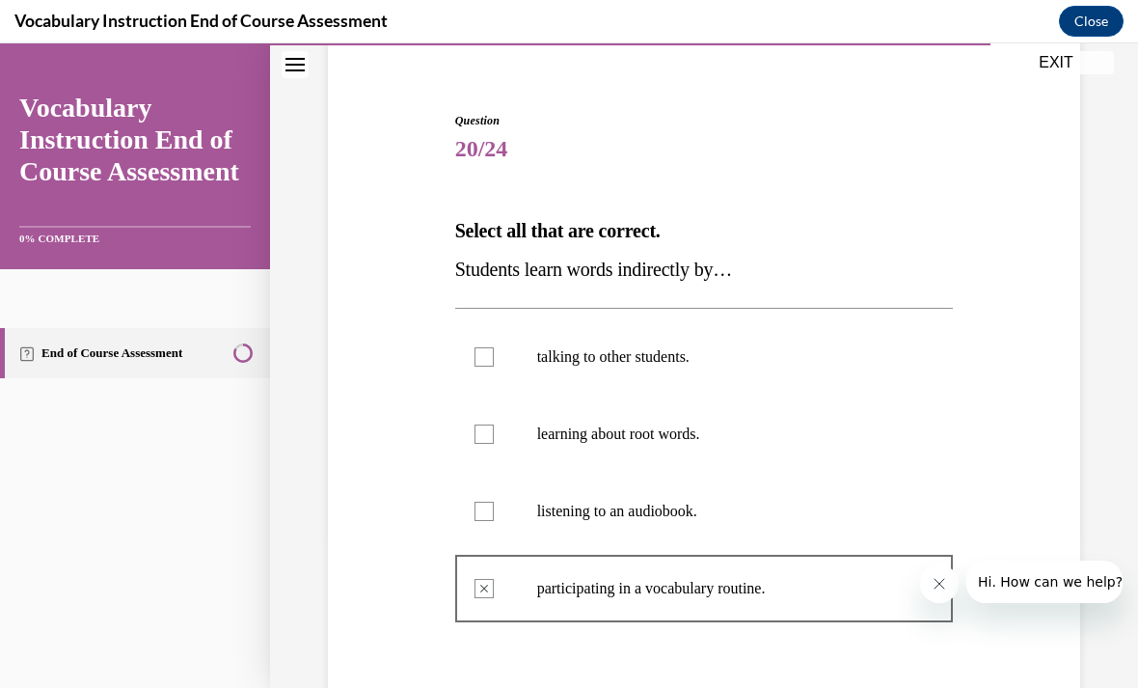
scroll to position [156, 0]
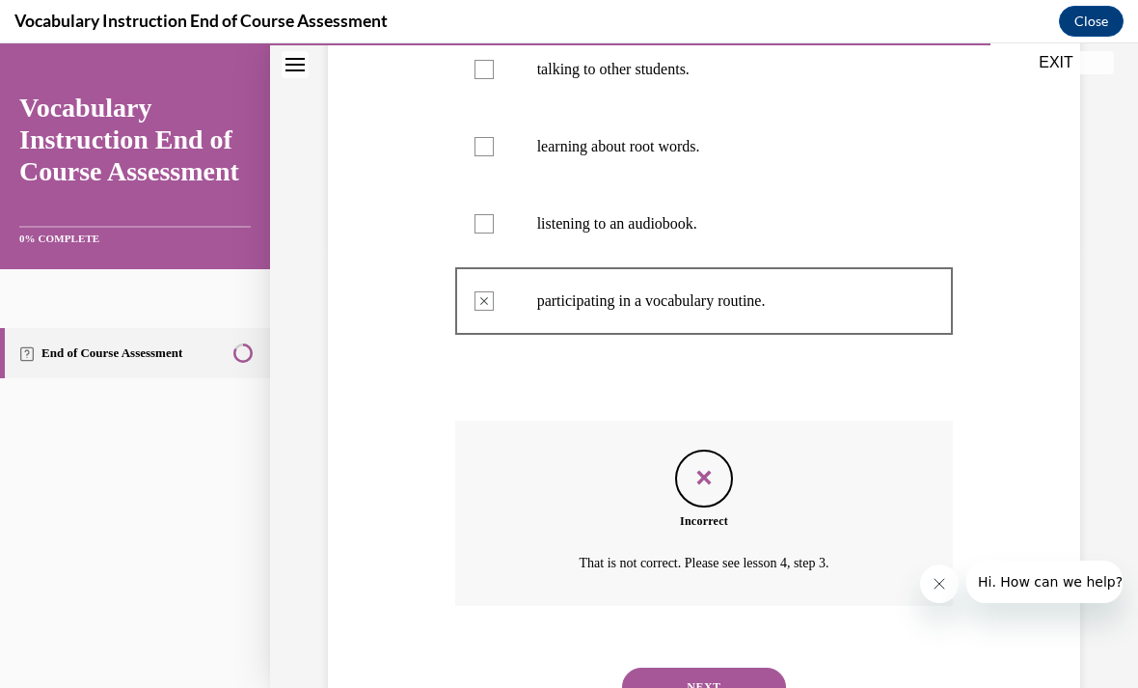
click at [732, 668] on button "NEXT" at bounding box center [704, 687] width 164 height 39
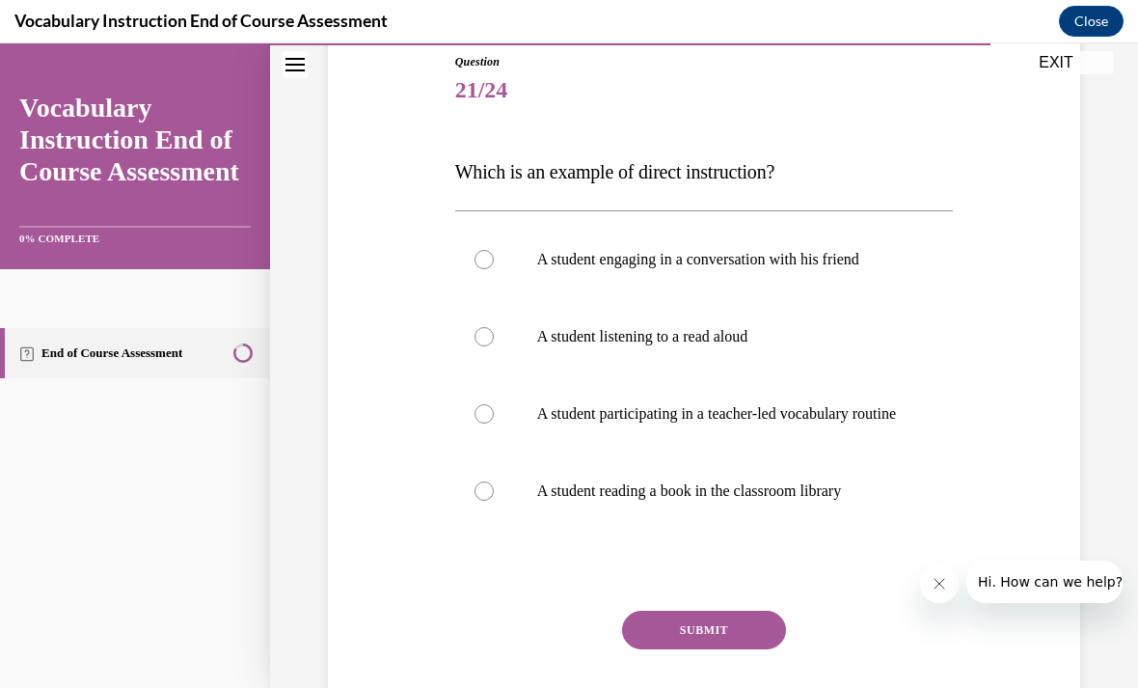
click at [494, 506] on label "A student reading a book in the classroom library" at bounding box center [704, 491] width 499 height 77
click at [494, 501] on input "A student reading a book in the classroom library" at bounding box center [484, 490] width 19 height 19
radio input "true"
click at [733, 644] on button "SUBMIT" at bounding box center [704, 630] width 164 height 39
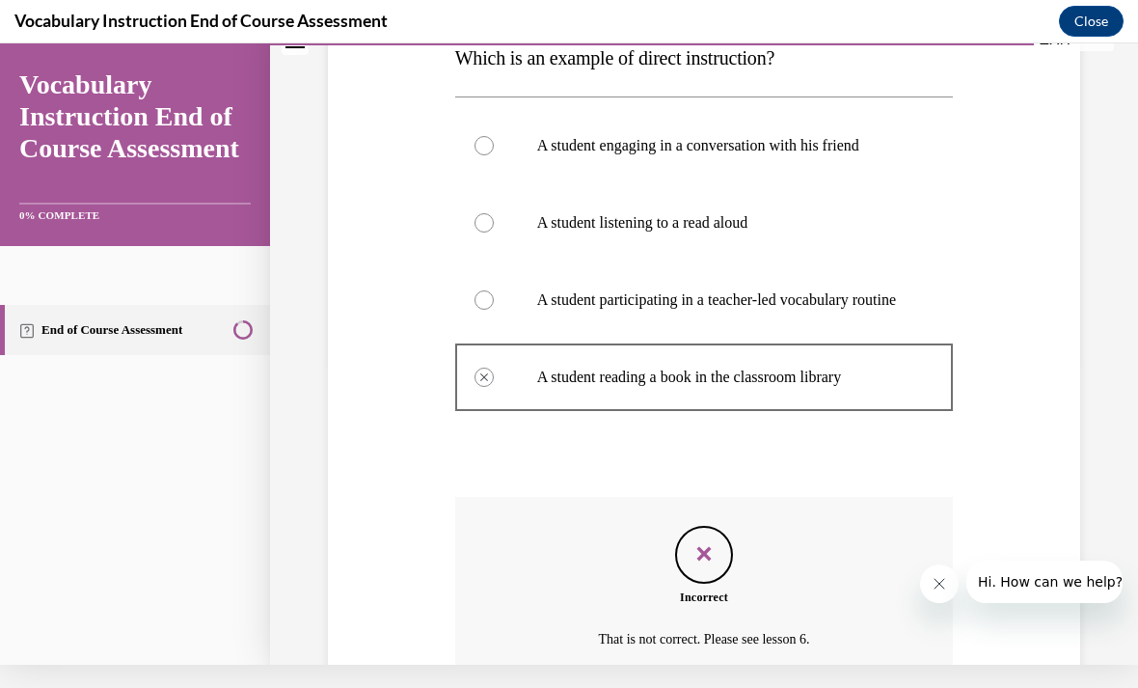
scroll to position [306, 0]
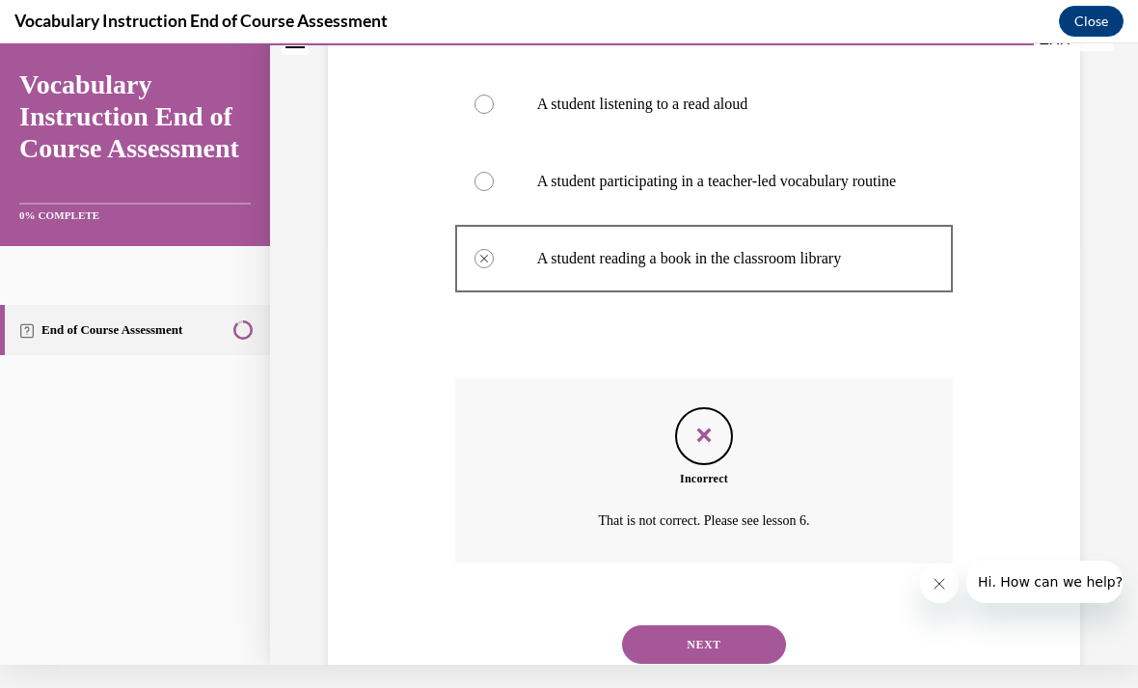
click at [715, 652] on button "NEXT" at bounding box center [704, 644] width 164 height 39
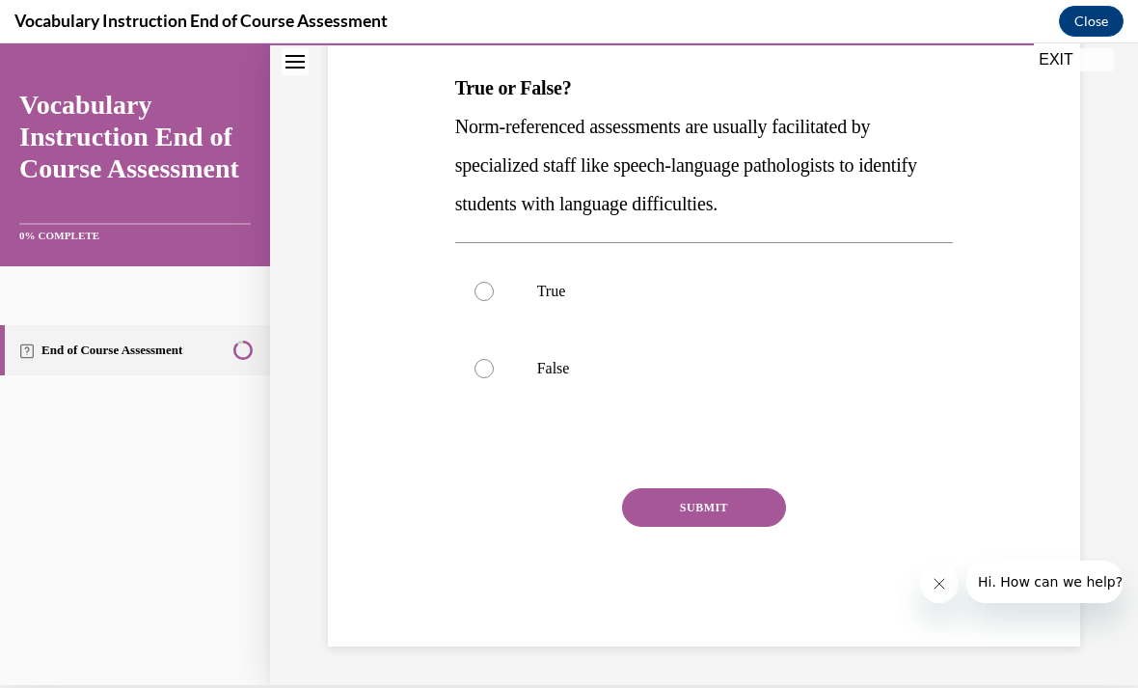
scroll to position [211, 0]
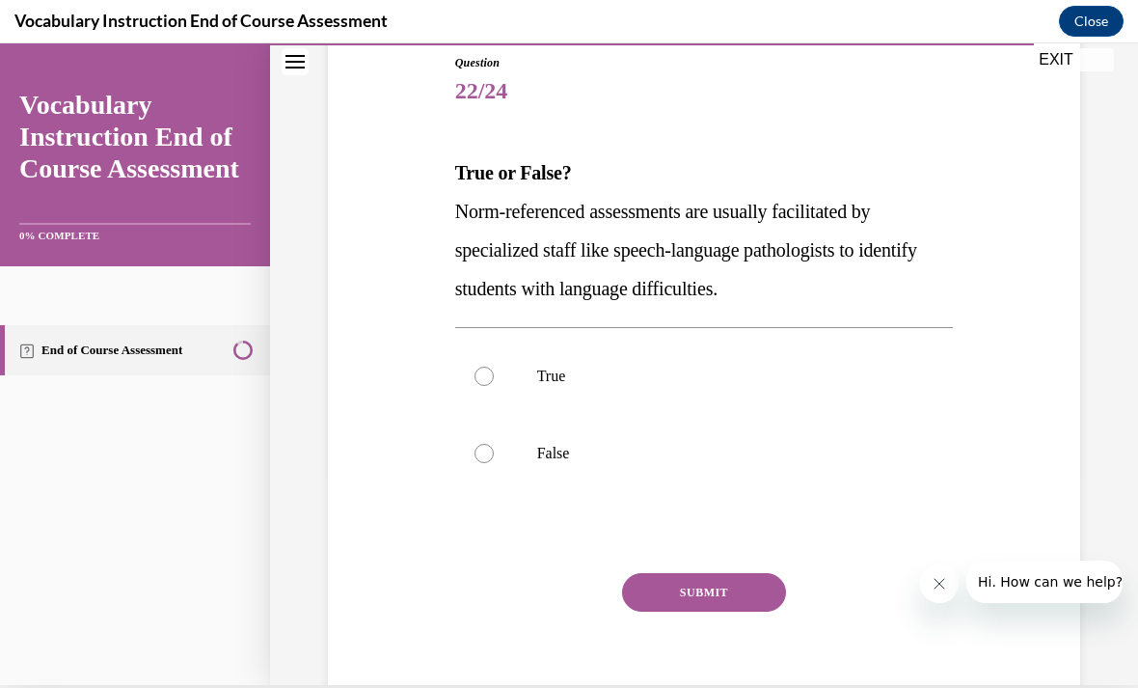
click at [489, 372] on div at bounding box center [484, 376] width 19 height 19
click at [489, 372] on input "True" at bounding box center [484, 376] width 19 height 19
radio input "true"
click at [733, 587] on button "SUBMIT" at bounding box center [704, 592] width 164 height 39
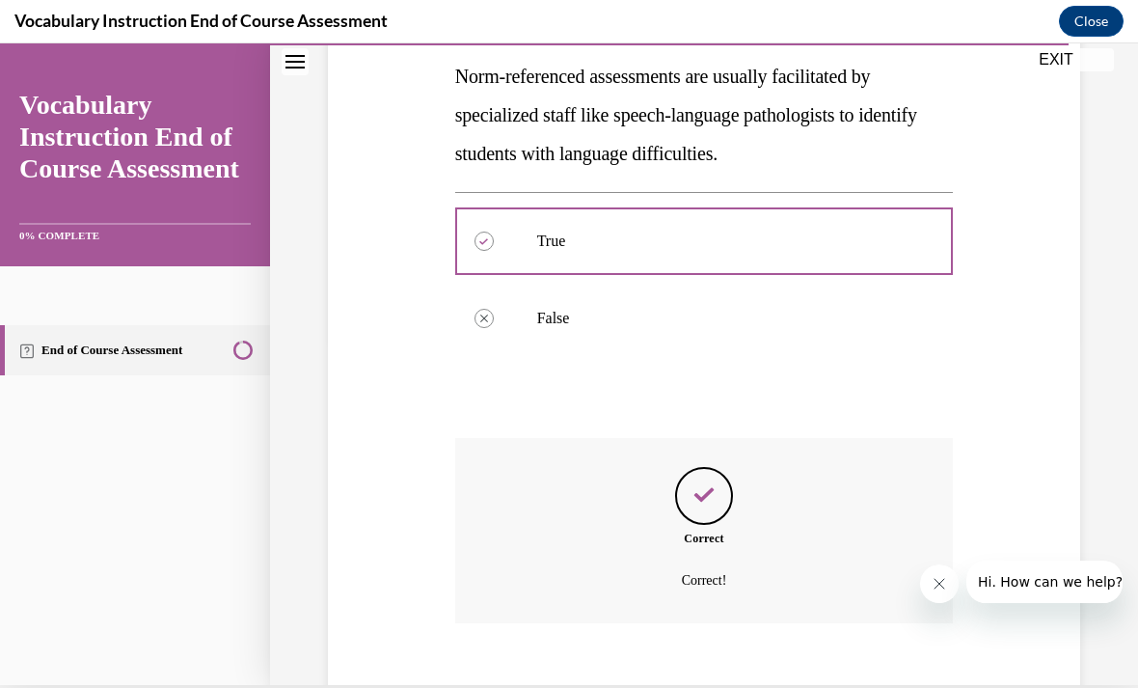
scroll to position [367, 0]
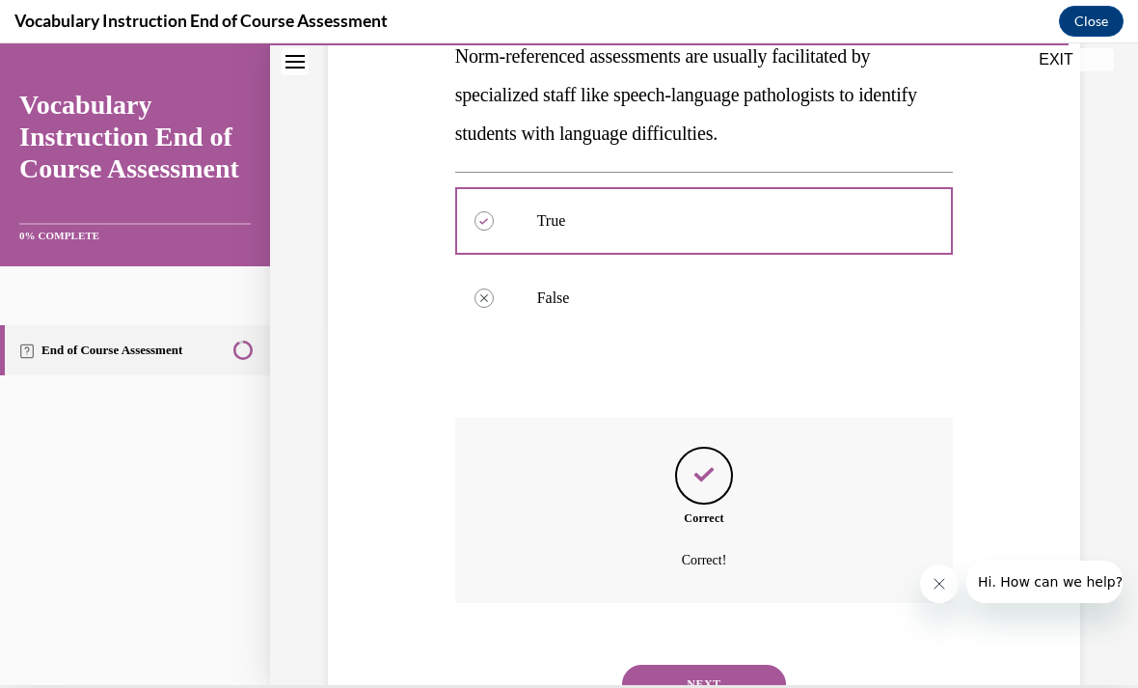
click at [747, 665] on button "NEXT" at bounding box center [704, 684] width 164 height 39
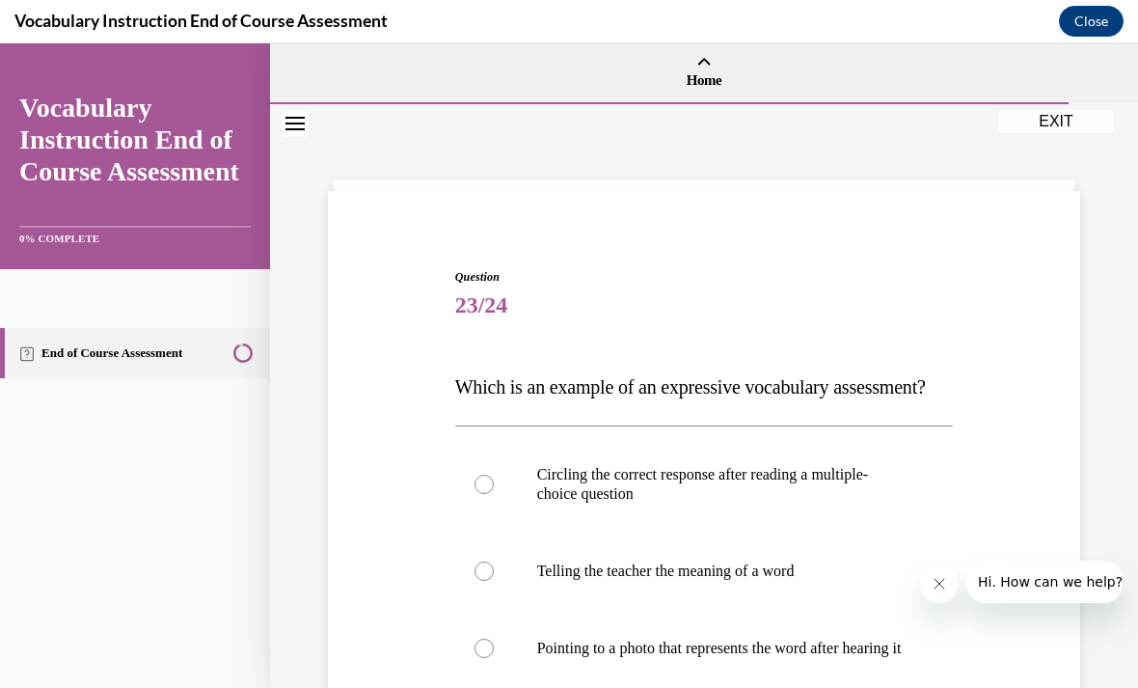
scroll to position [86, 0]
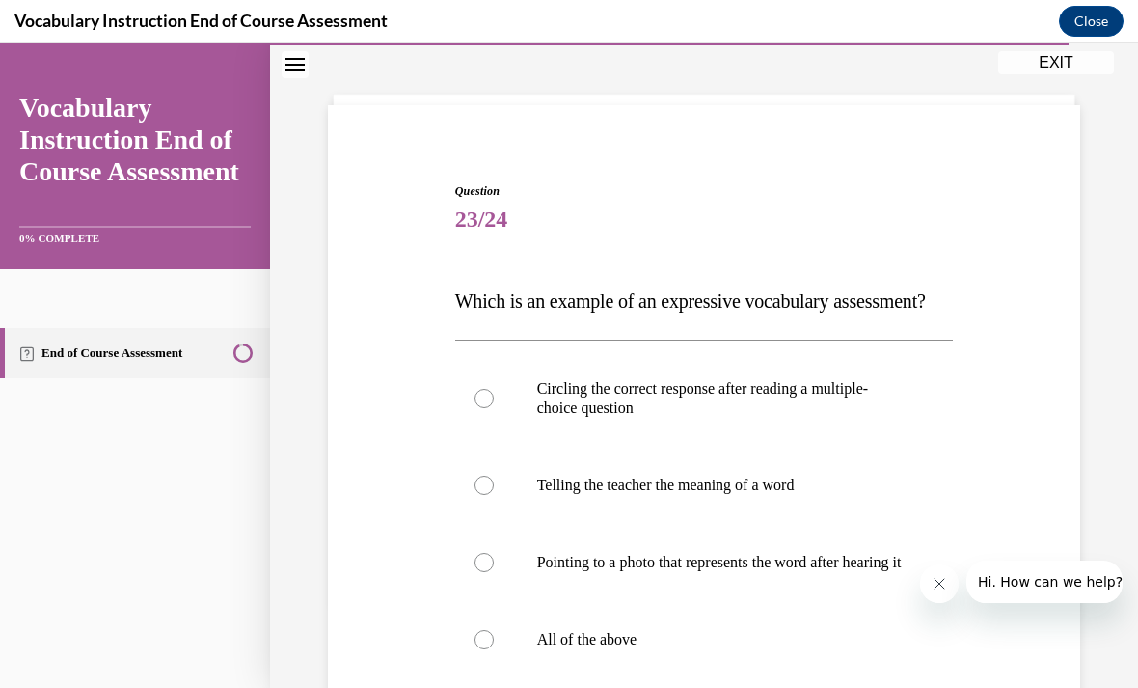
click at [492, 649] on div at bounding box center [484, 639] width 19 height 19
click at [492, 649] on input "All of the above" at bounding box center [484, 639] width 19 height 19
radio input "true"
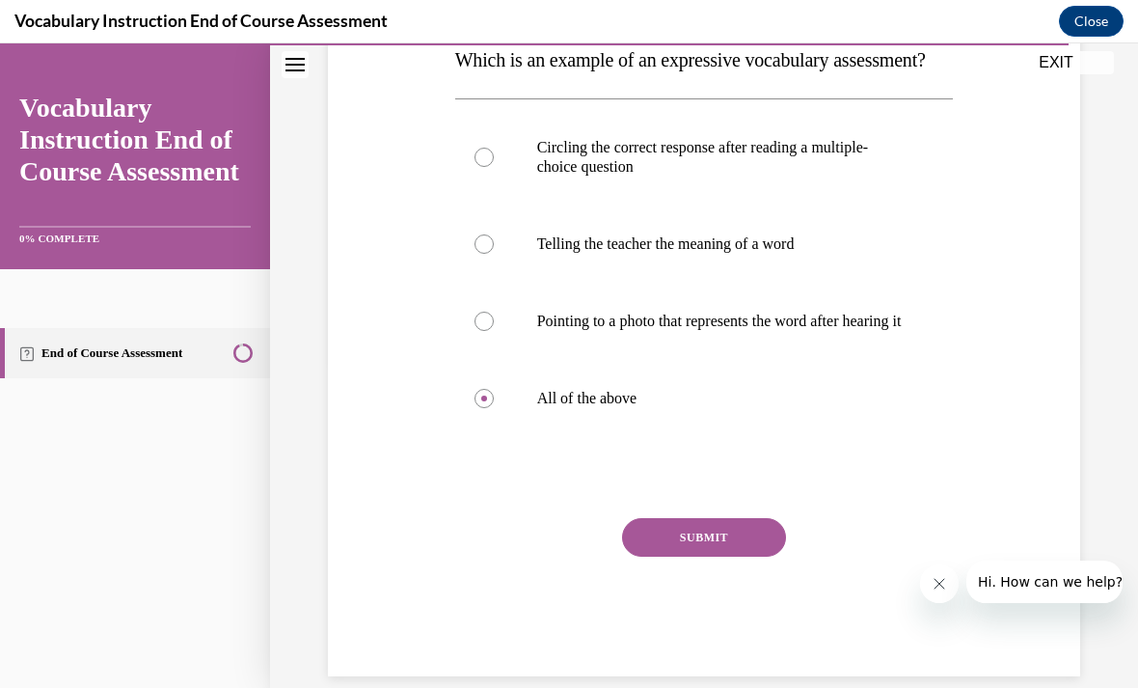
click at [712, 557] on button "SUBMIT" at bounding box center [704, 537] width 164 height 39
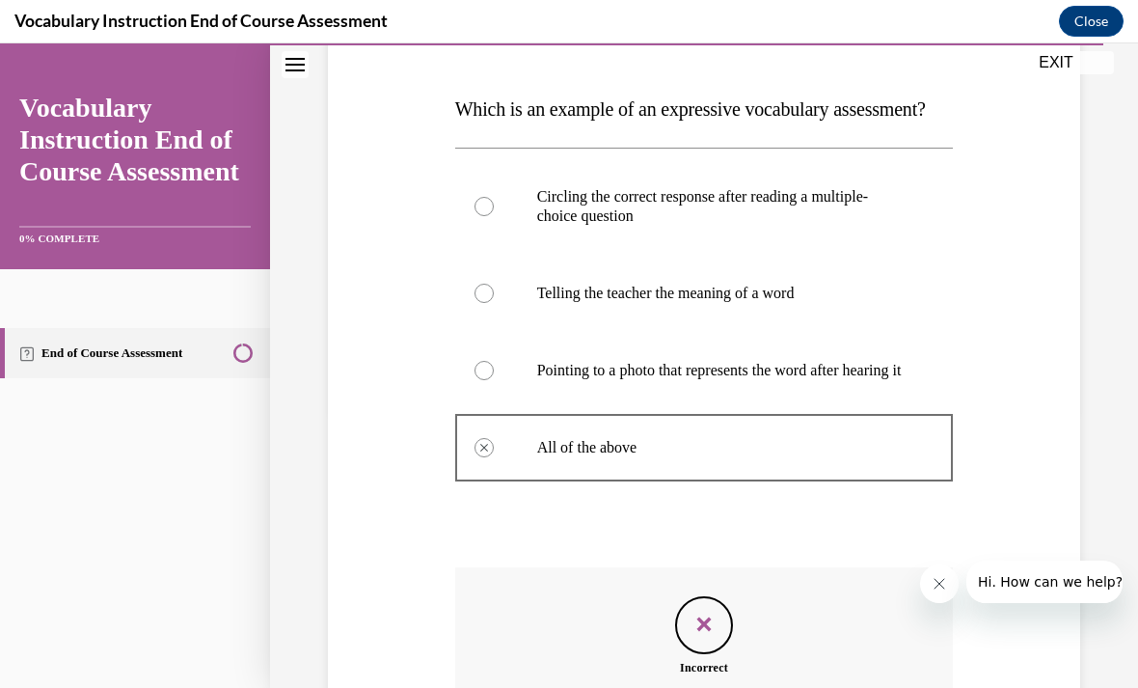
scroll to position [277, 0]
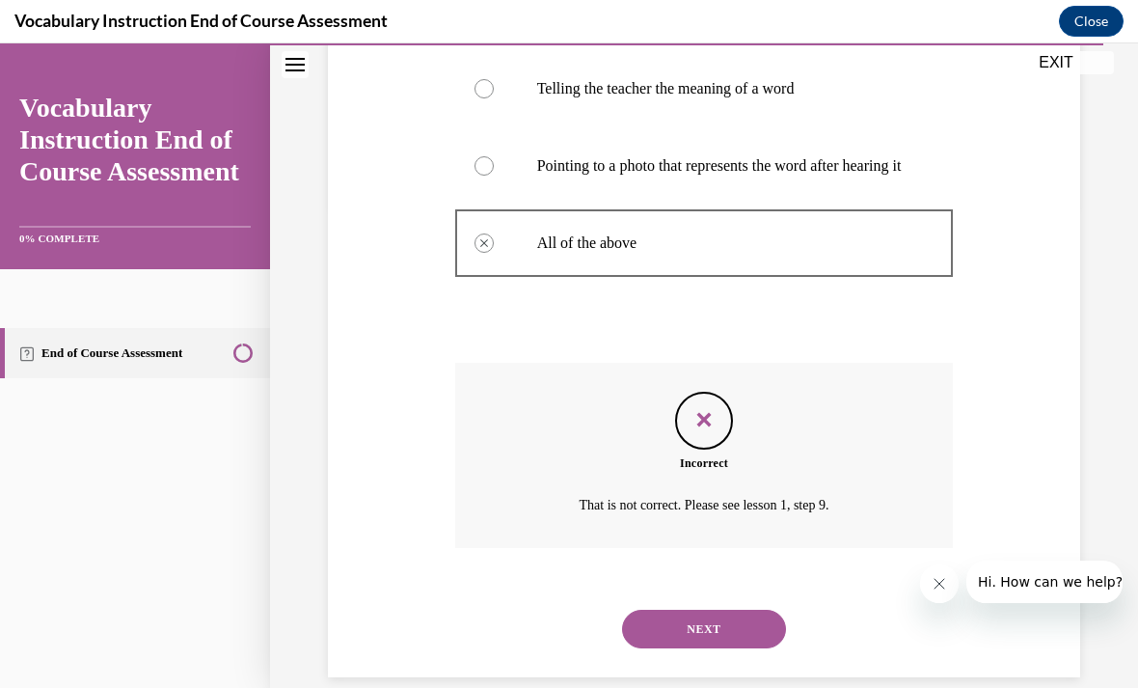
click at [713, 648] on button "NEXT" at bounding box center [704, 629] width 164 height 39
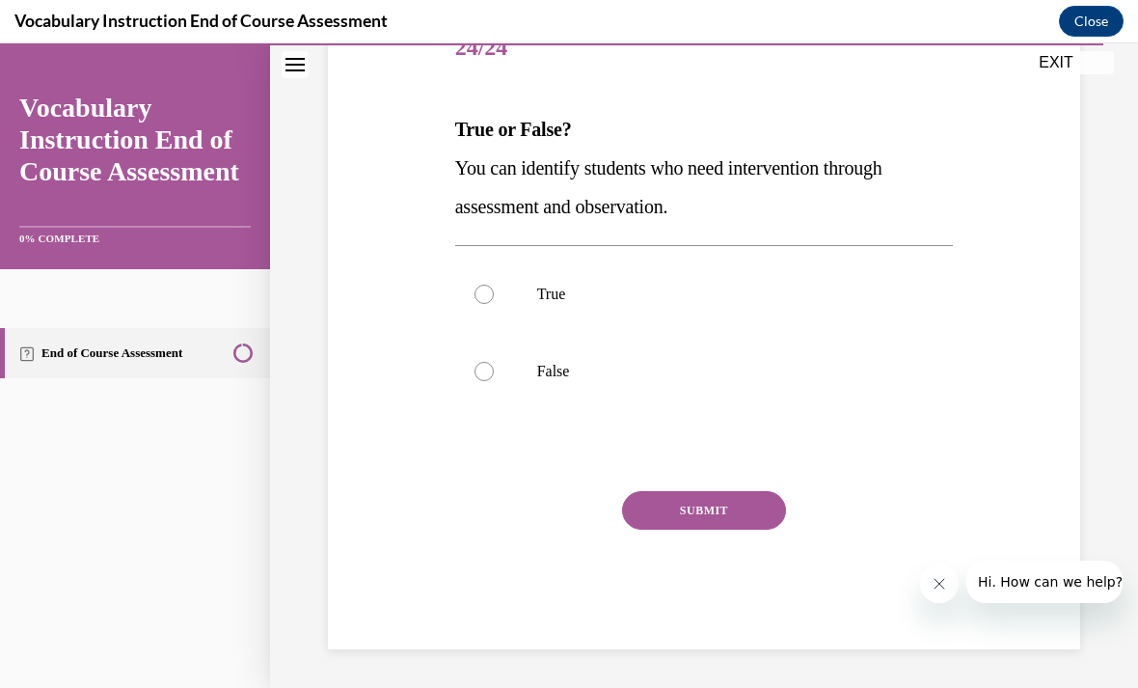
scroll to position [173, 0]
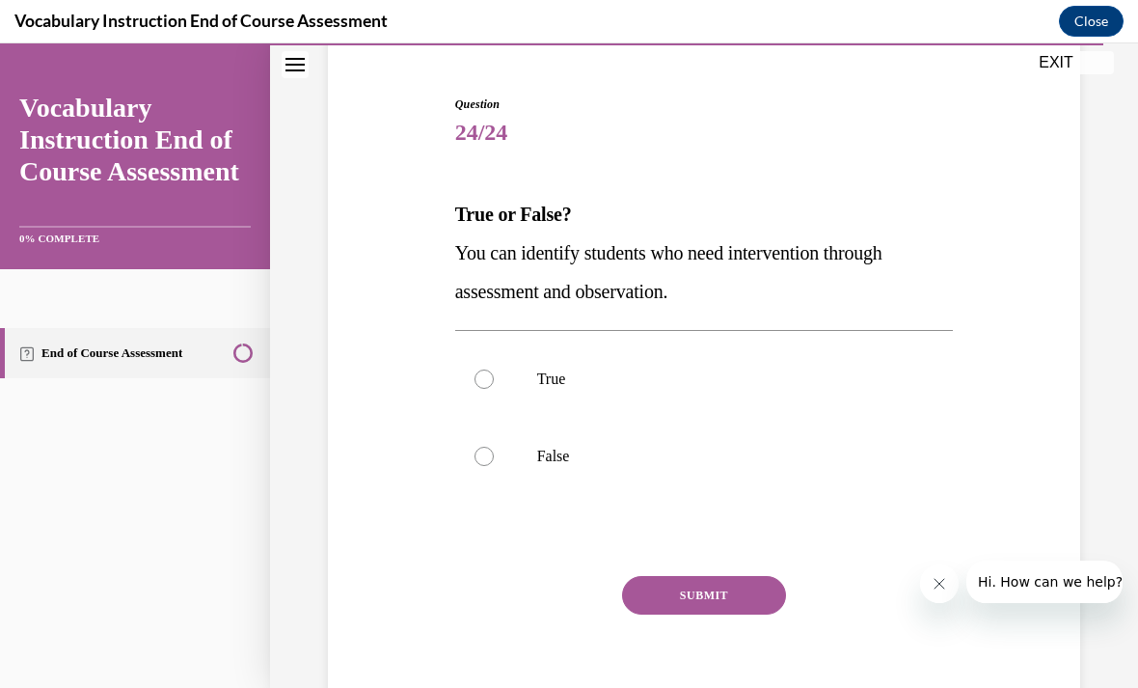
click at [496, 384] on label "True" at bounding box center [704, 379] width 499 height 77
click at [494, 384] on input "True" at bounding box center [484, 379] width 19 height 19
radio input "true"
click at [724, 597] on button "SUBMIT" at bounding box center [704, 595] width 164 height 39
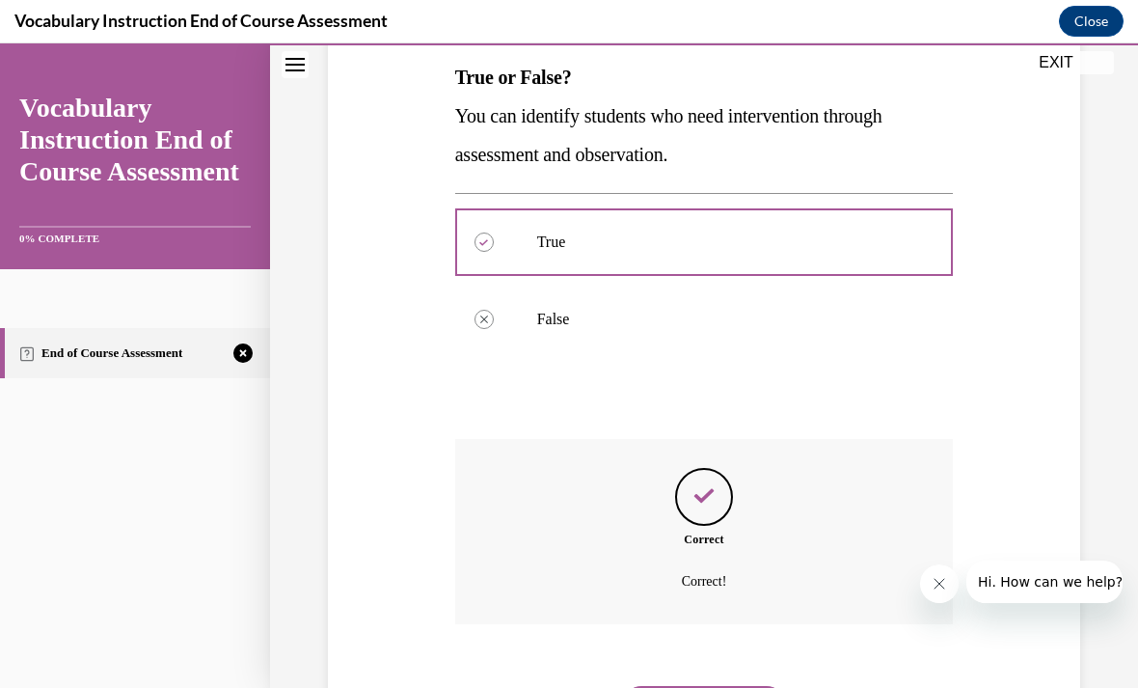
scroll to position [328, 0]
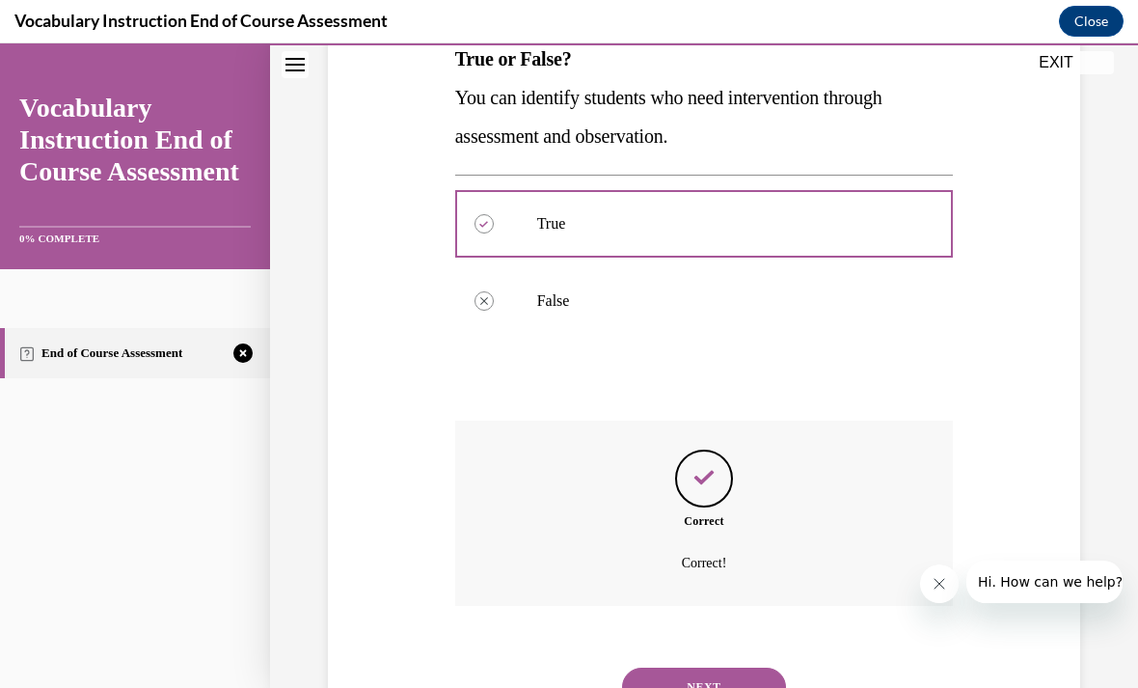
click at [731, 668] on button "NEXT" at bounding box center [704, 687] width 164 height 39
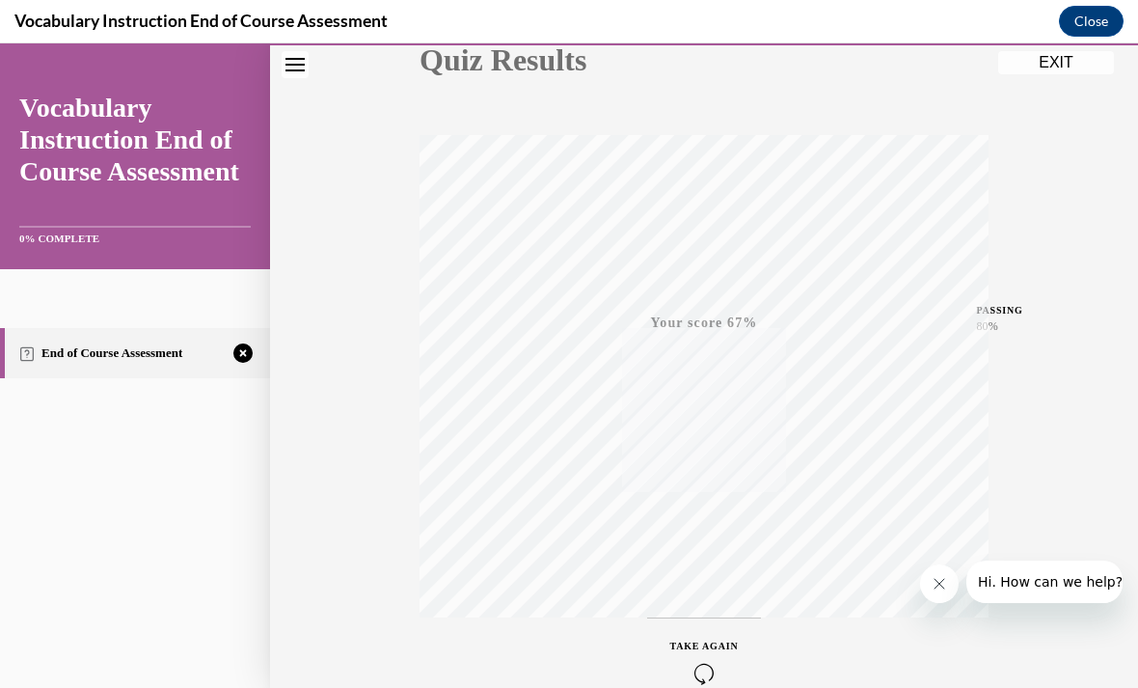
scroll to position [283, 0]
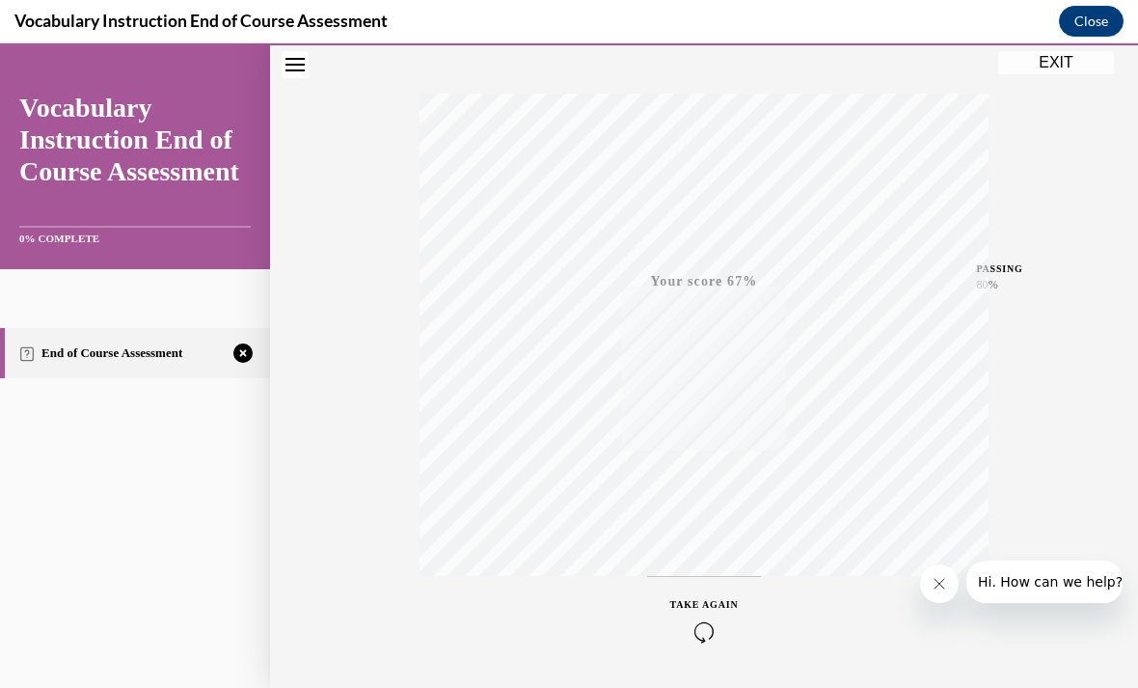
click at [717, 617] on div "TAKE AGAIN" at bounding box center [705, 619] width 69 height 45
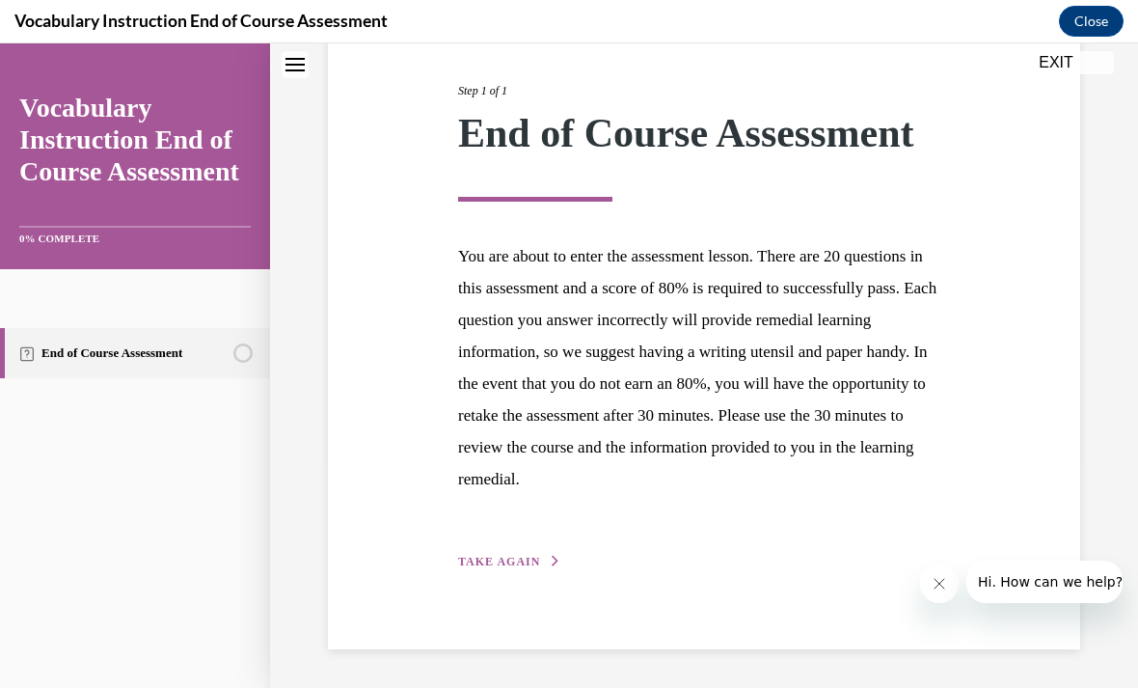
scroll to position [168, 0]
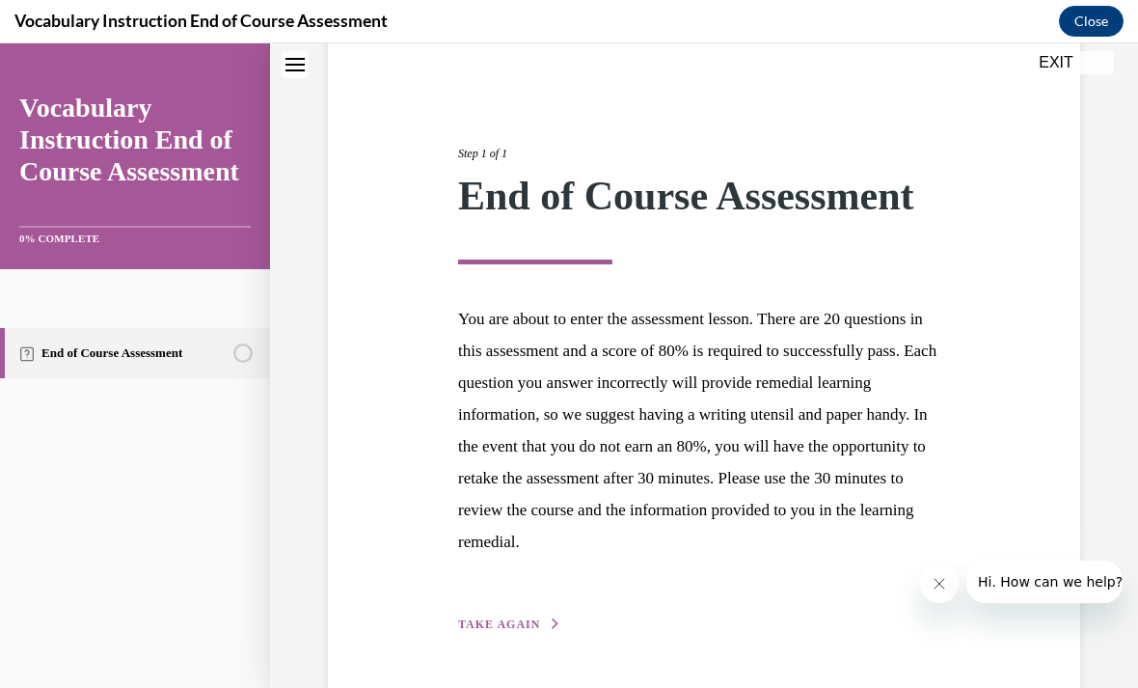
click at [550, 626] on icon "button" at bounding box center [556, 623] width 12 height 11
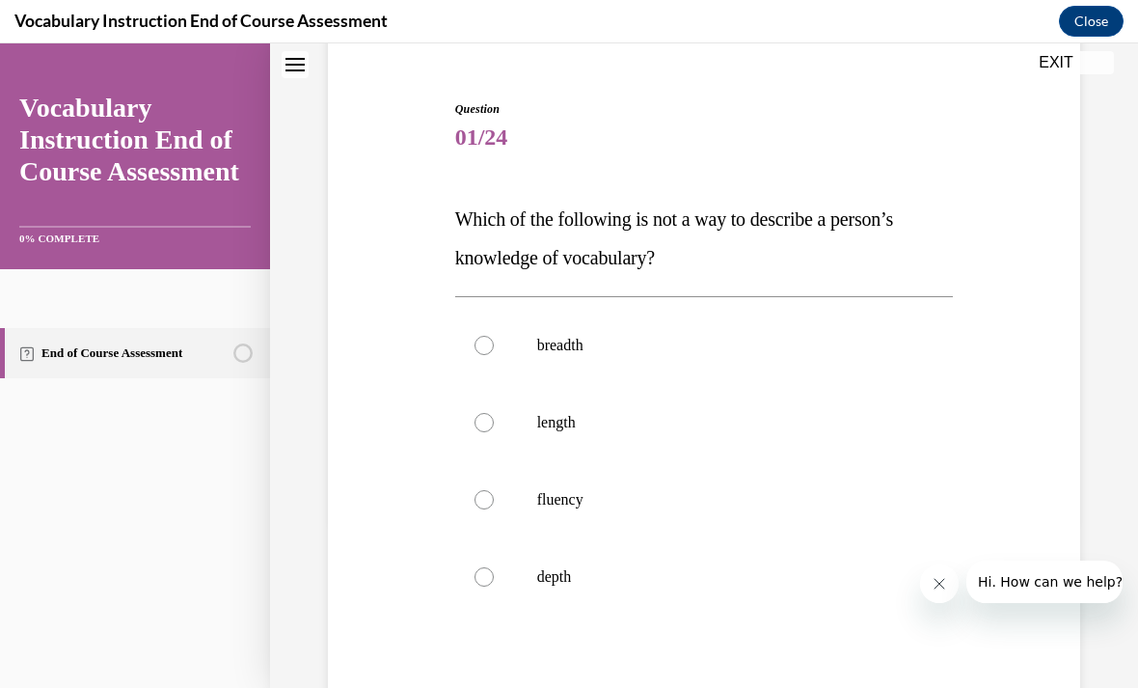
click at [493, 423] on div at bounding box center [484, 422] width 19 height 19
click at [493, 423] on input "length" at bounding box center [484, 422] width 19 height 19
radio input "true"
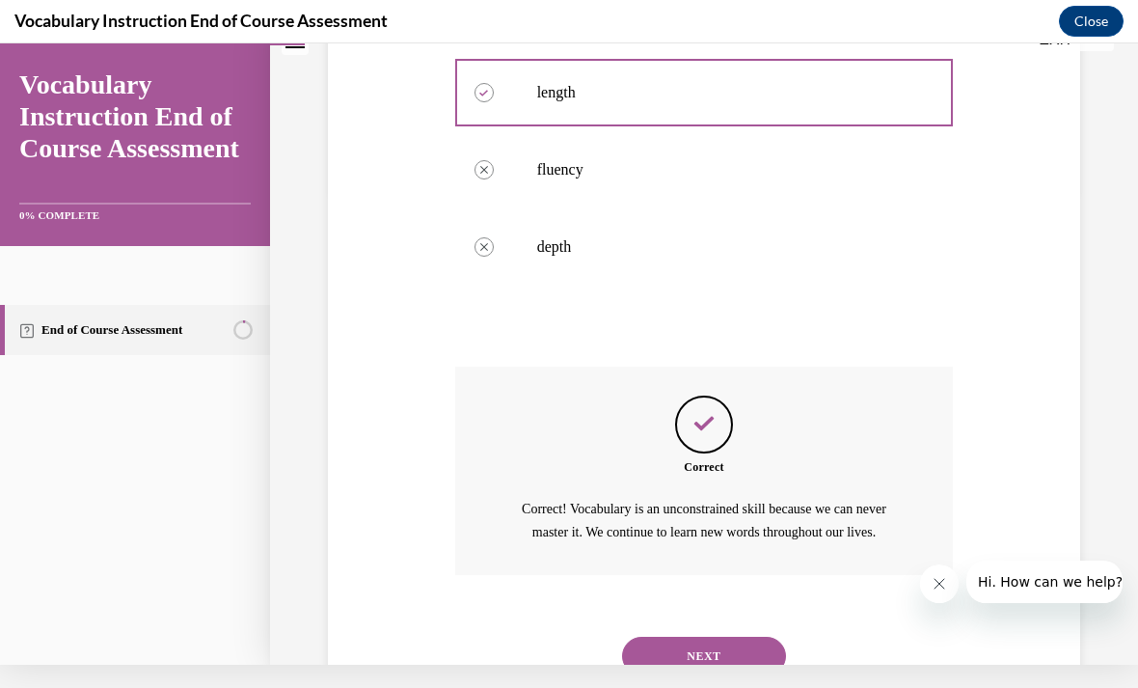
scroll to position [488, 0]
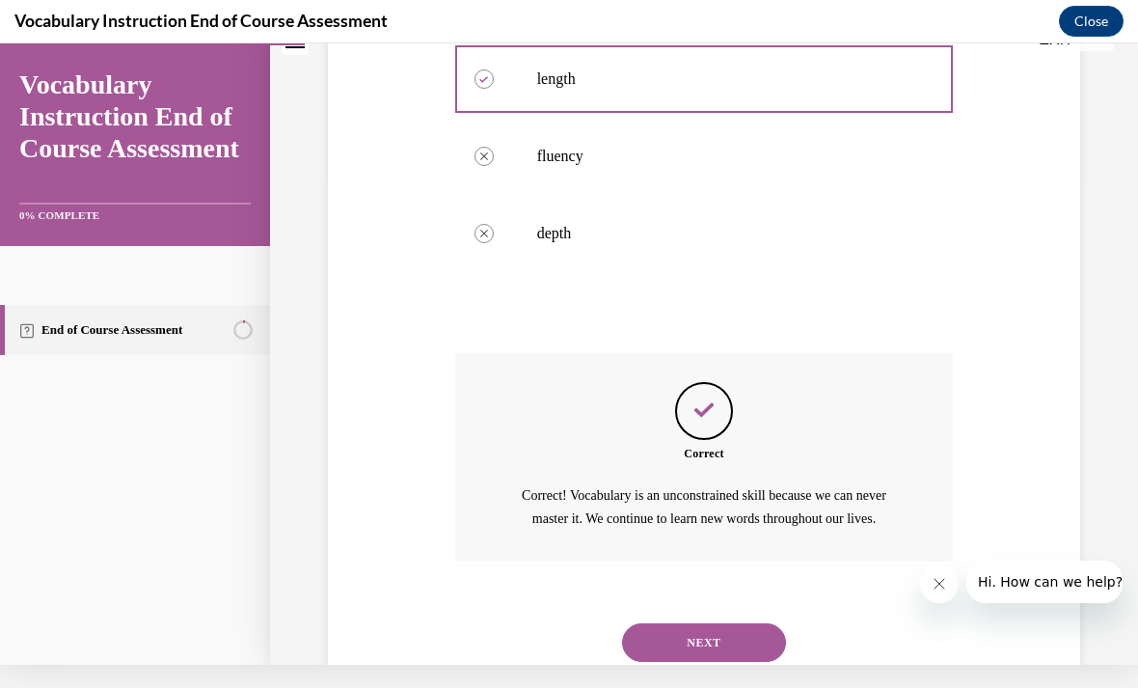
click at [729, 651] on button "NEXT" at bounding box center [704, 642] width 164 height 39
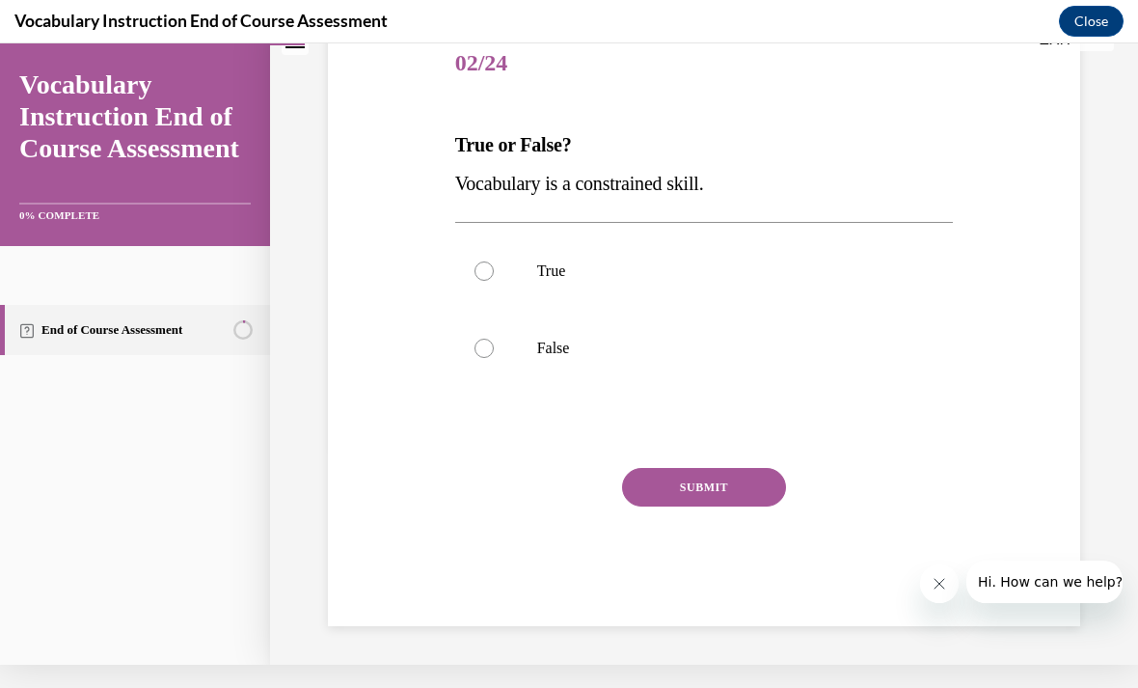
scroll to position [134, 0]
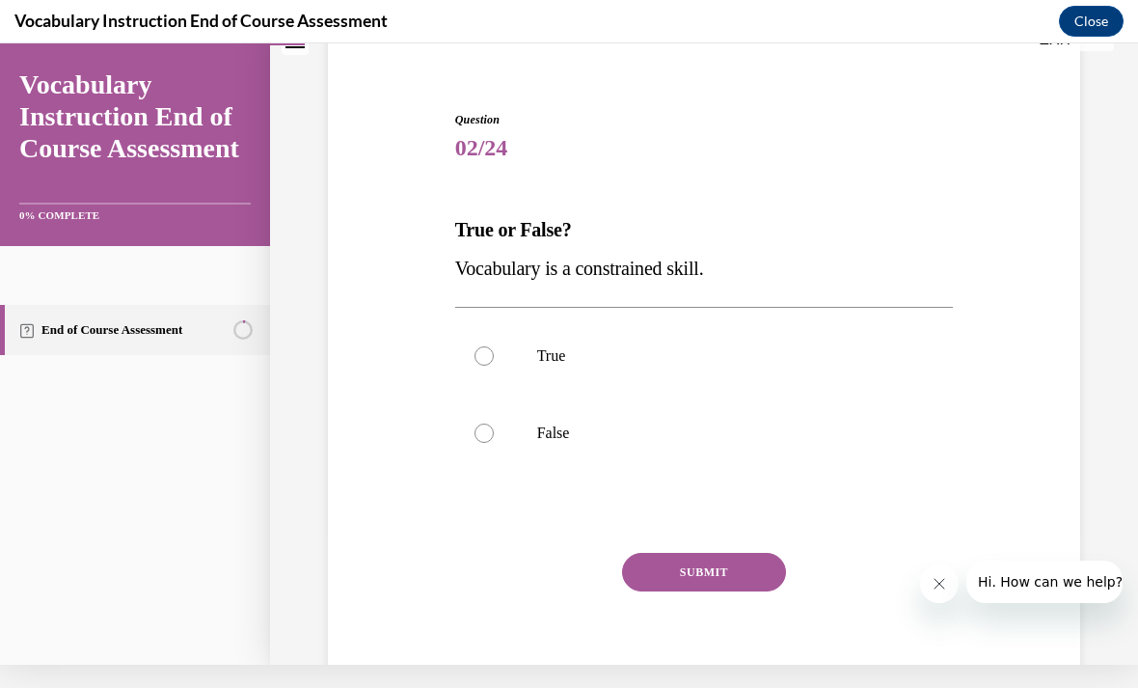
click at [493, 433] on div at bounding box center [484, 433] width 19 height 19
click at [493, 433] on input "False" at bounding box center [484, 433] width 19 height 19
radio input "true"
click at [752, 571] on button "SUBMIT" at bounding box center [704, 572] width 164 height 39
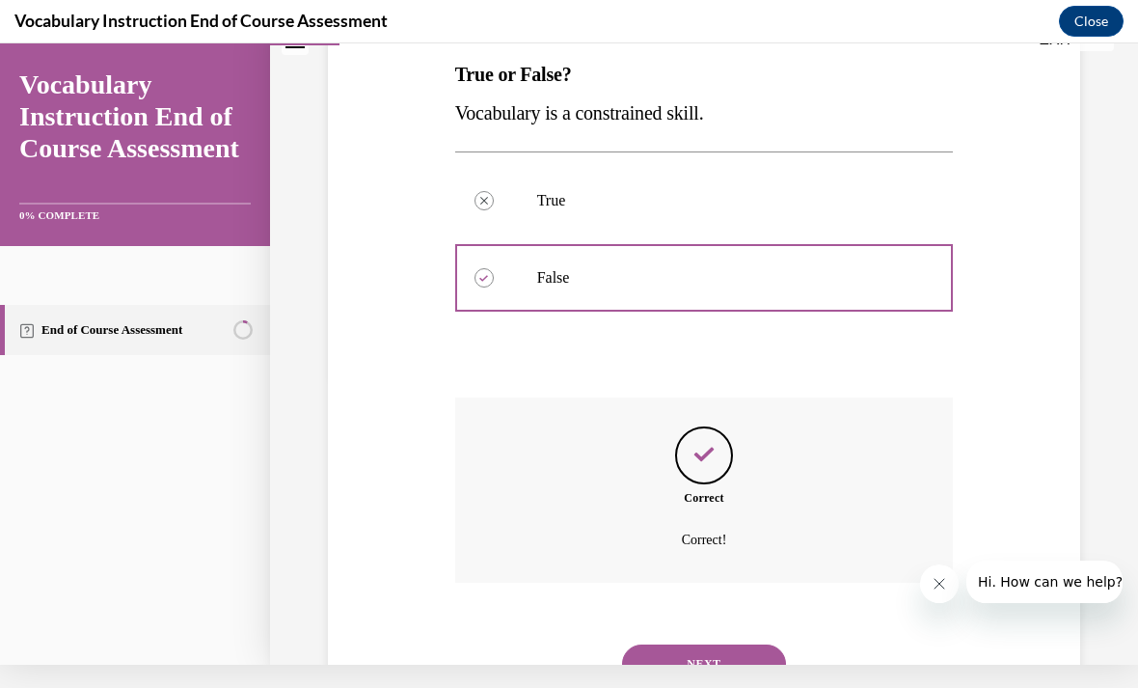
click at [748, 645] on button "NEXT" at bounding box center [704, 664] width 164 height 39
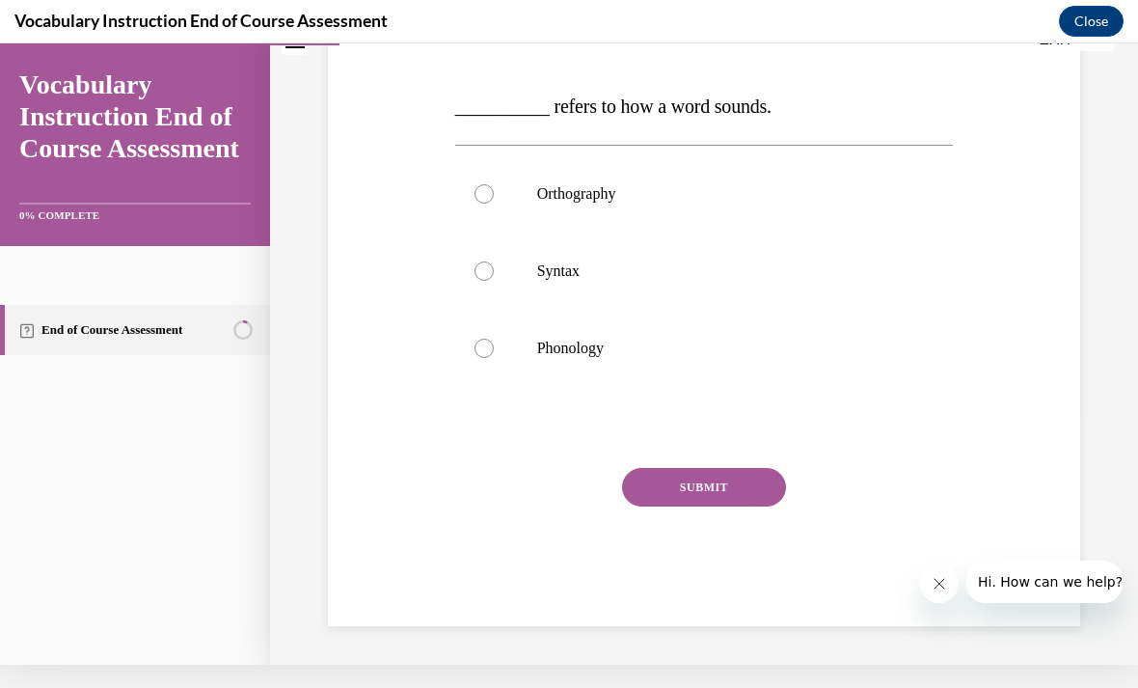
scroll to position [173, 0]
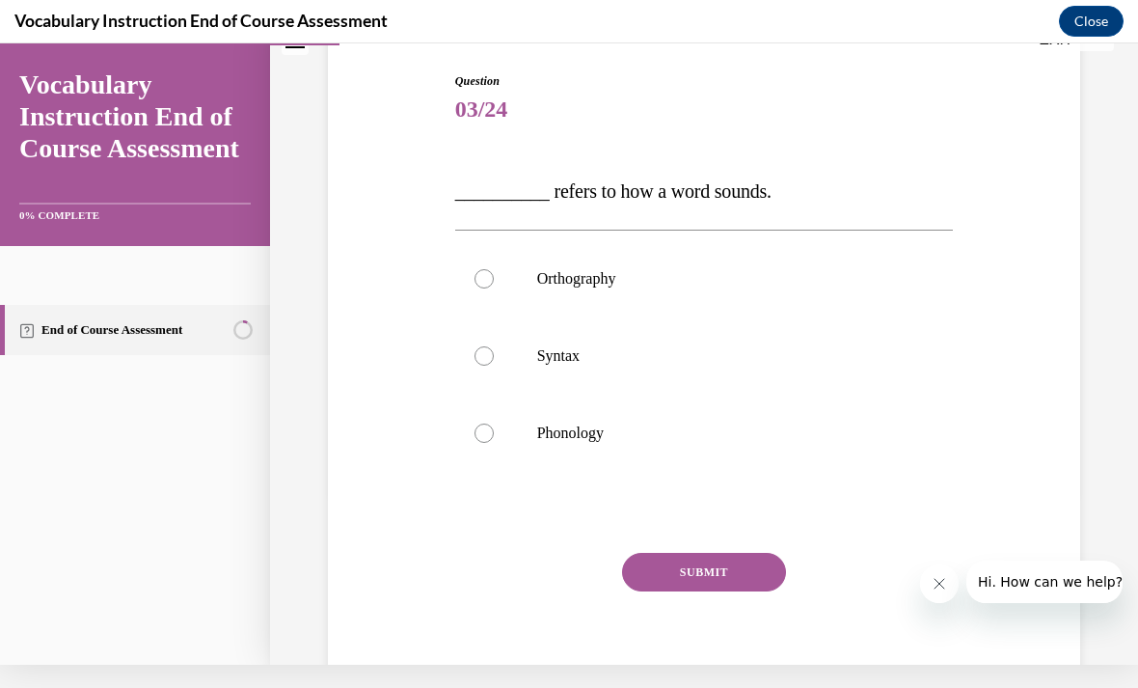
click at [495, 440] on label "Phonology" at bounding box center [704, 433] width 499 height 77
click at [494, 440] on input "Phonology" at bounding box center [484, 433] width 19 height 19
radio input "true"
click at [735, 568] on button "SUBMIT" at bounding box center [704, 572] width 164 height 39
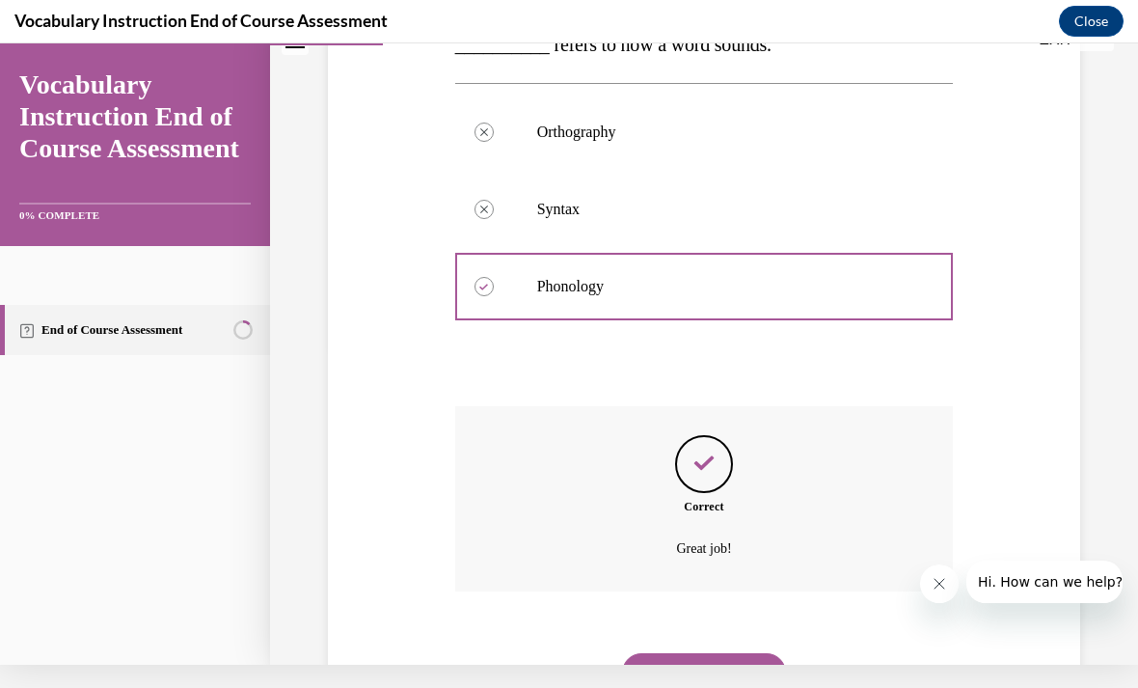
scroll to position [328, 0]
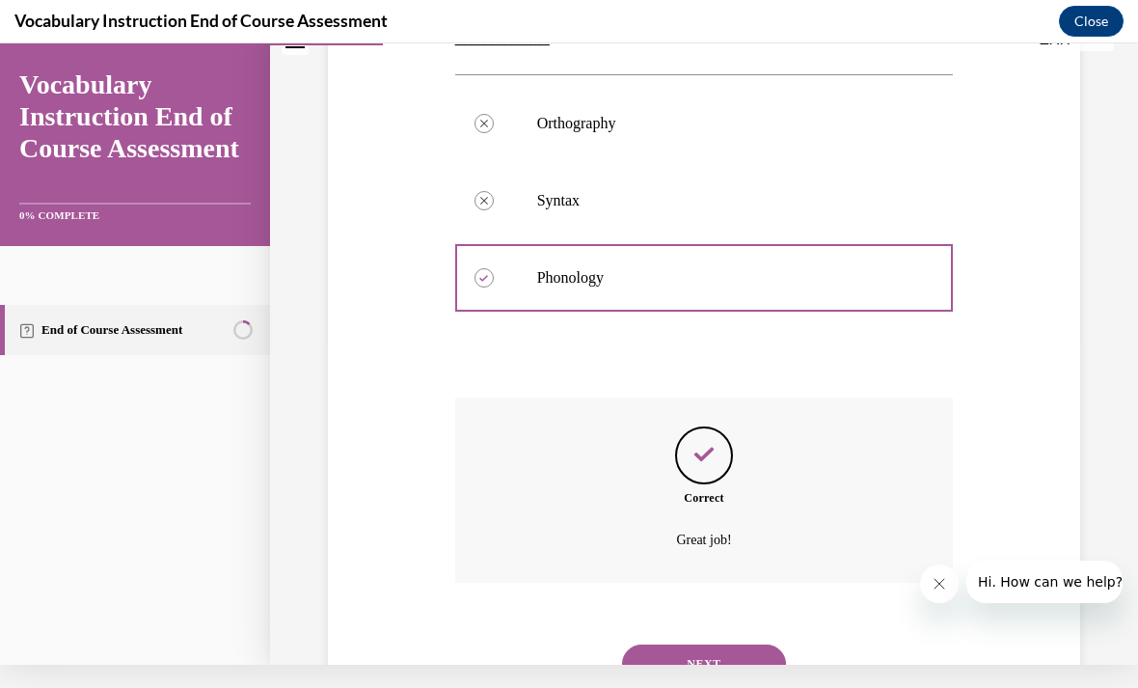
click at [741, 648] on button "NEXT" at bounding box center [704, 664] width 164 height 39
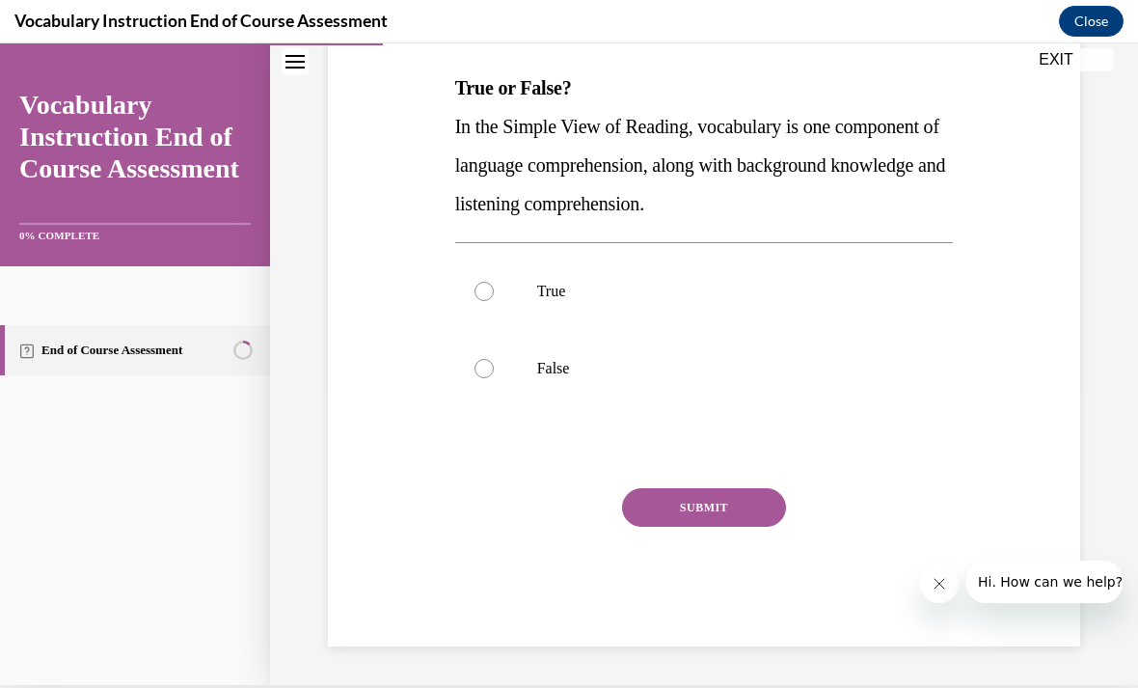
scroll to position [211, 0]
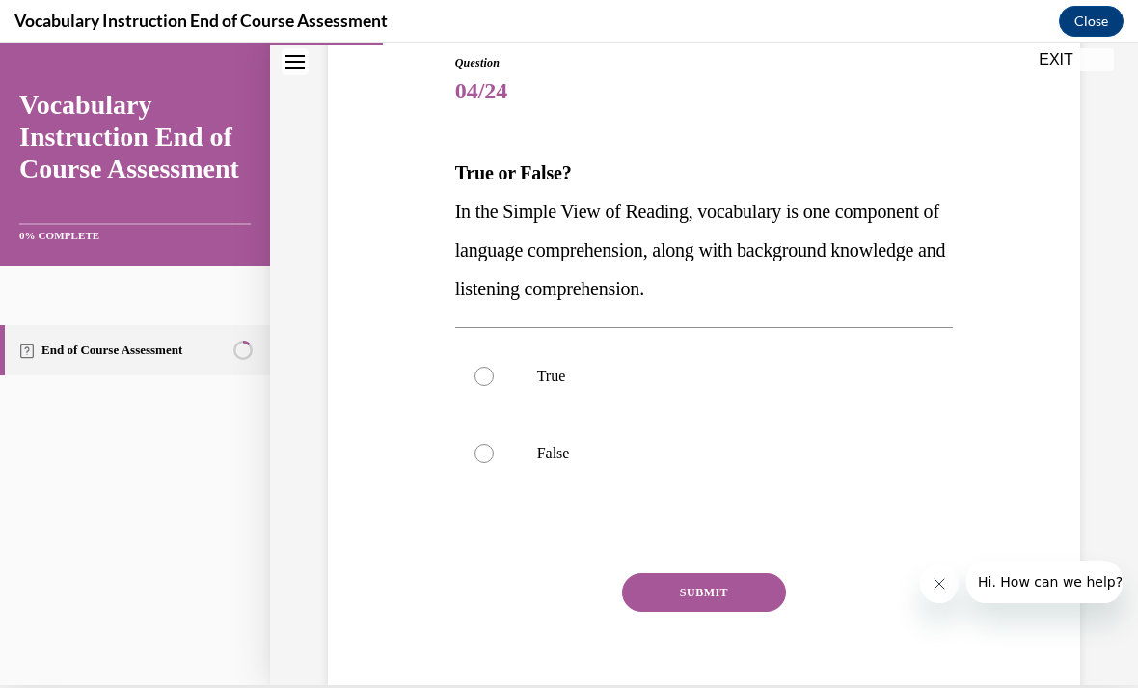
click at [495, 385] on label "True" at bounding box center [704, 376] width 499 height 77
click at [494, 385] on input "True" at bounding box center [484, 376] width 19 height 19
radio input "true"
click at [737, 600] on button "SUBMIT" at bounding box center [704, 592] width 164 height 39
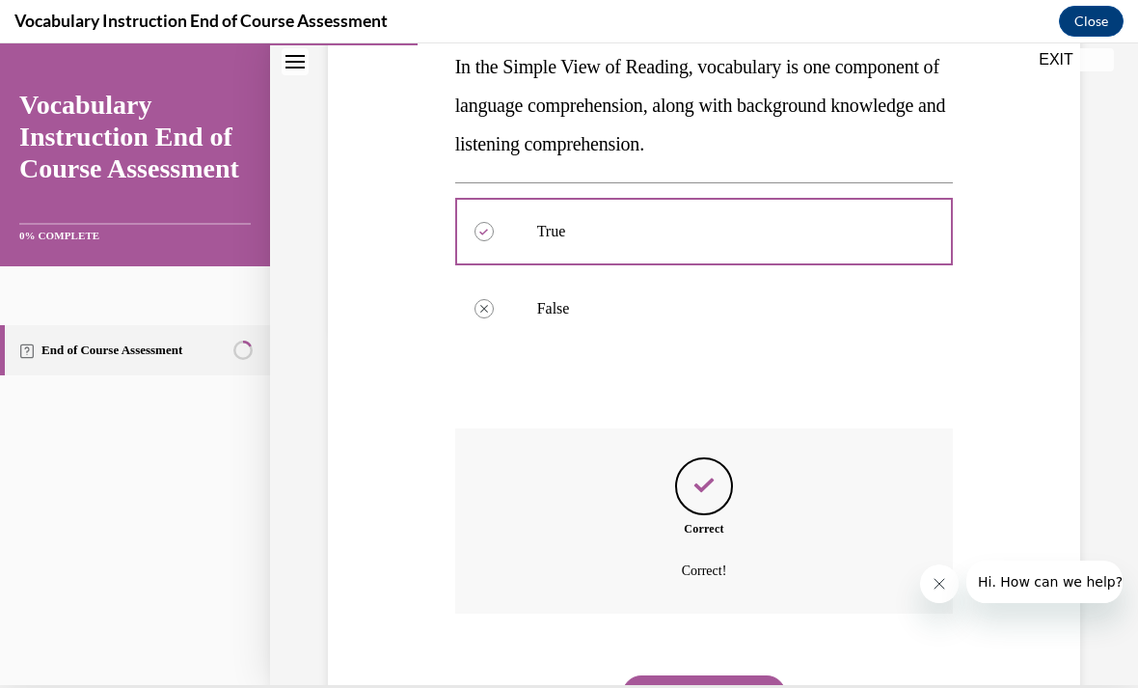
scroll to position [367, 0]
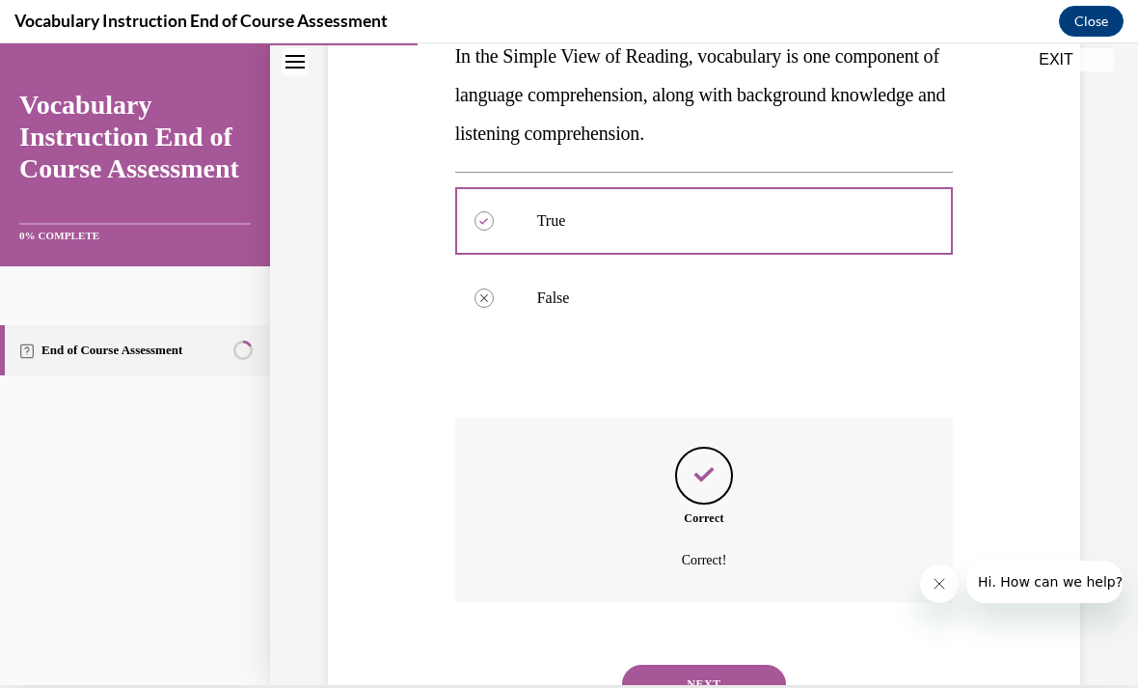
click at [731, 665] on button "NEXT" at bounding box center [704, 684] width 164 height 39
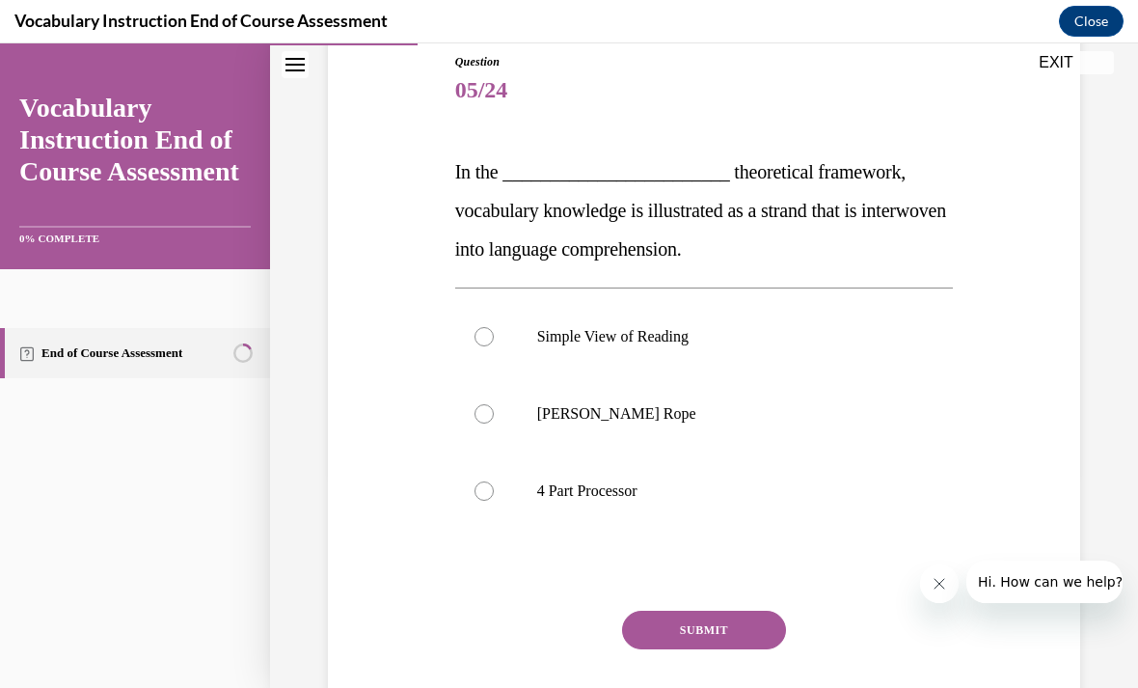
click at [478, 414] on div at bounding box center [484, 413] width 19 height 19
click at [478, 414] on input "Scarborough's Rope" at bounding box center [484, 413] width 19 height 19
radio input "true"
click at [741, 635] on button "SUBMIT" at bounding box center [704, 630] width 164 height 39
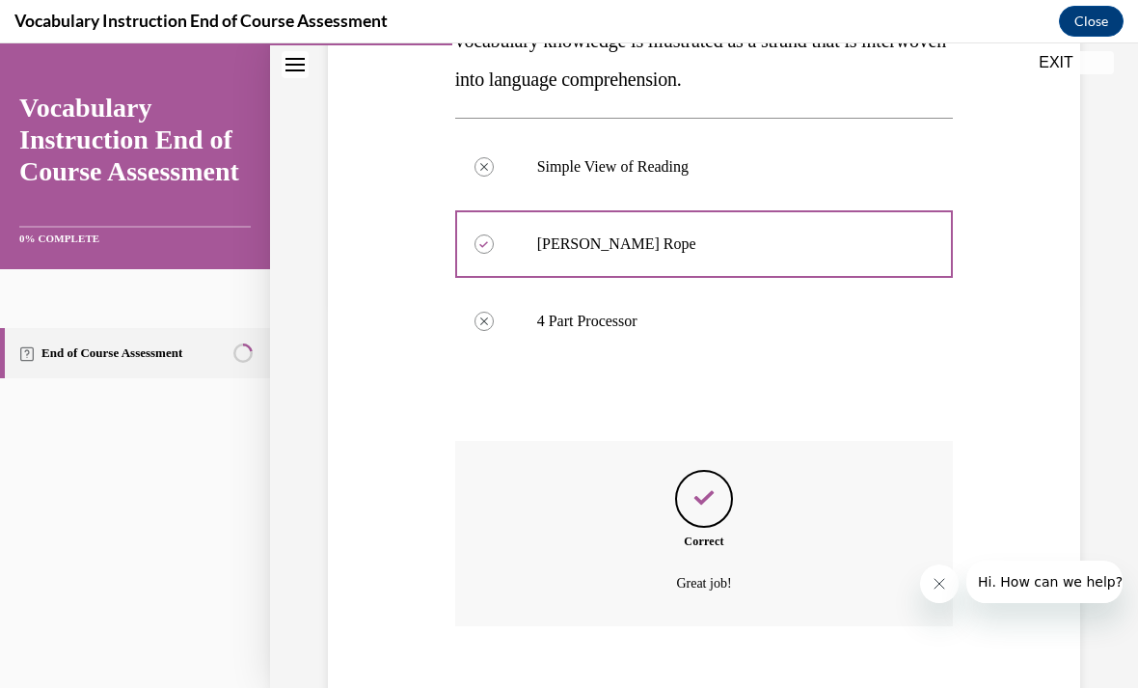
scroll to position [405, 0]
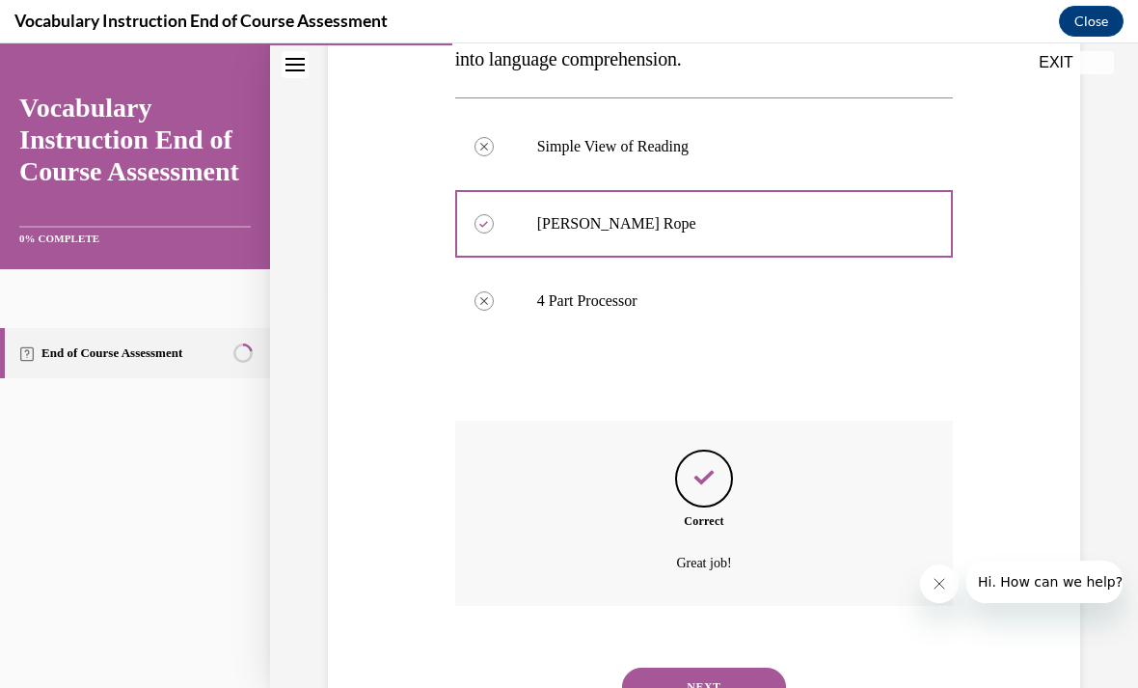
click at [738, 670] on button "NEXT" at bounding box center [704, 687] width 164 height 39
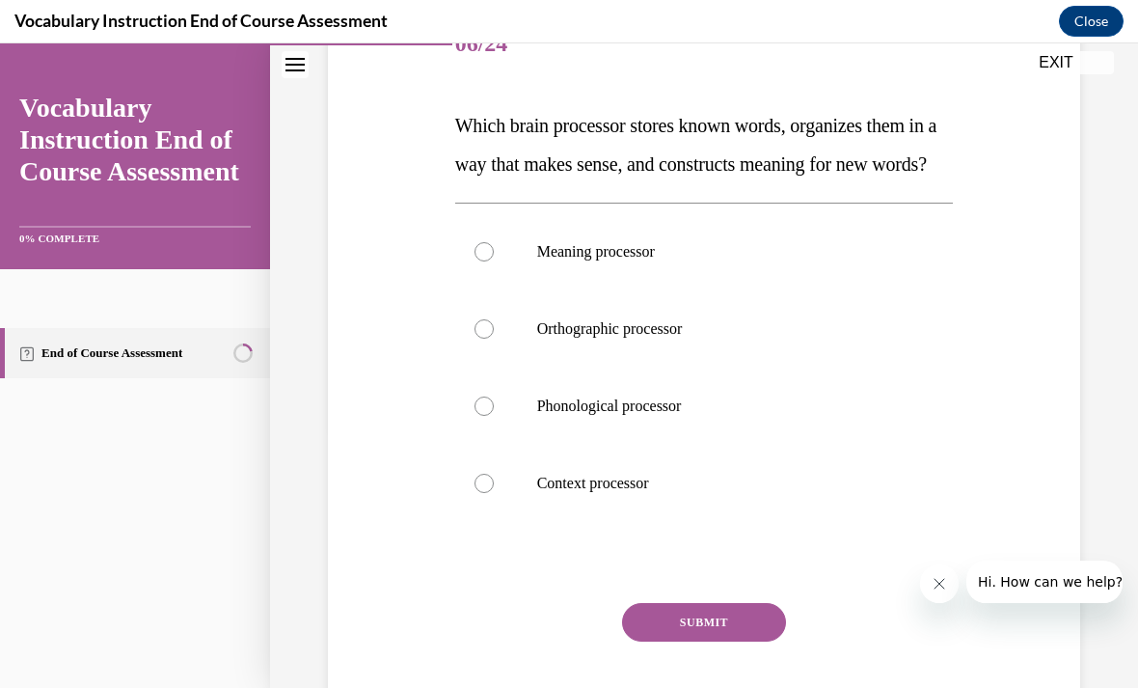
scroll to position [261, 0]
click at [1042, 590] on span "Hi. How can we help?" at bounding box center [1050, 581] width 145 height 15
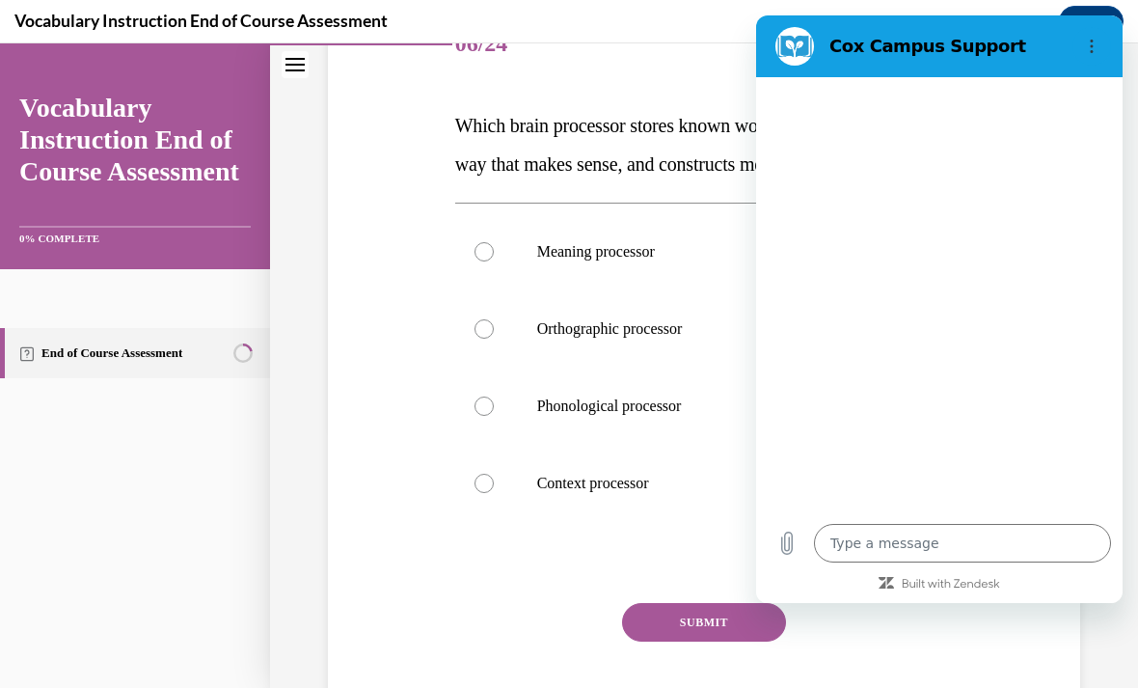
type textarea "x"
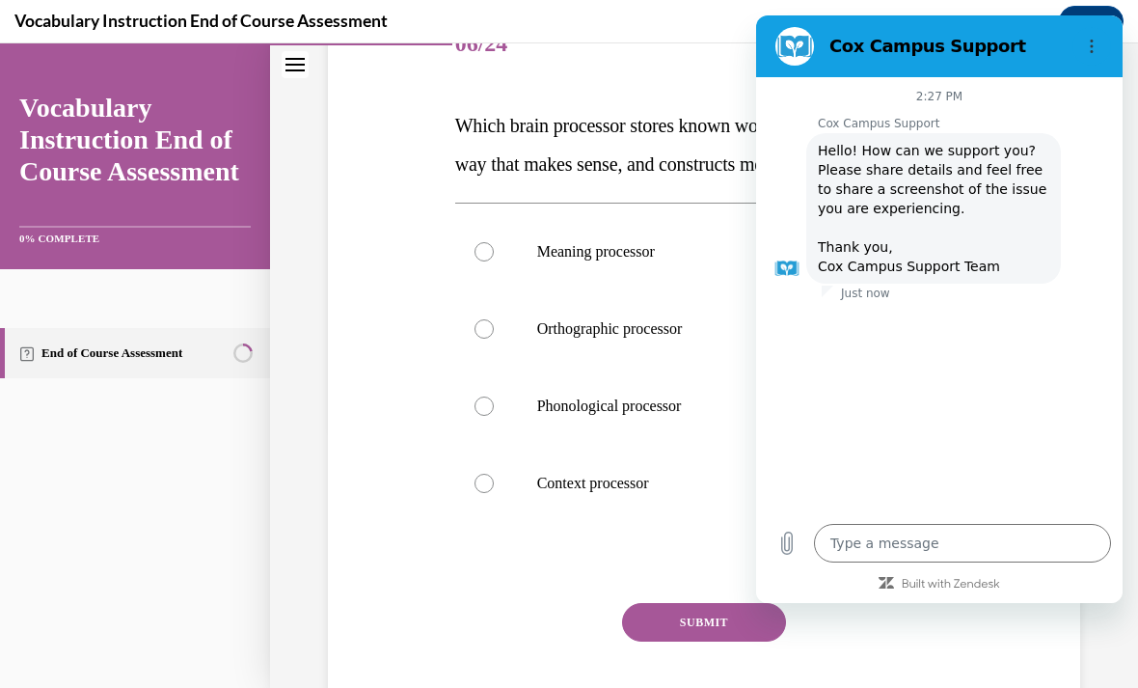
click at [1063, 434] on div "2:27 PM Cox Campus Support Cox Campus Support says: Hello! How can we support y…" at bounding box center [939, 294] width 367 height 435
click at [1050, 449] on div "2:27 PM Cox Campus Support Cox Campus Support says: Hello! How can we support y…" at bounding box center [939, 294] width 367 height 435
click at [1049, 448] on div "2:27 PM Cox Campus Support Cox Campus Support says: Hello! How can we support y…" at bounding box center [939, 294] width 367 height 435
click at [1049, 447] on div "2:27 PM Cox Campus Support Cox Campus Support says: Hello! How can we support y…" at bounding box center [939, 294] width 367 height 435
click at [1103, 58] on button "Options menu" at bounding box center [1092, 46] width 39 height 39
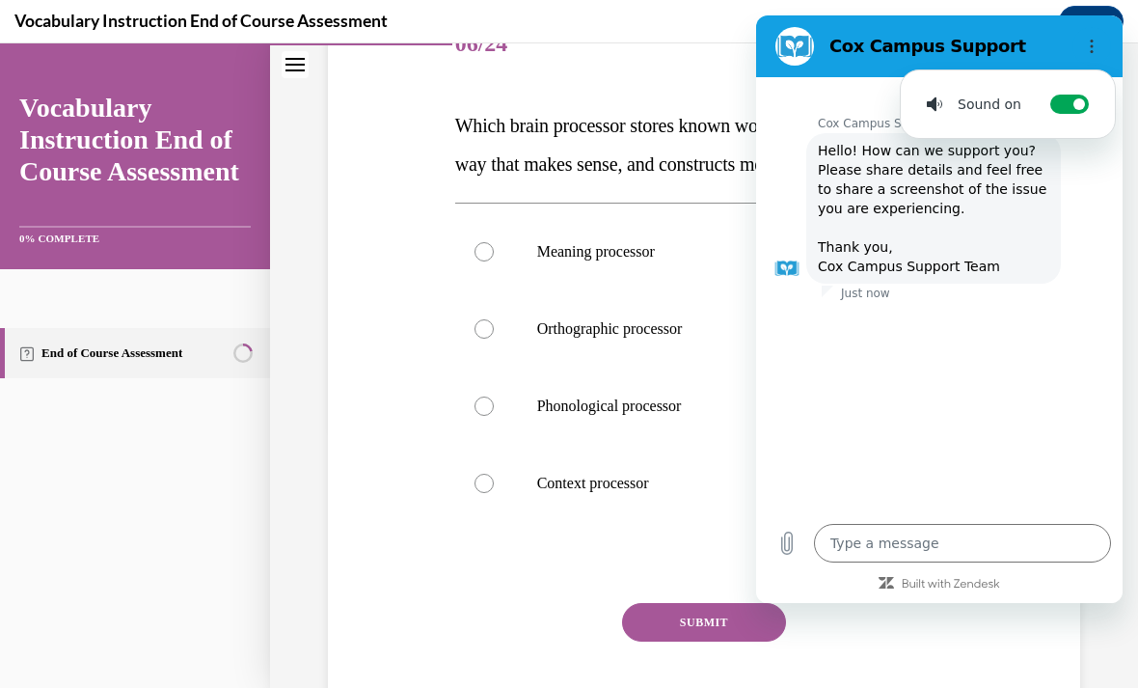
click at [1093, 51] on circle "Options menu" at bounding box center [1092, 51] width 3 height 3
click at [1086, 53] on icon "Options menu" at bounding box center [1091, 46] width 15 height 15
click at [1084, 345] on div "2:27 PM Cox Campus Support Cox Campus Support says: Hello! How can we support y…" at bounding box center [939, 294] width 367 height 435
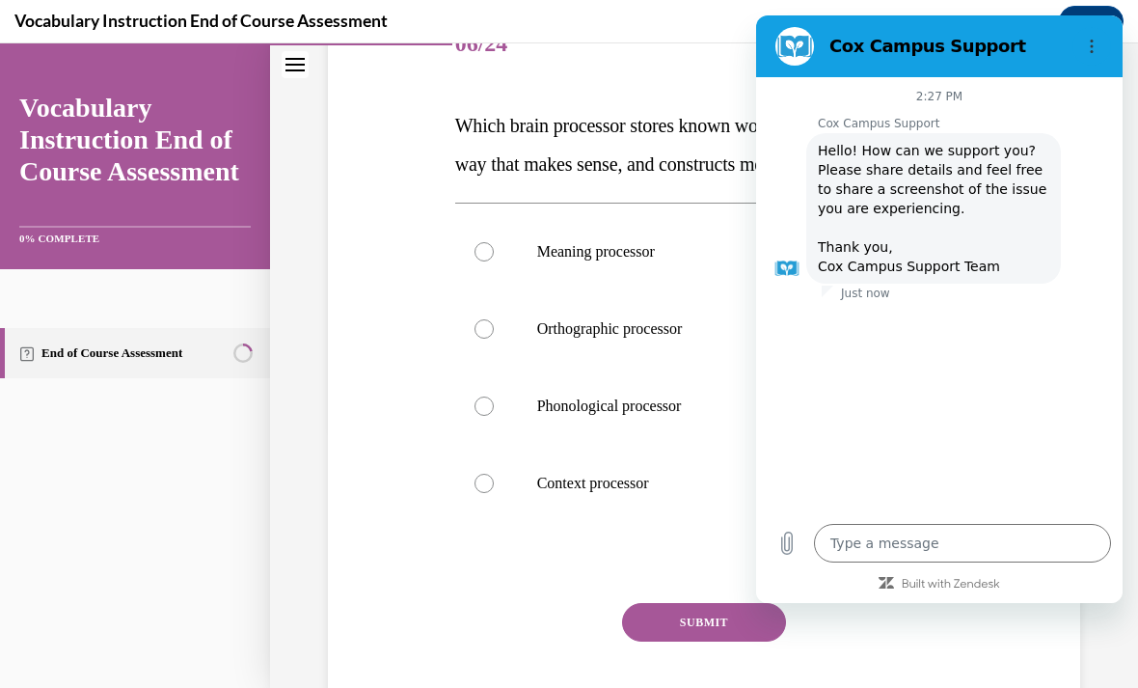
click at [1003, 424] on div "2:27 PM Cox Campus Support Cox Campus Support says: Hello! How can we support y…" at bounding box center [939, 294] width 367 height 435
click at [826, 512] on div "2:27 PM Cox Campus Support Cox Campus Support says: Hello! How can we support y…" at bounding box center [939, 294] width 367 height 435
click at [702, 642] on button "SUBMIT" at bounding box center [704, 622] width 164 height 39
click at [689, 642] on button "SUBMIT" at bounding box center [704, 622] width 164 height 39
click at [786, 49] on figure at bounding box center [795, 46] width 39 height 39
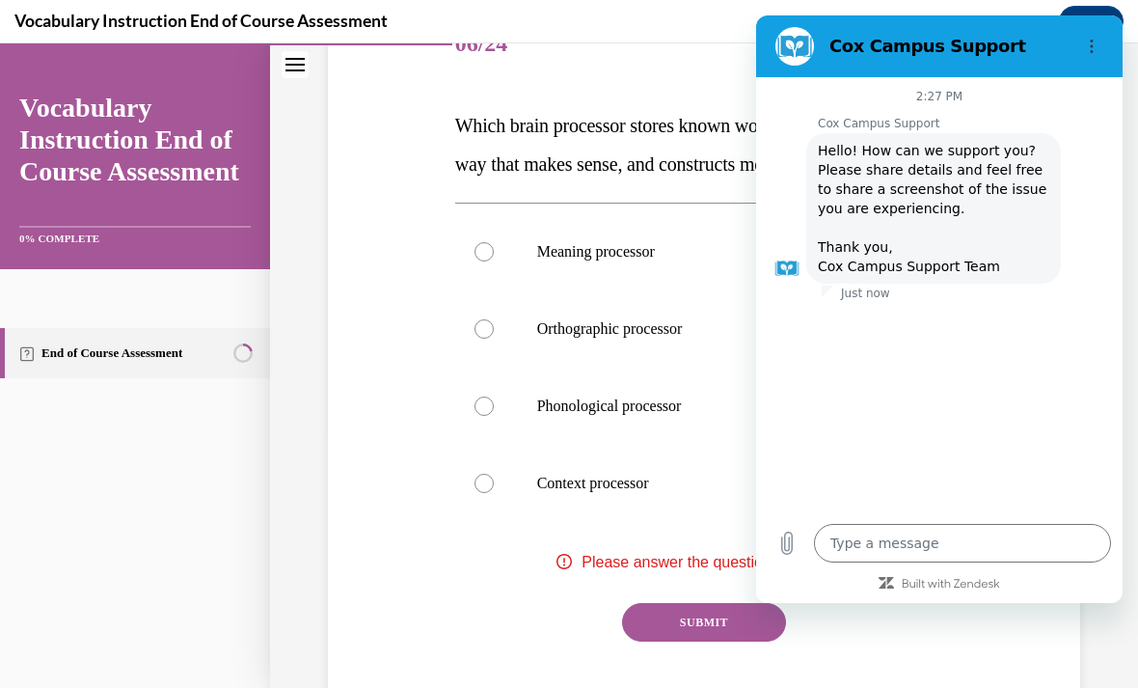
click at [1097, 249] on div "Cox Campus Support says: Hello! How can we support you? Please share details an…" at bounding box center [947, 207] width 351 height 152
click at [780, 281] on figure at bounding box center [787, 268] width 31 height 31
click at [982, 325] on div "2:27 PM Cox Campus Support Cox Campus Support says: Hello! How can we support y…" at bounding box center [939, 294] width 367 height 435
click at [867, 310] on div "2:27 PM Cox Campus Support Cox Campus Support says: Hello! How can we support y…" at bounding box center [939, 294] width 367 height 435
click at [996, 255] on span "Hello! How can we support you? Please share details and feel free to share a sc…" at bounding box center [934, 208] width 232 height 135
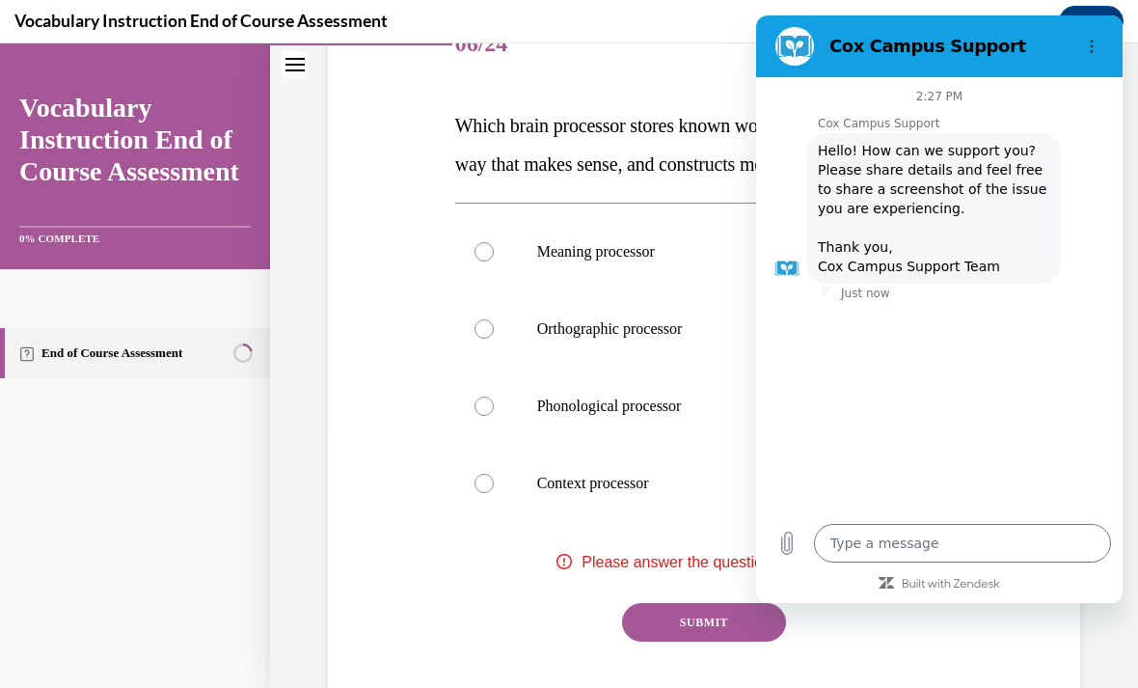
click at [1000, 411] on div "2:27 PM Cox Campus Support Cox Campus Support says: Hello! How can we support y…" at bounding box center [939, 294] width 367 height 435
click at [792, 555] on icon "Upload file" at bounding box center [787, 544] width 11 height 22
click at [975, 590] on icon "Built with Zendesk: Visit the Zendesk website in a new tab" at bounding box center [951, 585] width 98 height 12
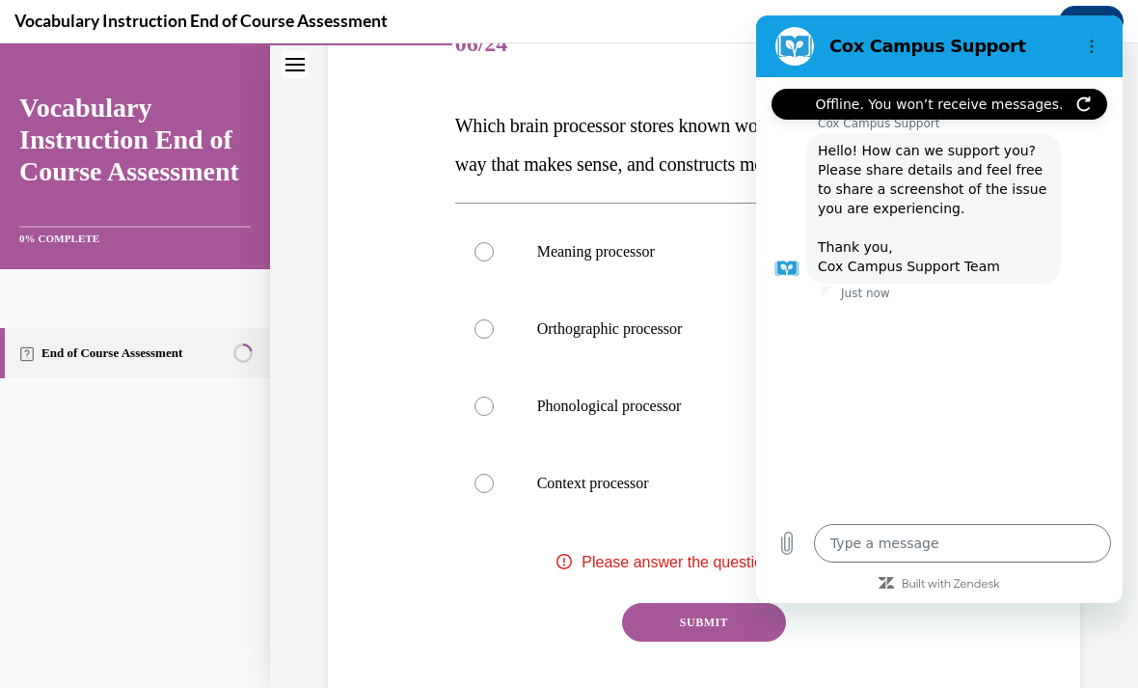
scroll to position [2140, 0]
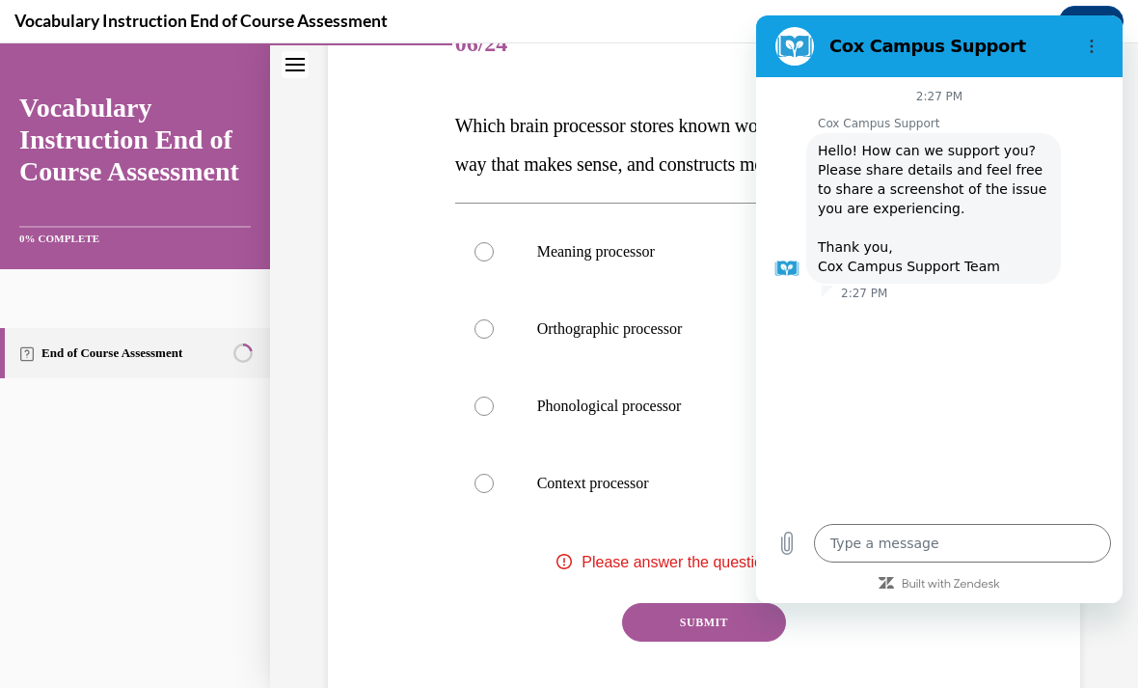
click at [675, 77] on div "Question 06/24 Which brain processor stores known words, organizes them in a wa…" at bounding box center [704, 384] width 499 height 754
click at [692, 91] on div "Question 06/24 Which brain processor stores known words, organizes them in a wa…" at bounding box center [704, 384] width 499 height 754
click at [1011, 449] on div "2:27 PM Cox Campus Support Cox Campus Support says: Hello! How can we support y…" at bounding box center [939, 294] width 367 height 435
click at [672, 84] on div "Question 06/24 Which brain processor stores known words, organizes them in a wa…" at bounding box center [704, 384] width 499 height 754
click at [347, 353] on div "Question 06/24 Which brain processor stores known words, organizes them in a wa…" at bounding box center [704, 355] width 762 height 812
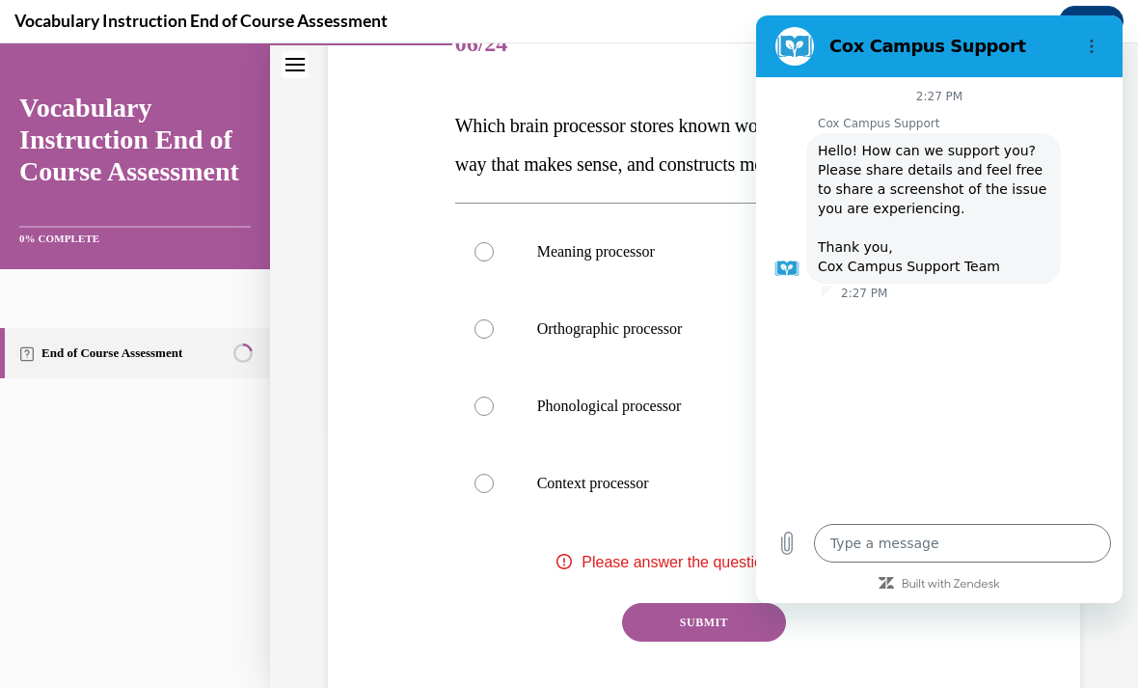
click at [635, 96] on div "Question 06/24 Which brain processor stores known words, organizes them in a wa…" at bounding box center [704, 384] width 499 height 754
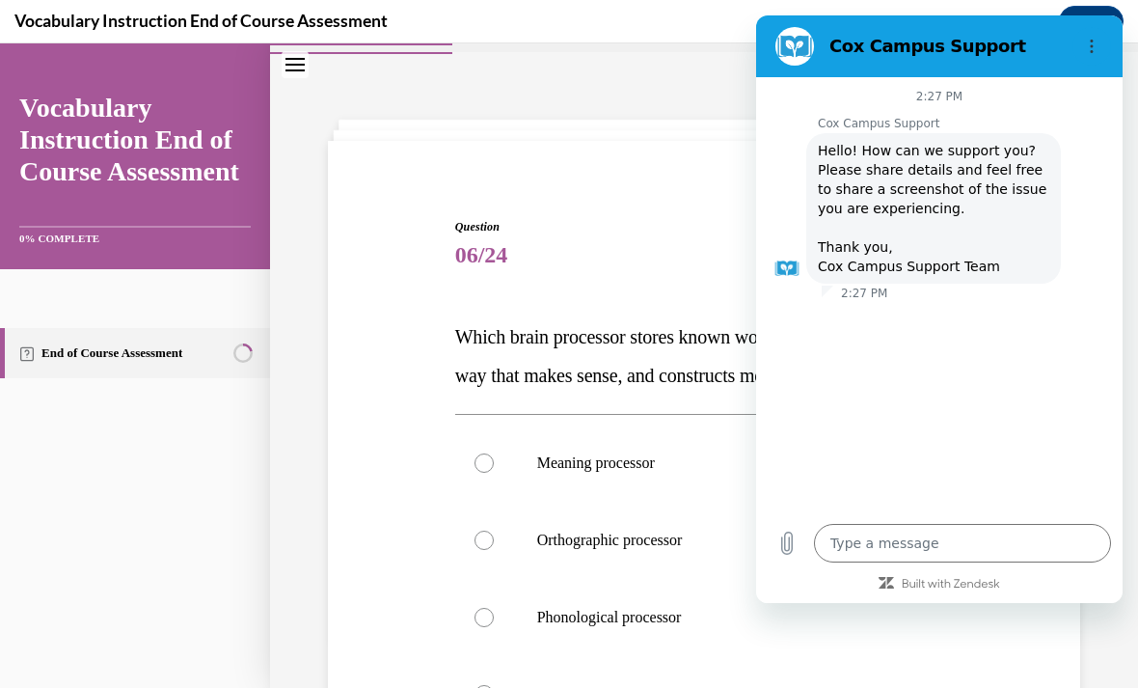
scroll to position [50, 0]
click at [1028, 453] on div "2:27 PM Cox Campus Support Cox Campus Support says: Hello! How can we support y…" at bounding box center [939, 294] width 367 height 435
click at [969, 386] on div "2:27 PM Cox Campus Support Cox Campus Support says: Hello! How can we support y…" at bounding box center [939, 294] width 367 height 435
click at [969, 385] on div "2:27 PM Cox Campus Support Cox Campus Support says: Hello! How can we support y…" at bounding box center [939, 294] width 367 height 435
click at [700, 228] on span "Question" at bounding box center [704, 226] width 499 height 17
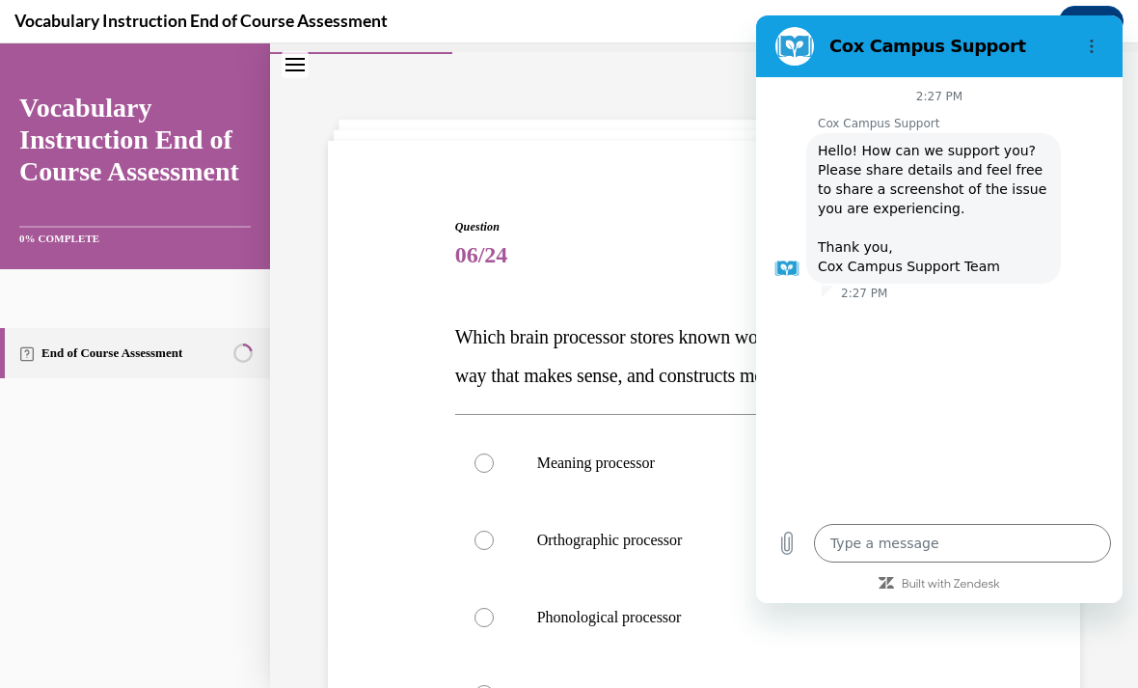
click at [699, 227] on span "Question" at bounding box center [704, 226] width 499 height 17
click at [656, 232] on span "Question" at bounding box center [704, 226] width 499 height 17
click at [963, 199] on span "Hello! How can we support you? Please share details and feel free to share a sc…" at bounding box center [934, 208] width 232 height 135
click at [802, 376] on div "2:27 PM Cox Campus Support Cox Campus Support says: Hello! How can we support y…" at bounding box center [939, 294] width 367 height 435
click at [621, 395] on p "Which brain processor stores known words, organizes them in a way that makes se…" at bounding box center [704, 355] width 499 height 77
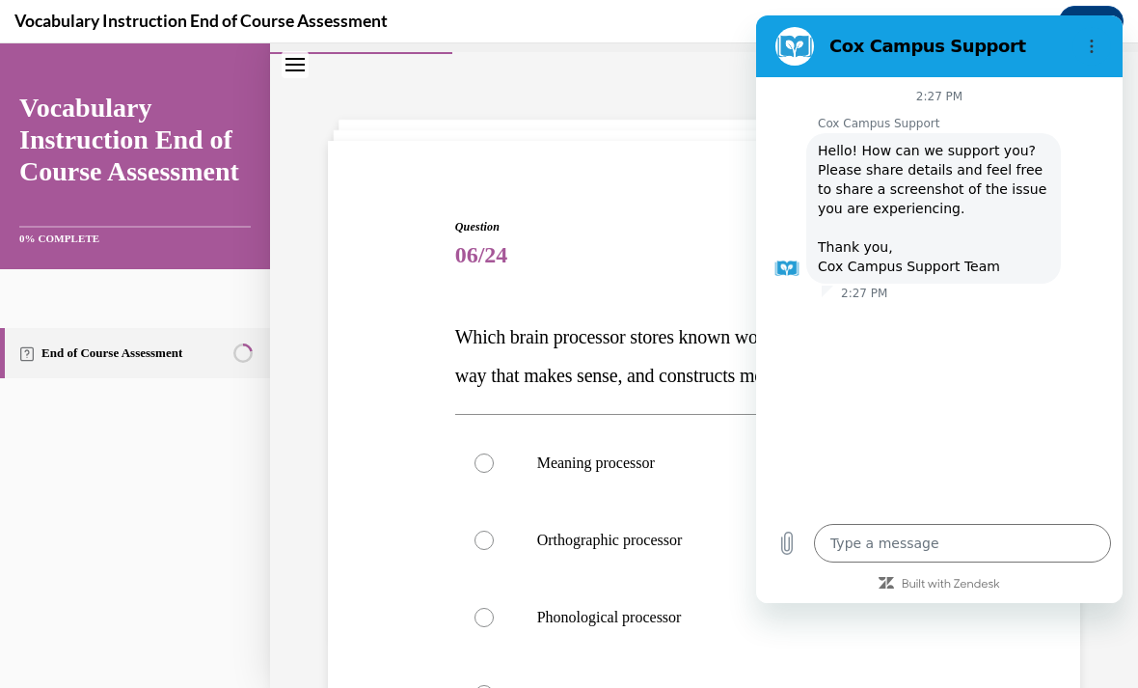
click at [482, 473] on div at bounding box center [484, 462] width 19 height 19
click at [482, 473] on input "Meaning processor" at bounding box center [484, 462] width 19 height 19
radio input "true"
click at [602, 389] on p "Which brain processor stores known words, organizes them in a way that makes se…" at bounding box center [704, 355] width 499 height 77
click at [500, 501] on label "Meaning processor" at bounding box center [704, 463] width 499 height 77
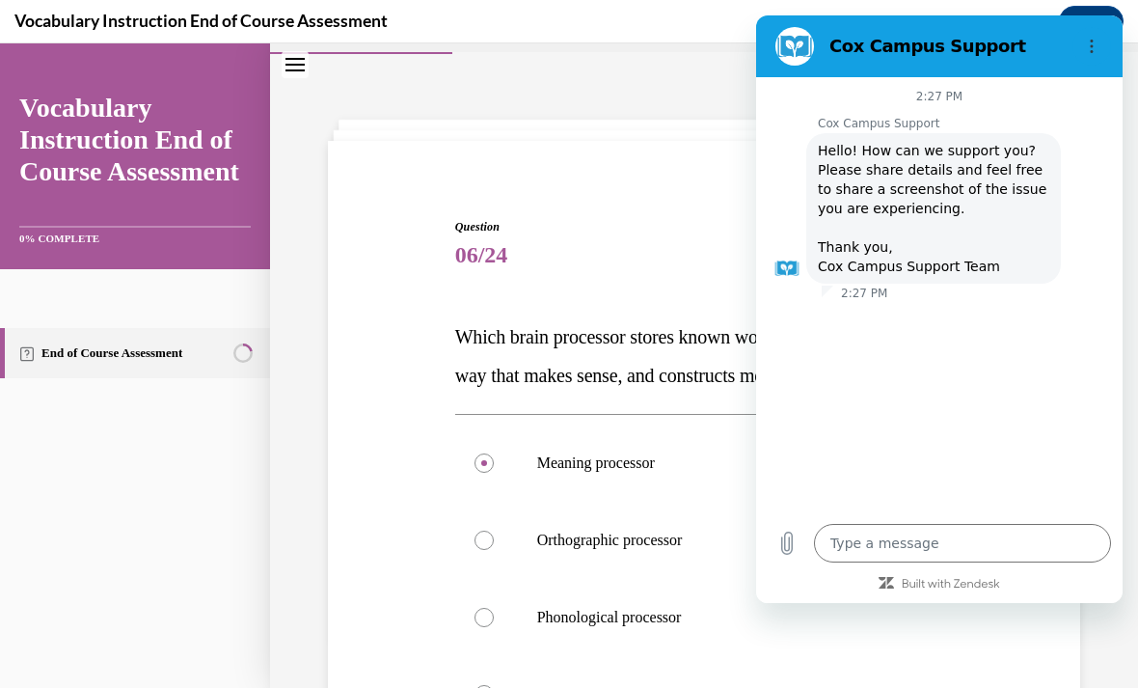
click at [494, 473] on input "Meaning processor" at bounding box center [484, 462] width 19 height 19
click at [1009, 367] on div "2:27 PM Cox Campus Support Cox Campus Support says: Hello! How can we support y…" at bounding box center [939, 294] width 367 height 435
click at [1002, 362] on div "2:27 PM Cox Campus Support Cox Campus Support says: Hello! How can we support y…" at bounding box center [939, 294] width 367 height 435
click at [1001, 362] on div "2:27 PM Cox Campus Support Cox Campus Support says: Hello! How can we support y…" at bounding box center [939, 294] width 367 height 435
click at [996, 400] on div "2:27 PM Cox Campus Support Cox Campus Support says: Hello! How can we support y…" at bounding box center [939, 294] width 367 height 435
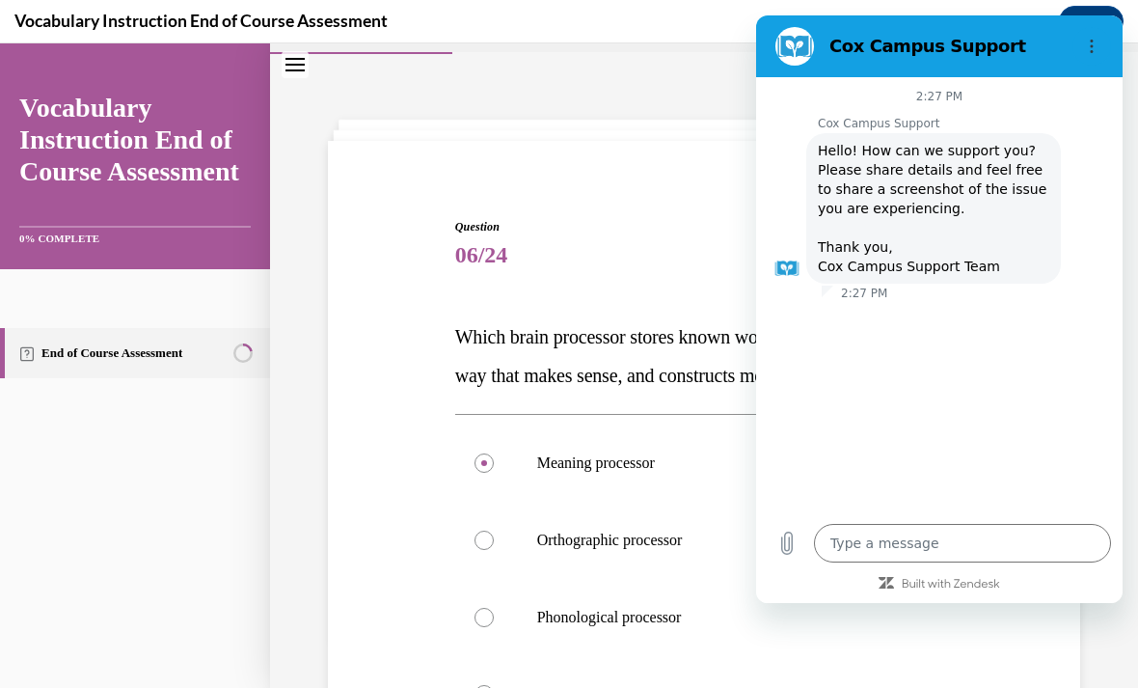
click at [1122, 449] on div "2:27 PM Cox Campus Support Cox Campus Support says: Hello! How can we support y…" at bounding box center [939, 294] width 367 height 435
click at [1086, 504] on div "2:27 PM Cox Campus Support Cox Campus Support says: Hello! How can we support y…" at bounding box center [939, 294] width 367 height 435
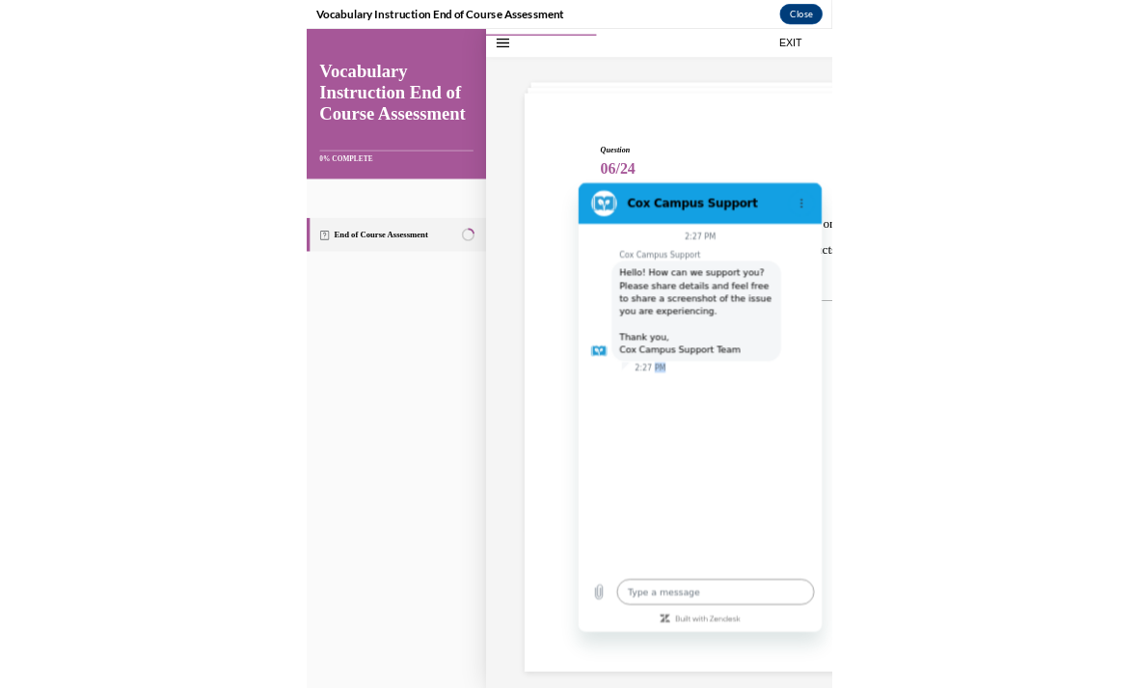
scroll to position [2109, 0]
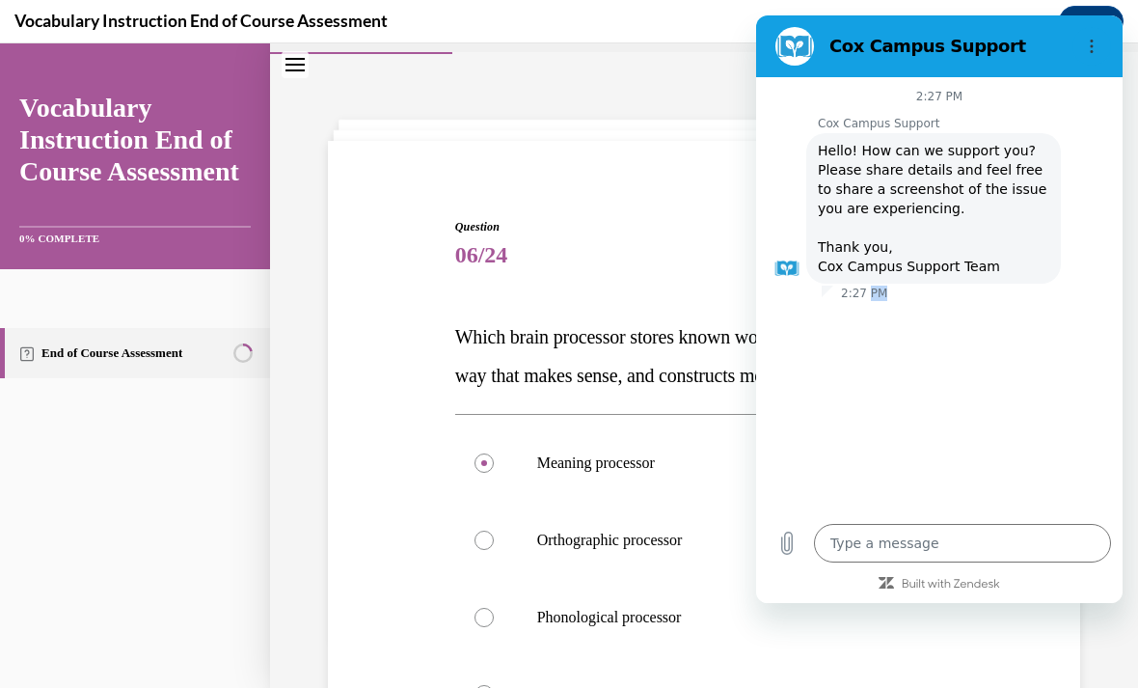
click at [980, 437] on div "2:27 PM Cox Campus Support Cox Campus Support says: Hello! How can we support y…" at bounding box center [939, 294] width 367 height 435
click at [982, 419] on div "2:27 PM Cox Campus Support Cox Campus Support says: Hello! How can we support y…" at bounding box center [939, 294] width 367 height 435
click at [981, 418] on div "2:27 PM Cox Campus Support Cox Campus Support says: Hello! How can we support y…" at bounding box center [939, 294] width 367 height 435
click at [1012, 471] on div "2:27 PM Cox Campus Support Cox Campus Support says: Hello! How can we support y…" at bounding box center [939, 294] width 367 height 435
click at [995, 488] on div "2:27 PM Cox Campus Support Cox Campus Support says: Hello! How can we support y…" at bounding box center [939, 294] width 367 height 435
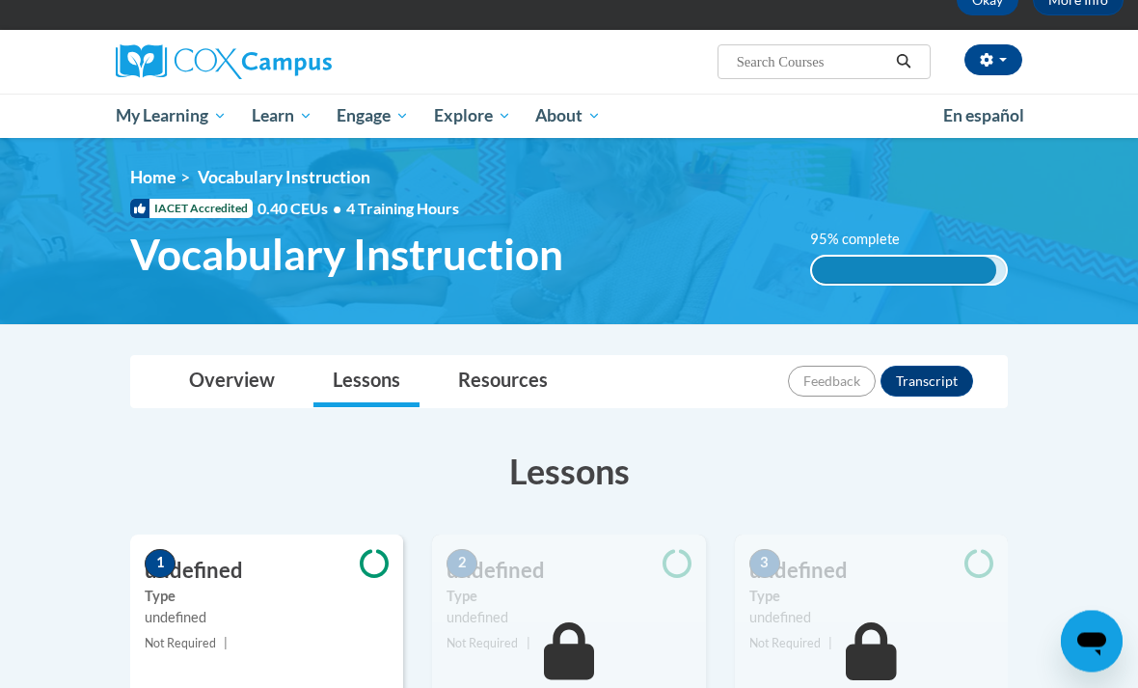
scroll to position [114, 0]
click at [0, 0] on span "My Course Progress" at bounding box center [0, 0] width 0 height 0
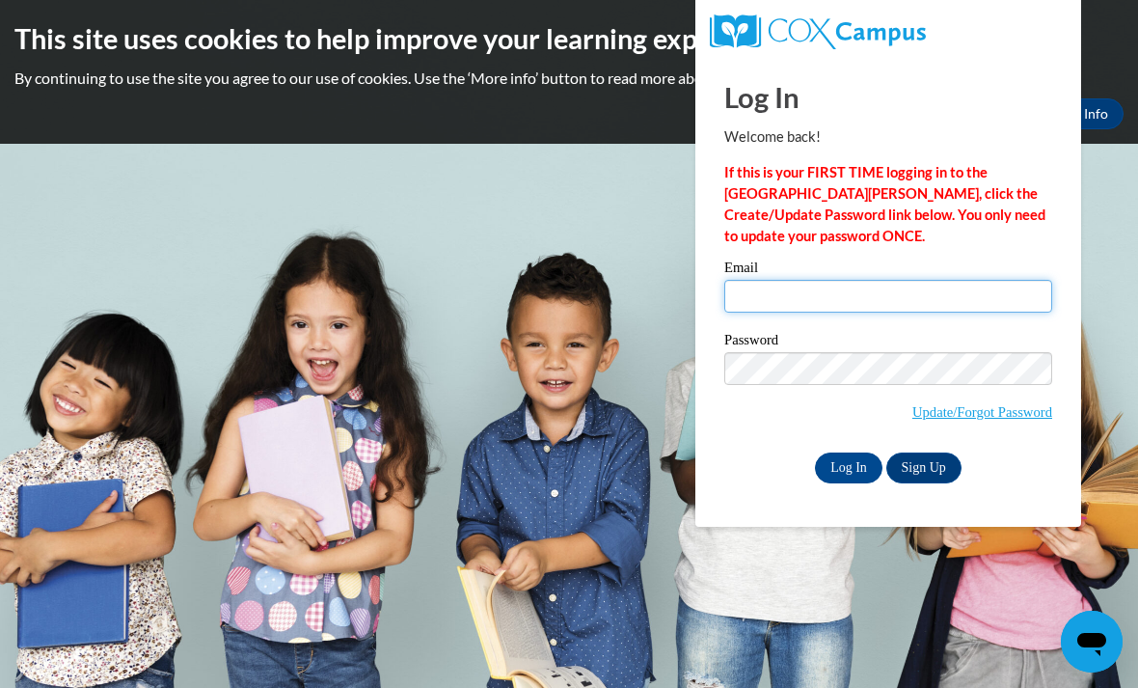
click at [869, 296] on input "Email" at bounding box center [889, 296] width 328 height 33
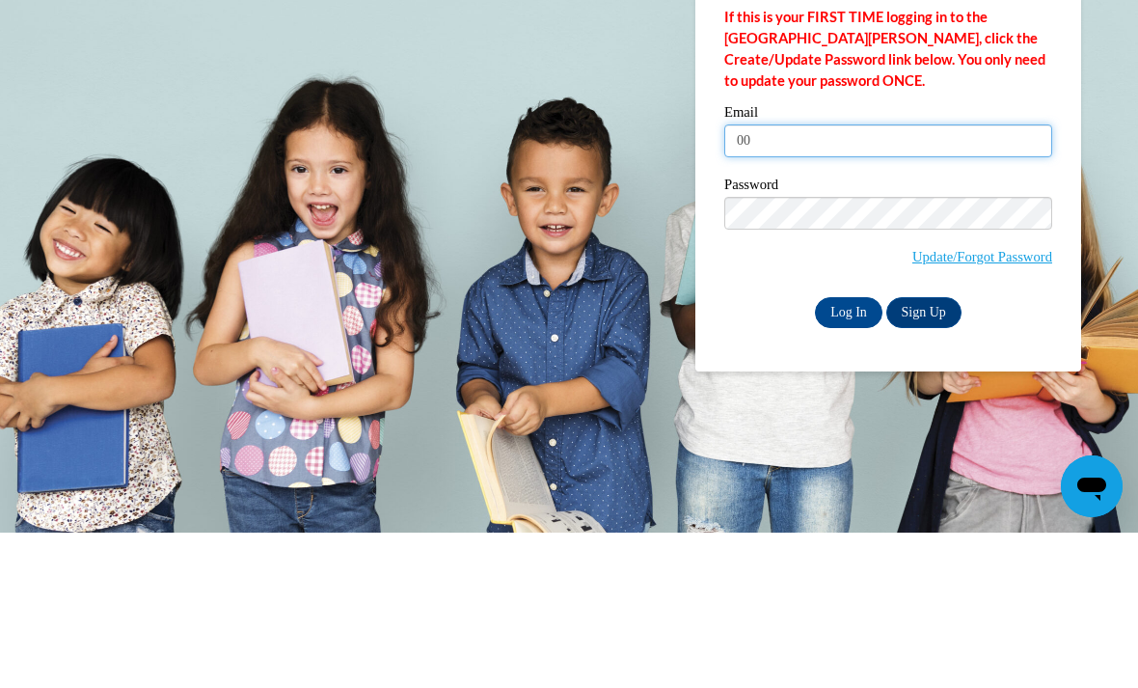
type input "0"
type input "[EMAIL_ADDRESS][DOMAIN_NAME]"
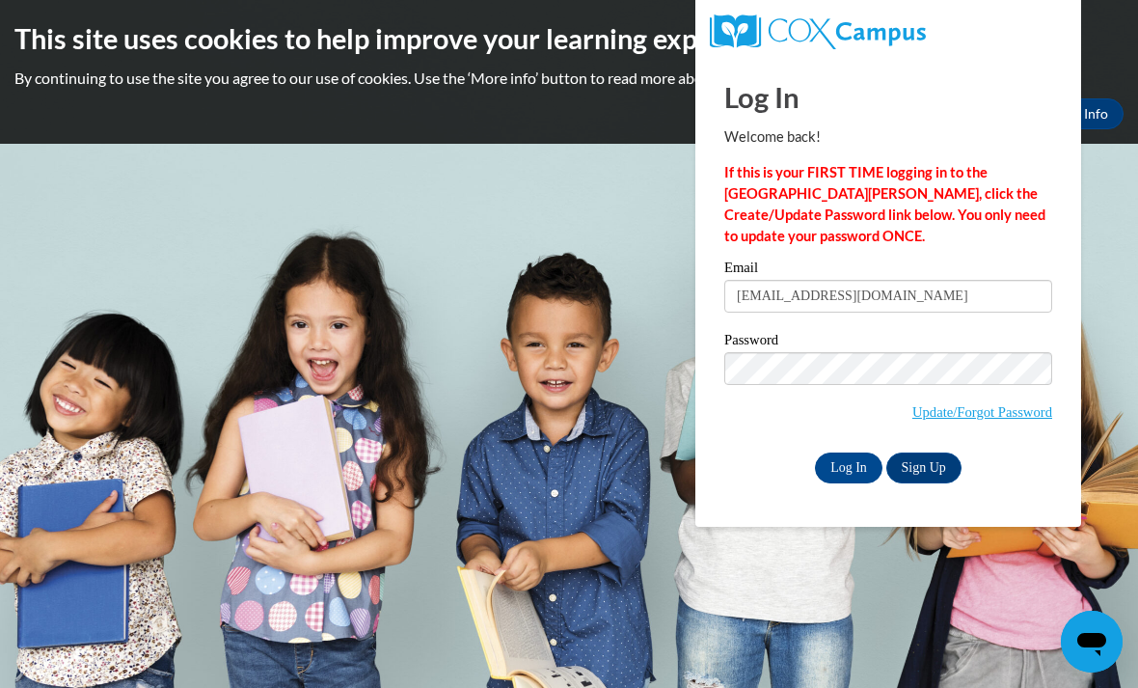
click at [847, 458] on input "Log In" at bounding box center [849, 468] width 68 height 31
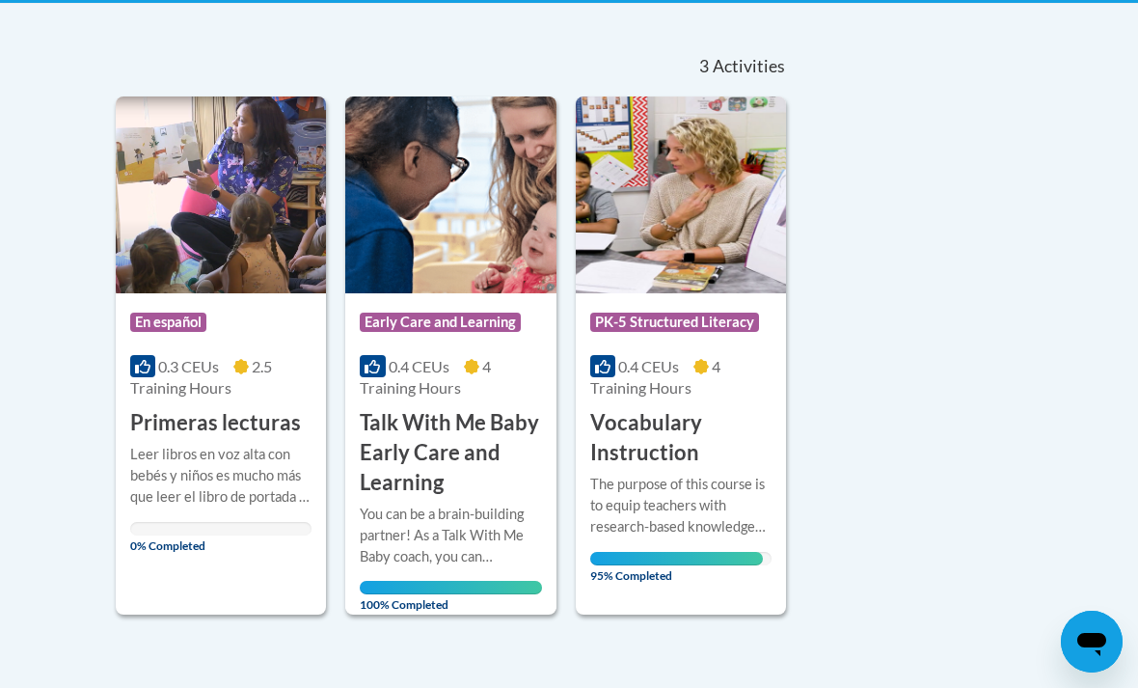
scroll to position [447, 0]
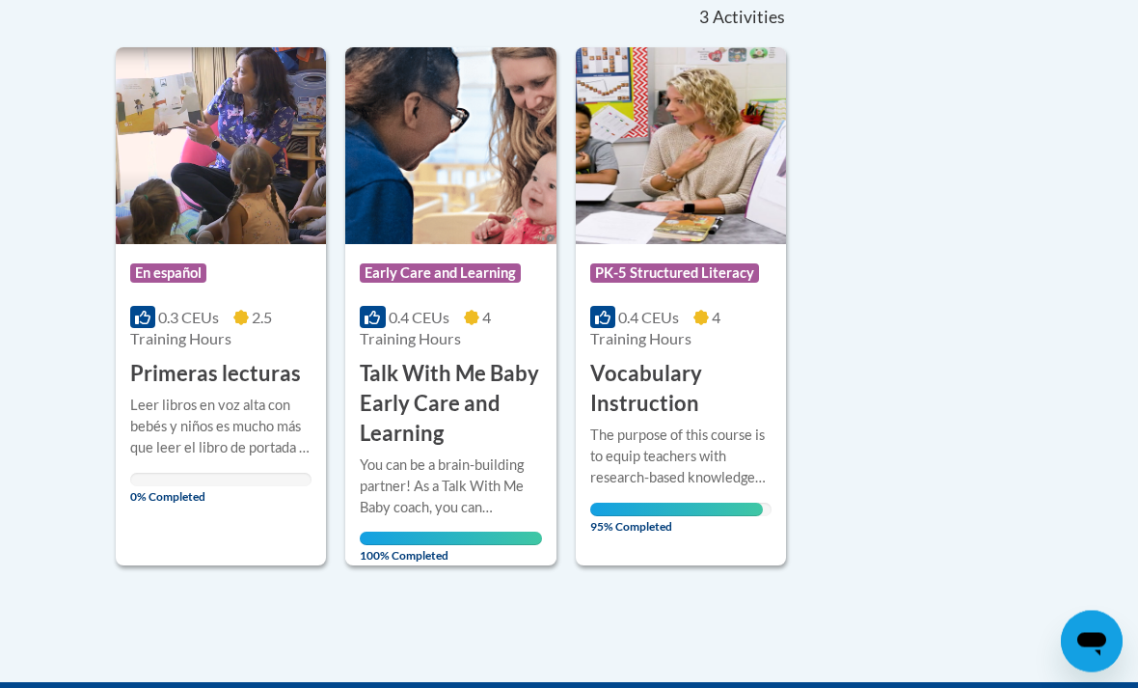
click at [680, 420] on div "More Info Open The purpose of this course is to equip teachers with research-ba…" at bounding box center [681, 476] width 210 height 112
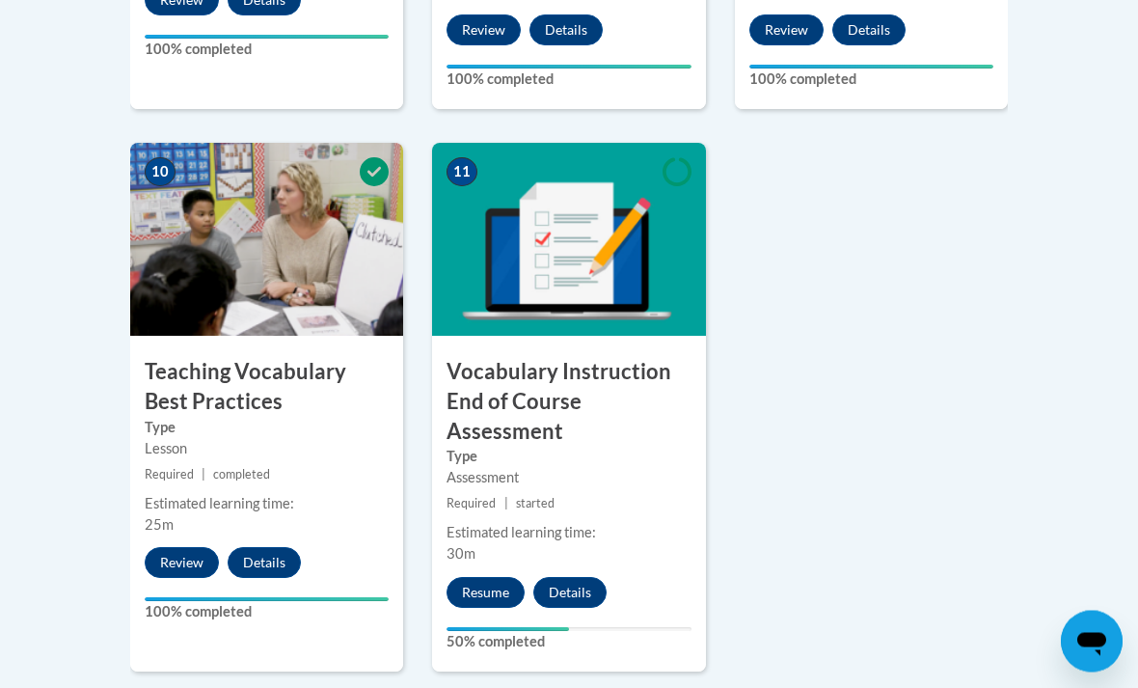
scroll to position [2162, 0]
click at [491, 577] on button "Resume" at bounding box center [486, 592] width 78 height 31
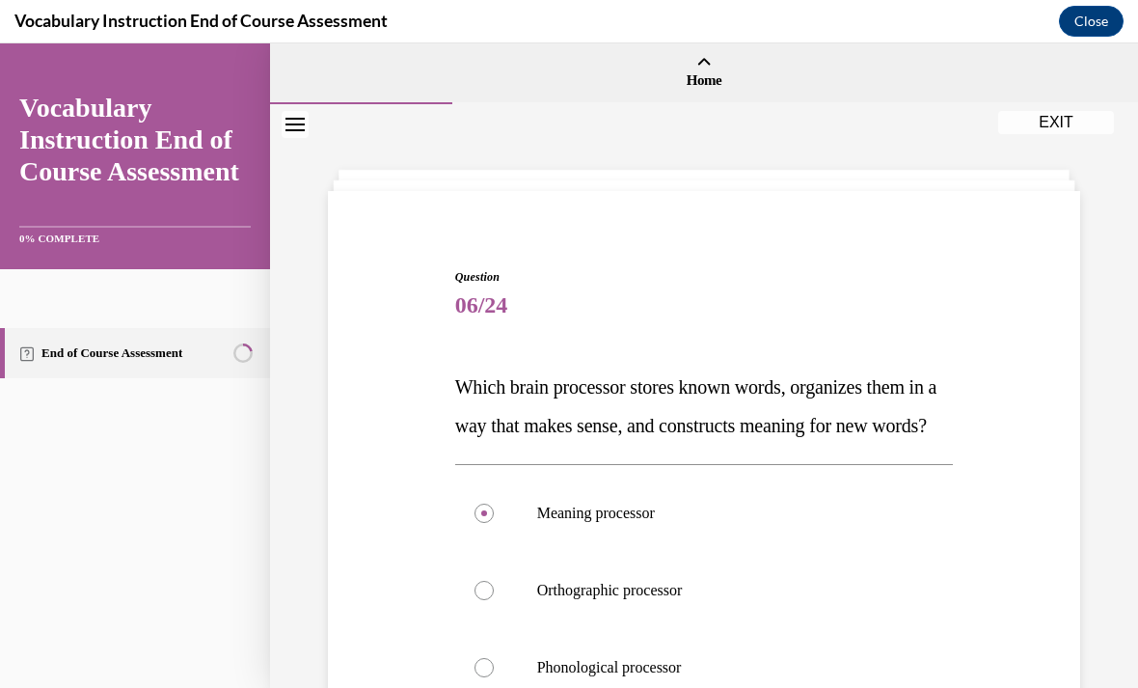
scroll to position [0, 0]
click at [1063, 123] on button "EXIT" at bounding box center [1057, 121] width 116 height 23
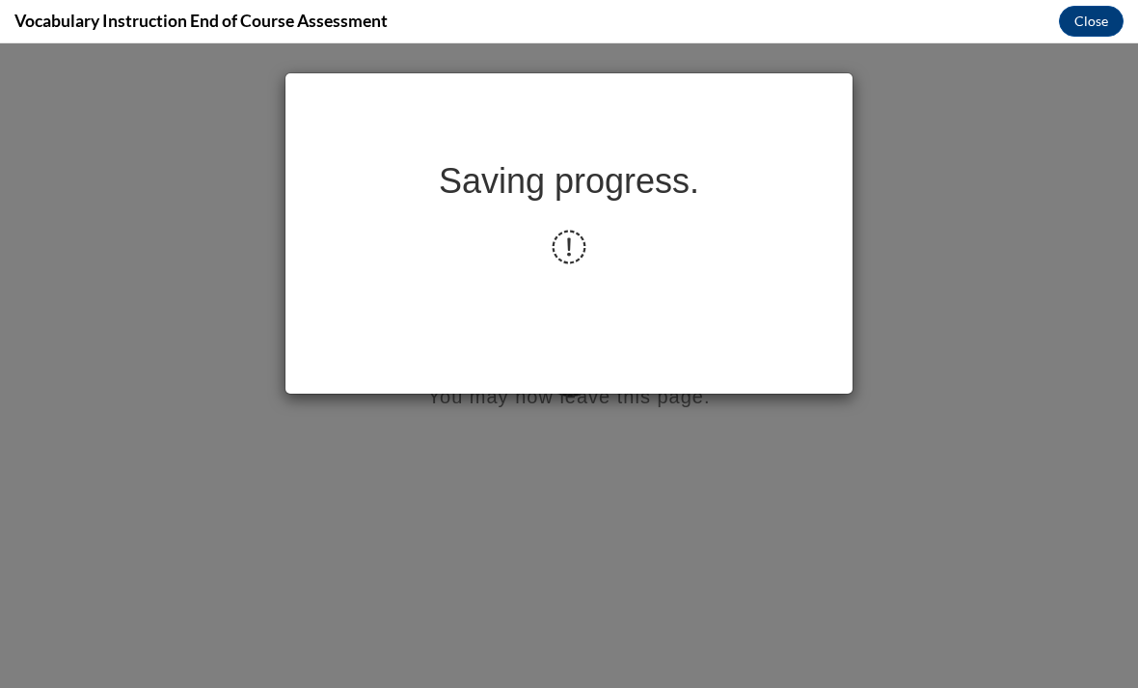
click at [624, 483] on div "Saving progress." at bounding box center [569, 365] width 1138 height 645
click at [703, 523] on div "Saving progress." at bounding box center [569, 365] width 1138 height 645
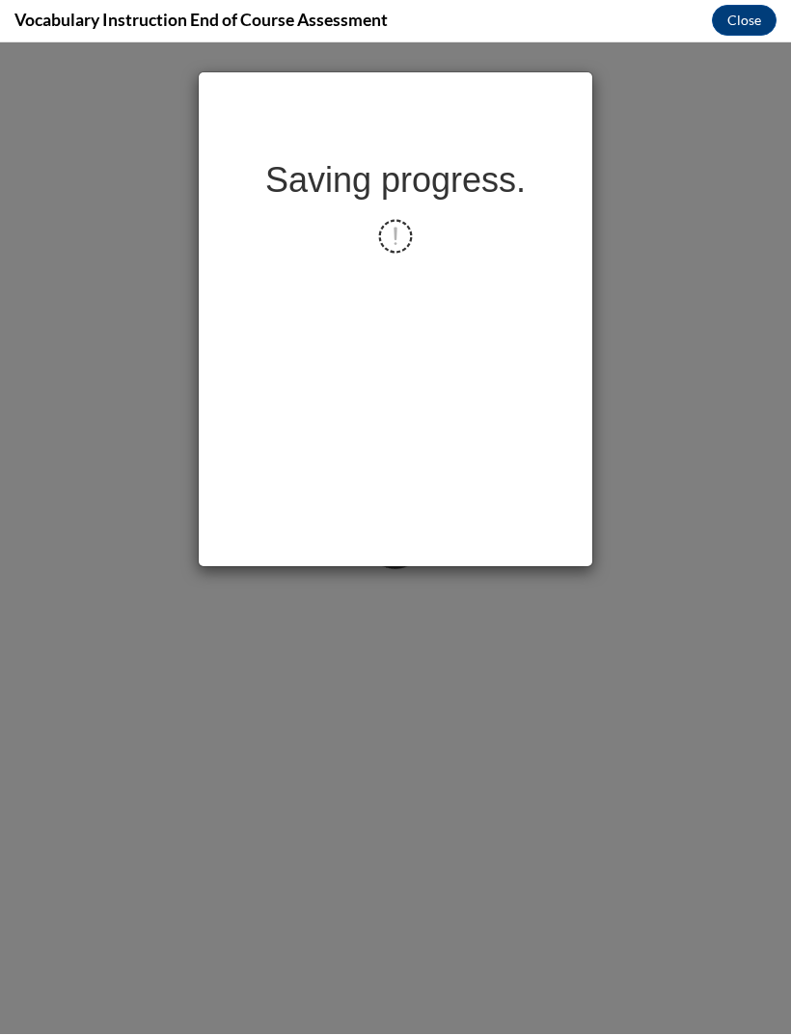
scroll to position [6001, 0]
